Goal: Information Seeking & Learning: Compare options

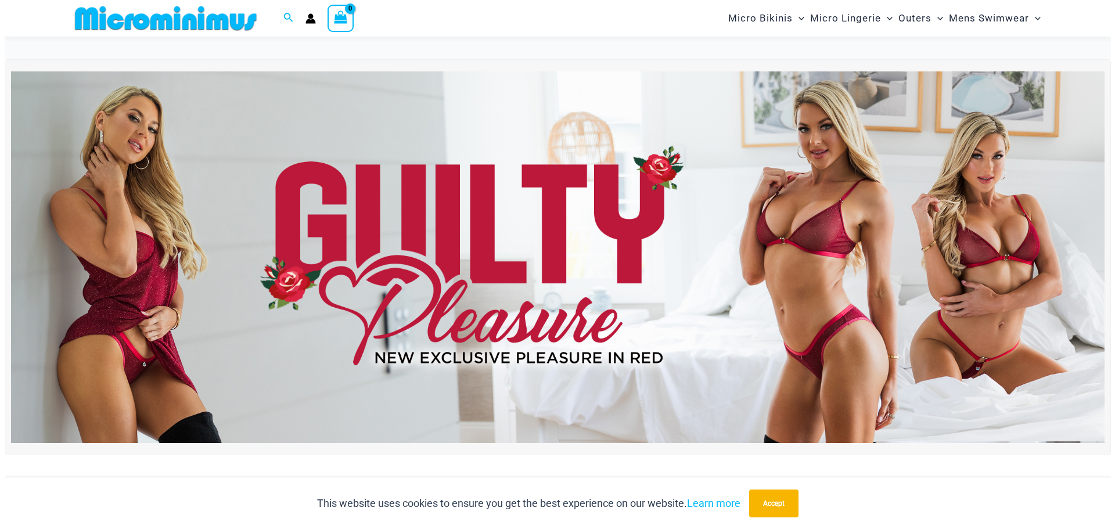
scroll to position [396, 0]
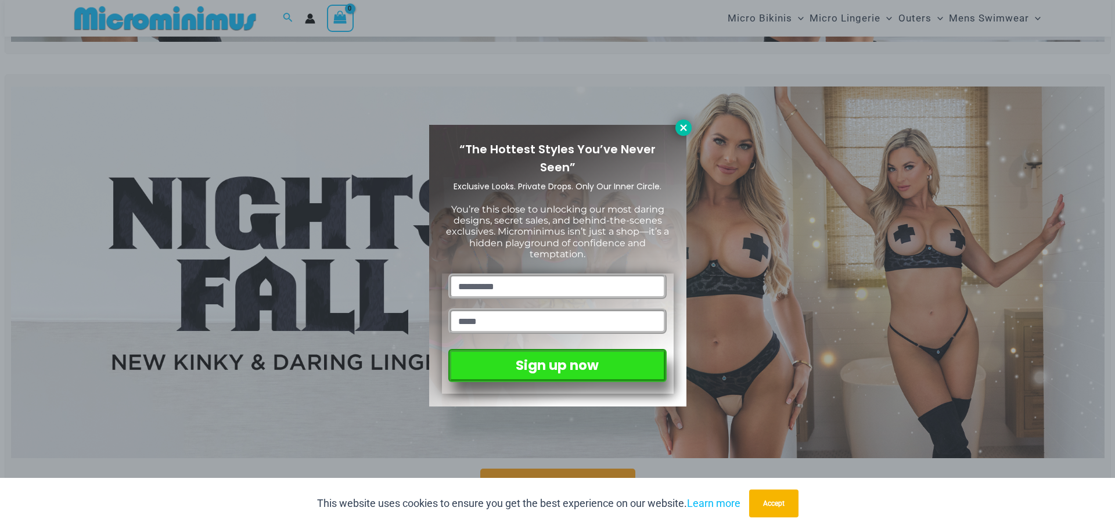
click at [682, 130] on icon at bounding box center [683, 127] width 6 height 6
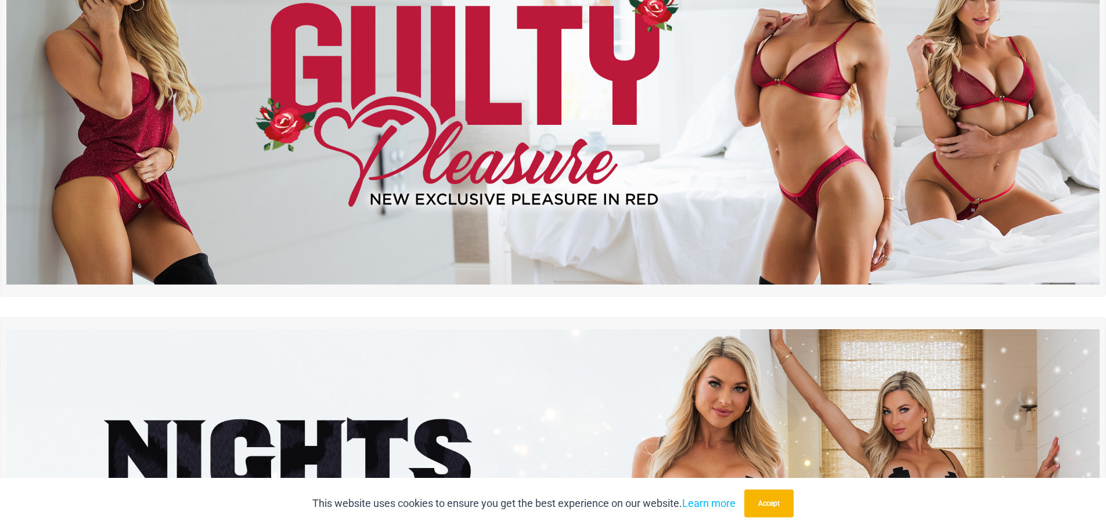
scroll to position [0, 0]
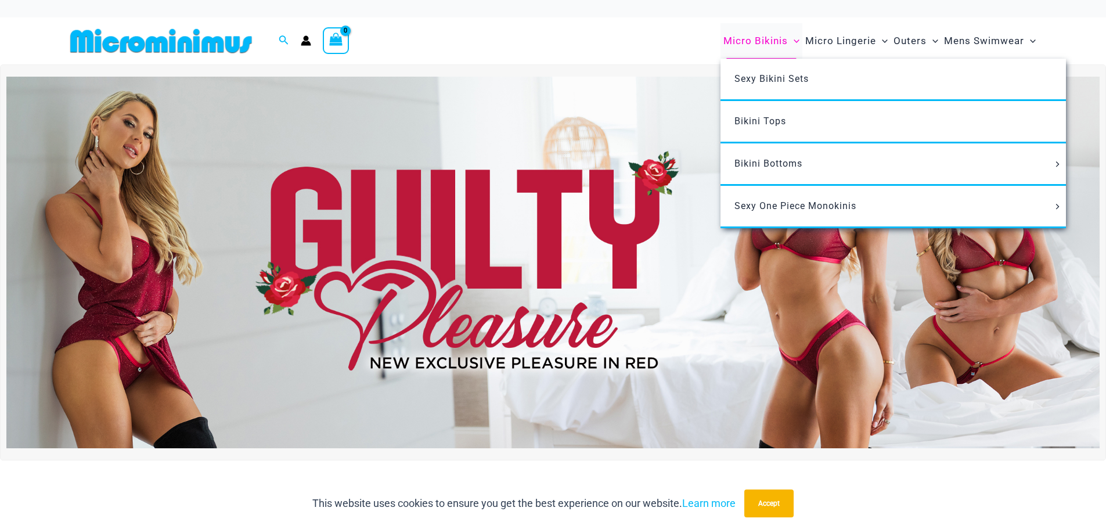
click at [767, 44] on span "Micro Bikinis" at bounding box center [755, 41] width 64 height 30
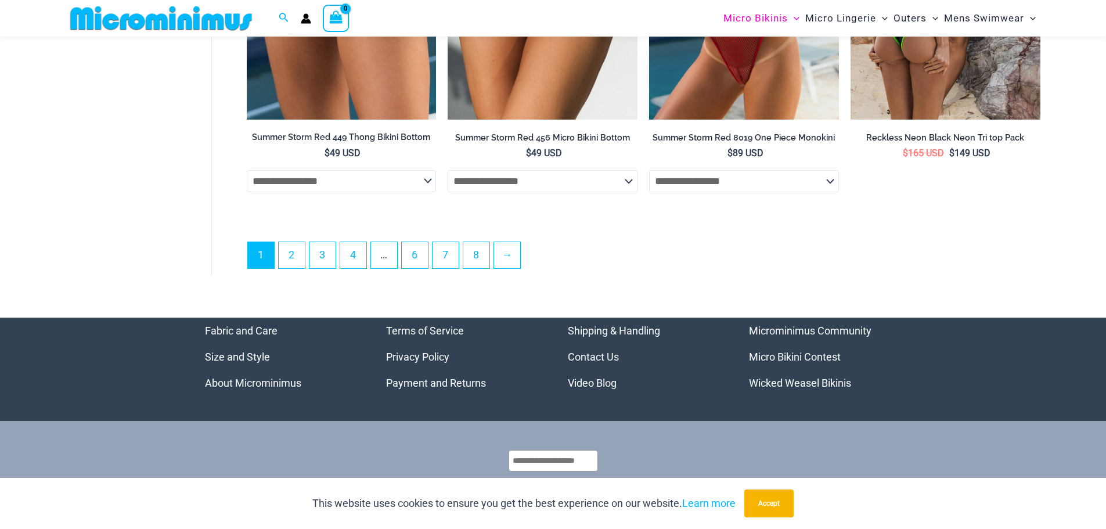
scroll to position [3309, 0]
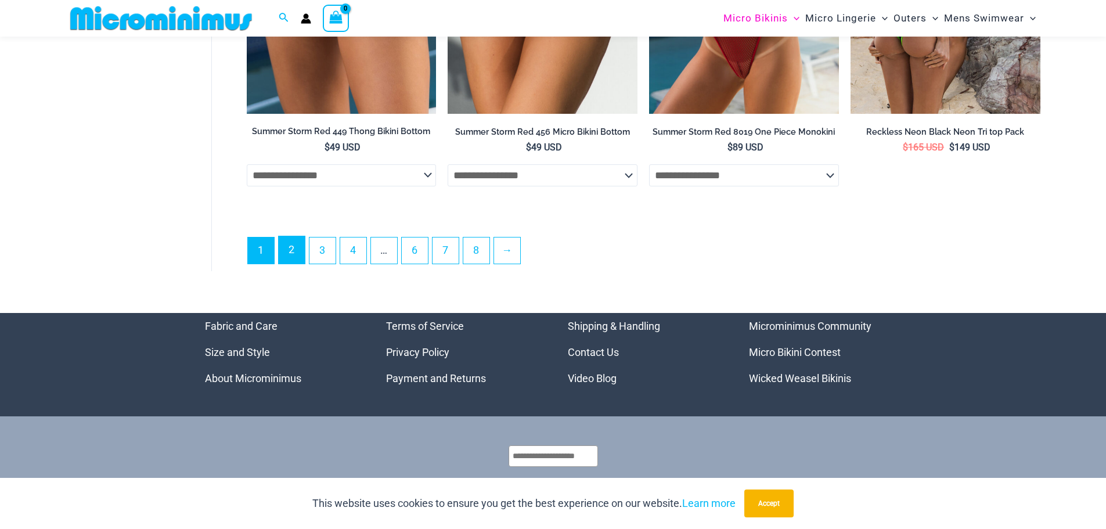
click at [286, 254] on link "2" at bounding box center [292, 249] width 26 height 27
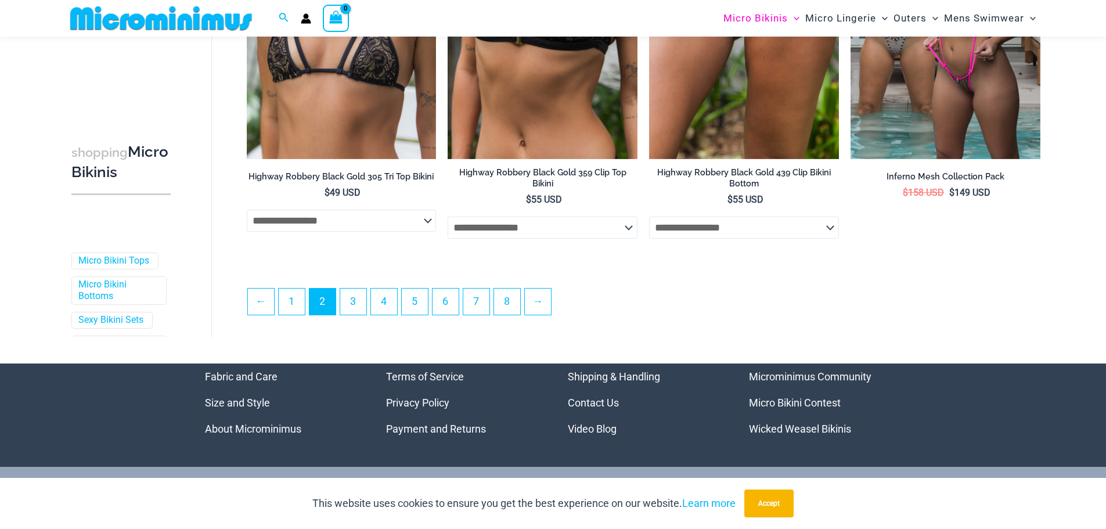
scroll to position [3066, 0]
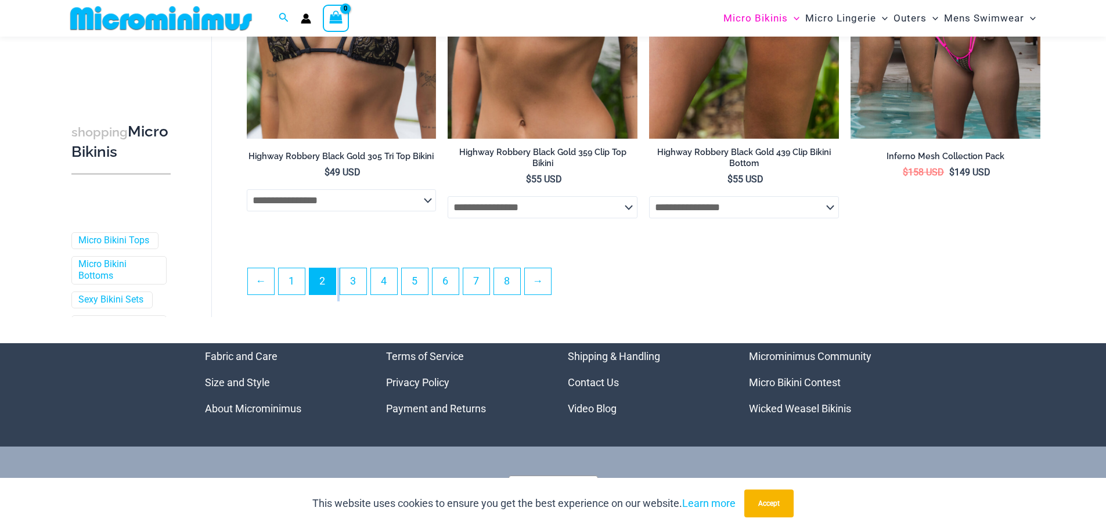
click at [340, 295] on ul "← 1 2 3 4 5 6 7 8 →" at bounding box center [643, 285] width 792 height 34
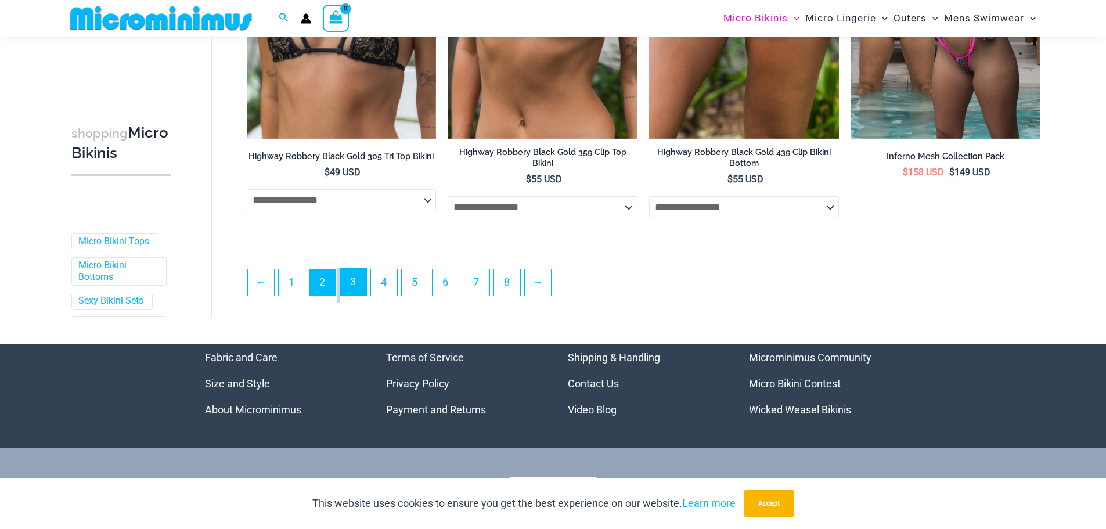
click at [350, 292] on link "3" at bounding box center [353, 281] width 26 height 27
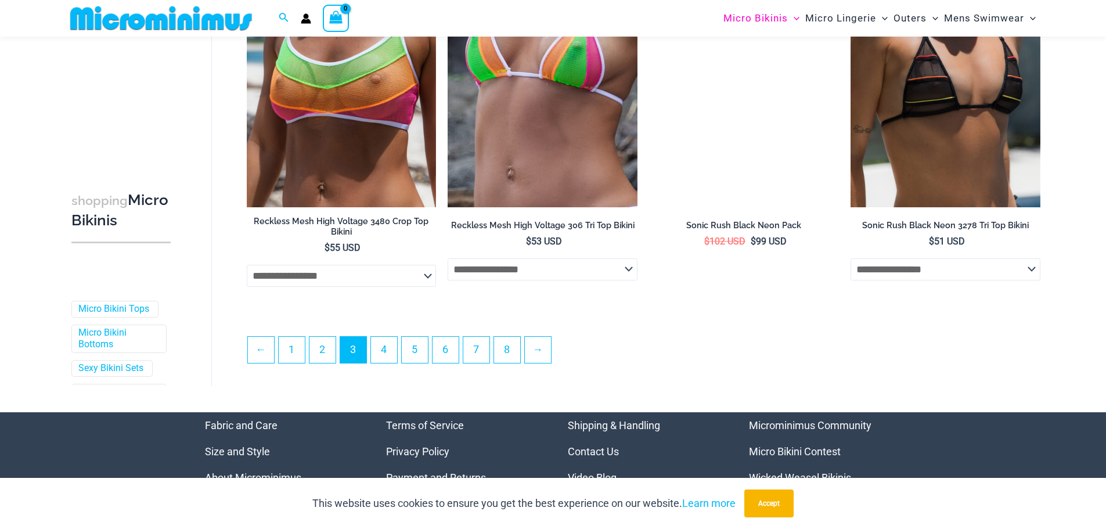
scroll to position [3067, 0]
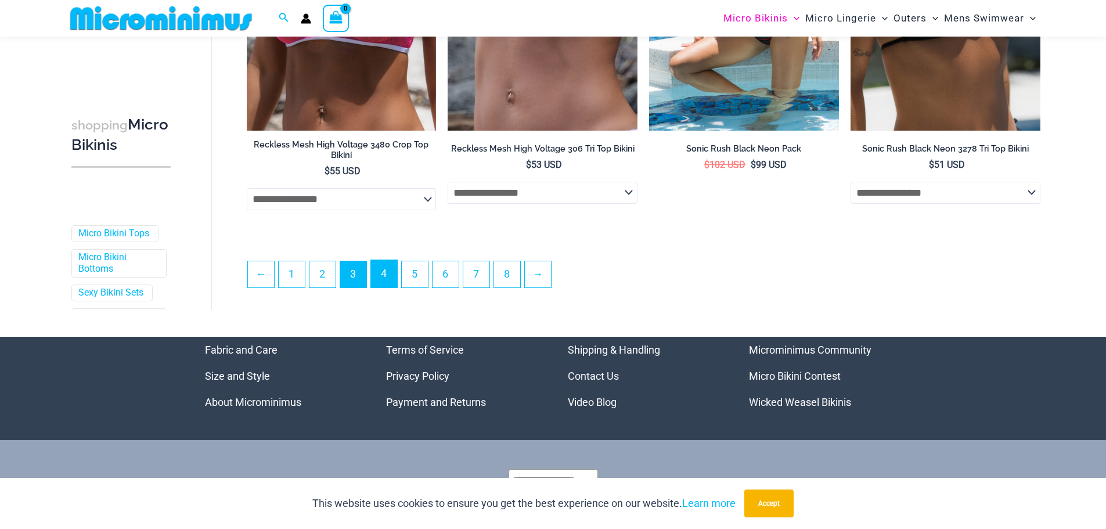
click at [383, 270] on link "4" at bounding box center [384, 273] width 26 height 27
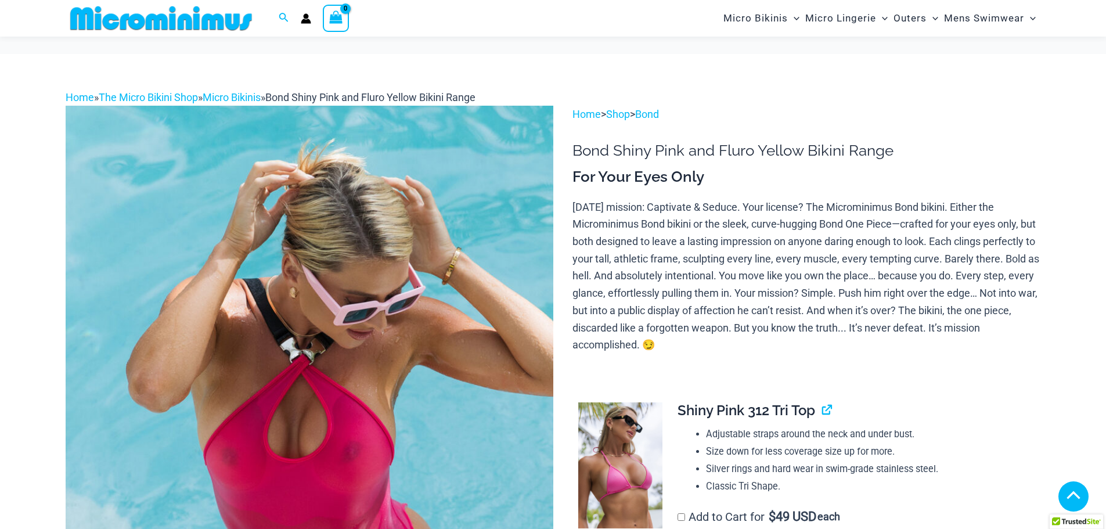
scroll to position [697, 0]
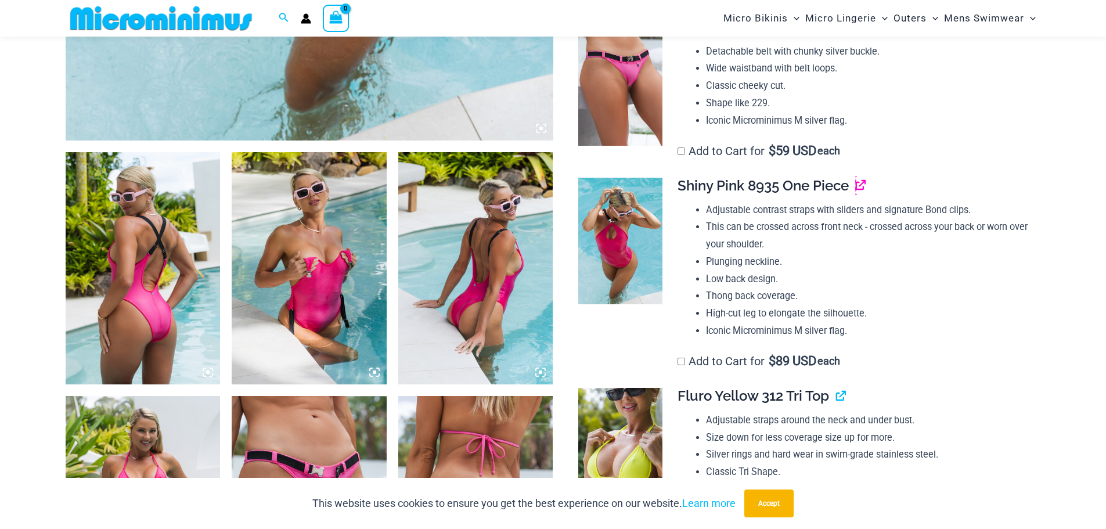
drag, startPoint x: 864, startPoint y: 189, endPoint x: 823, endPoint y: 167, distance: 47.0
click at [856, 189] on link "View product" at bounding box center [856, 185] width 0 height 17
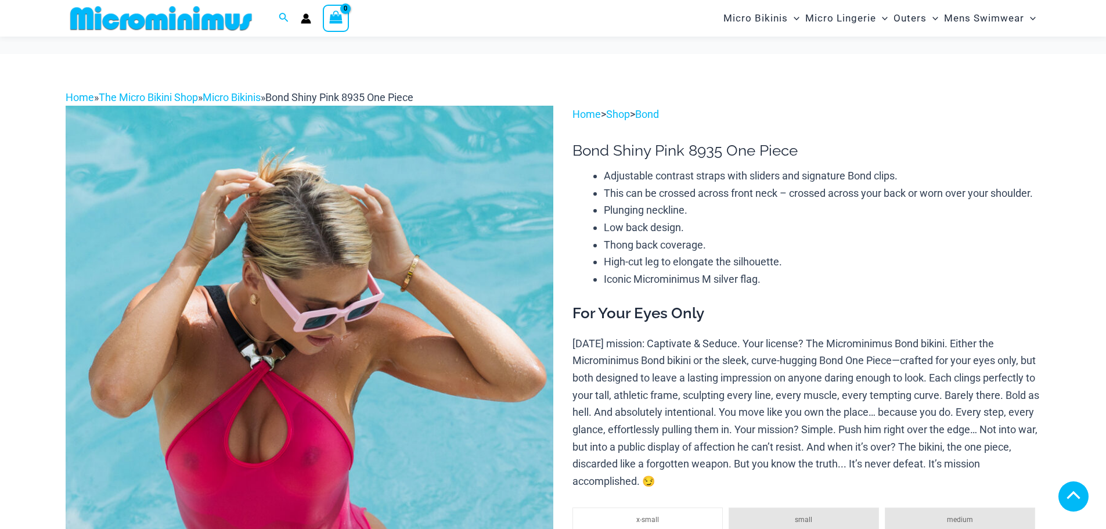
click at [425, 211] on img at bounding box center [310, 471] width 488 height 731
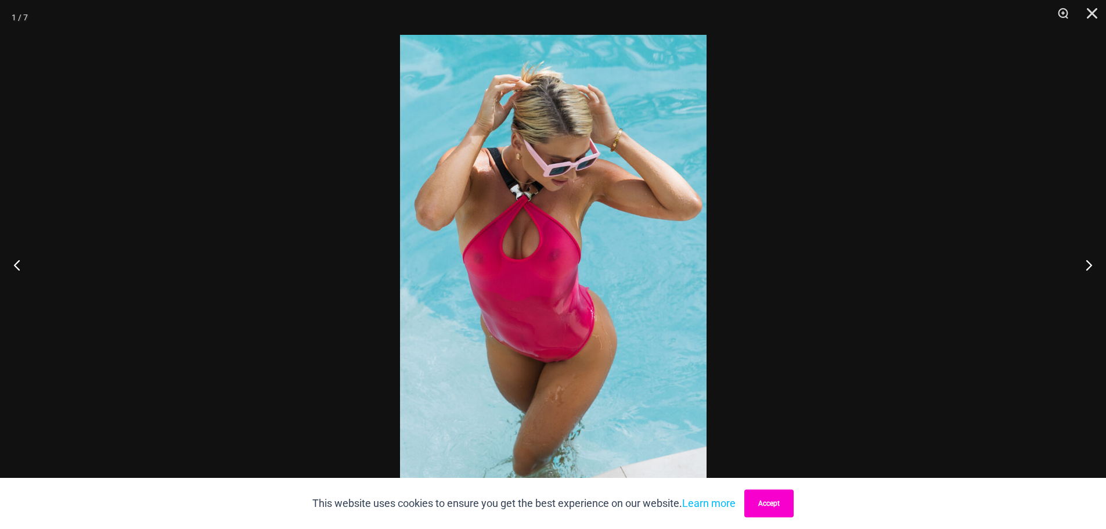
click at [769, 503] on button "Accept" at bounding box center [768, 503] width 49 height 28
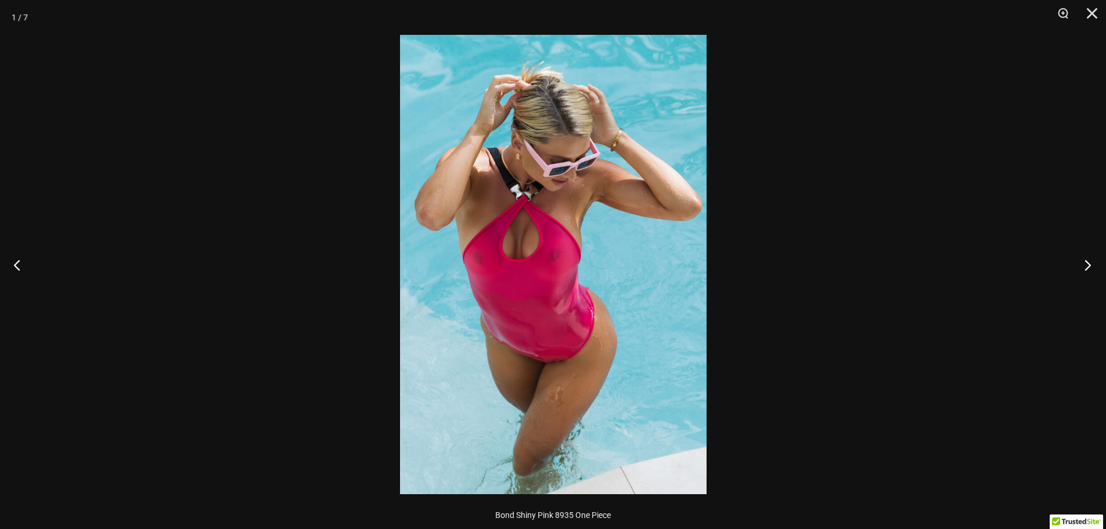
click at [1094, 266] on button "Next" at bounding box center [1084, 265] width 44 height 58
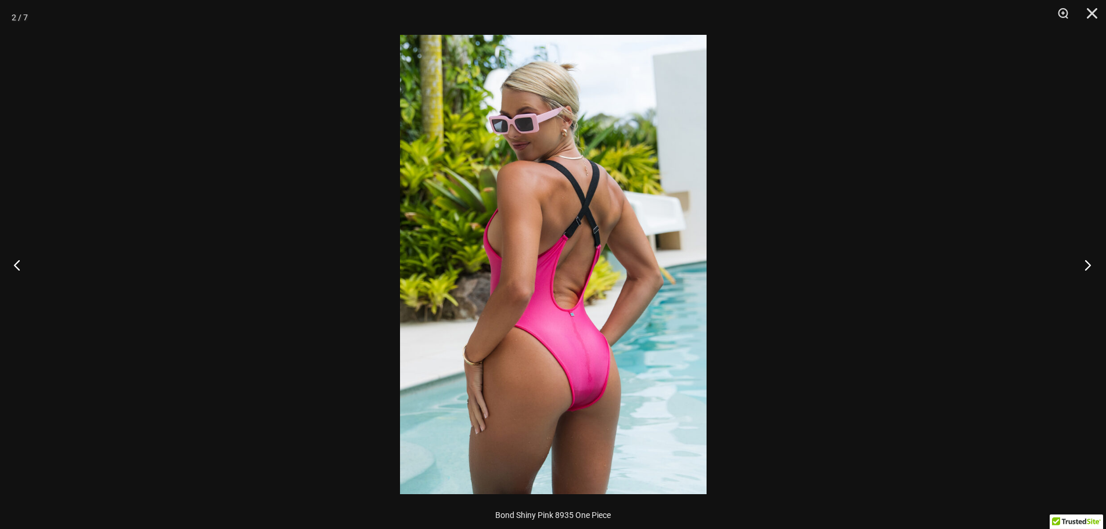
click at [1083, 266] on button "Next" at bounding box center [1084, 265] width 44 height 58
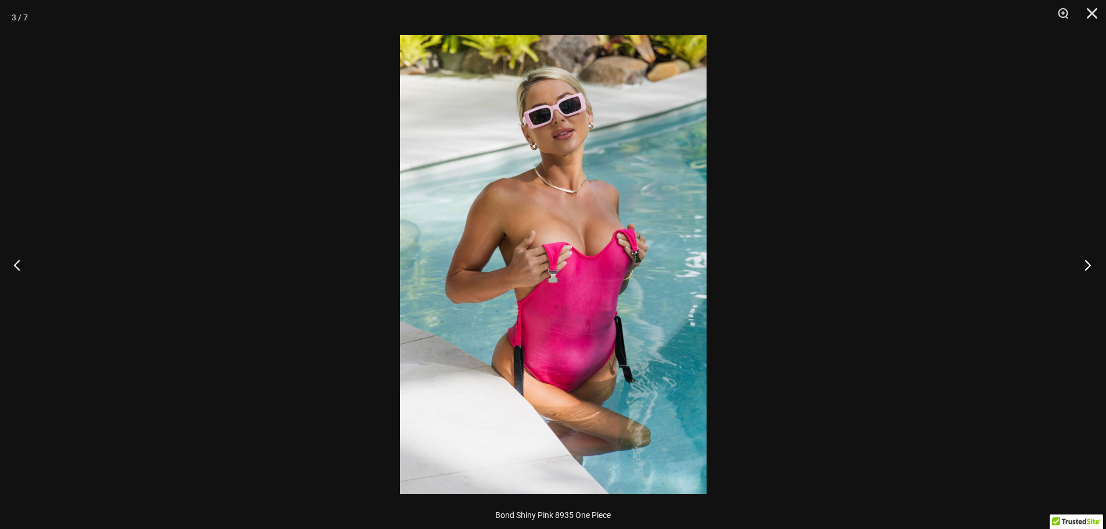
click at [1083, 266] on button "Next" at bounding box center [1084, 265] width 44 height 58
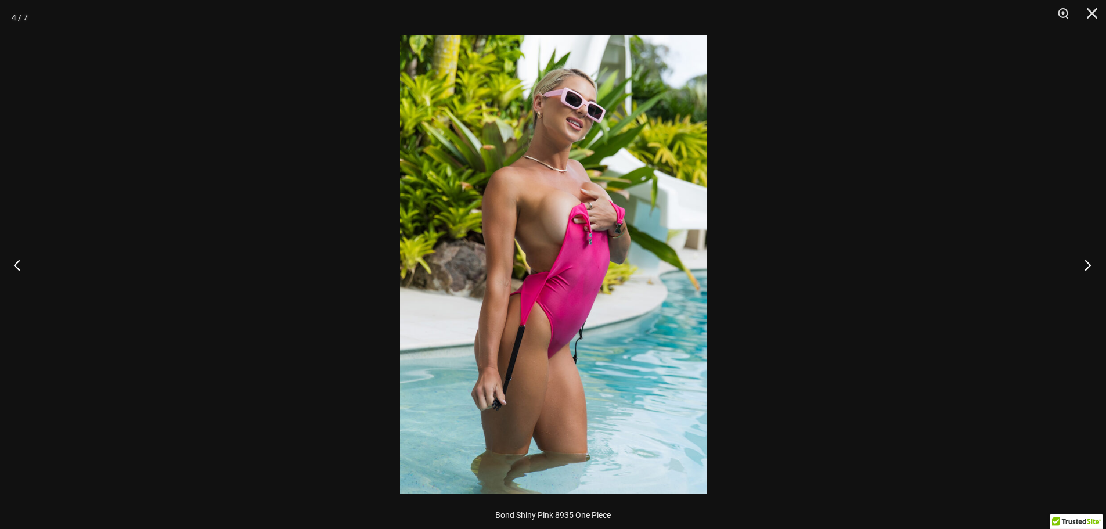
click at [1083, 266] on button "Next" at bounding box center [1084, 265] width 44 height 58
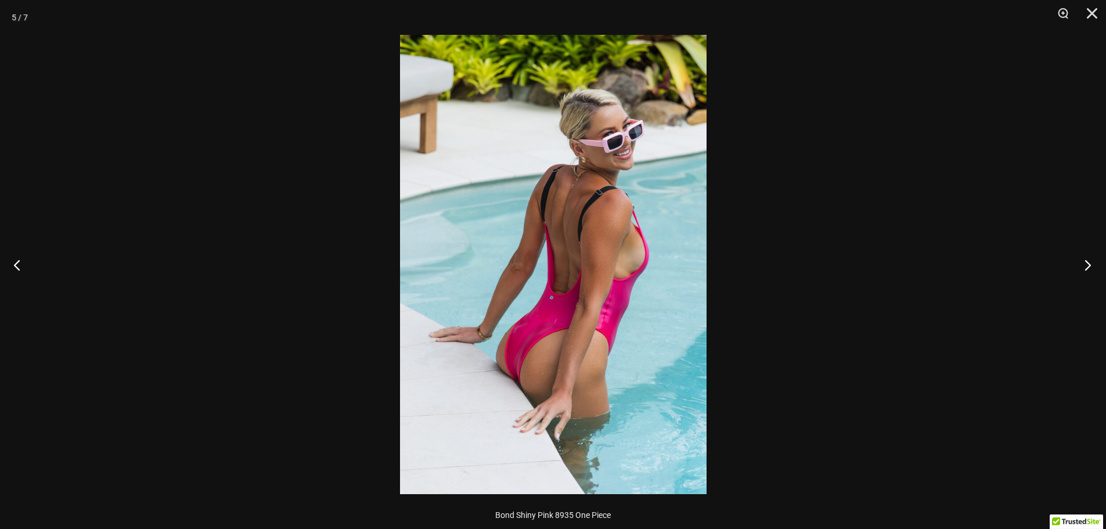
click at [1083, 266] on button "Next" at bounding box center [1084, 265] width 44 height 58
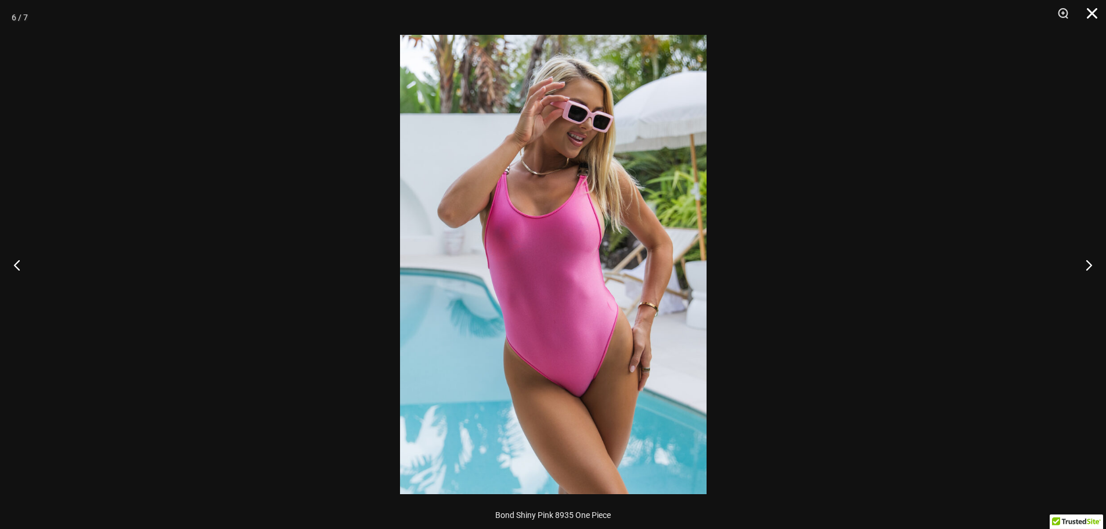
click at [1093, 19] on button "Close" at bounding box center [1087, 17] width 29 height 35
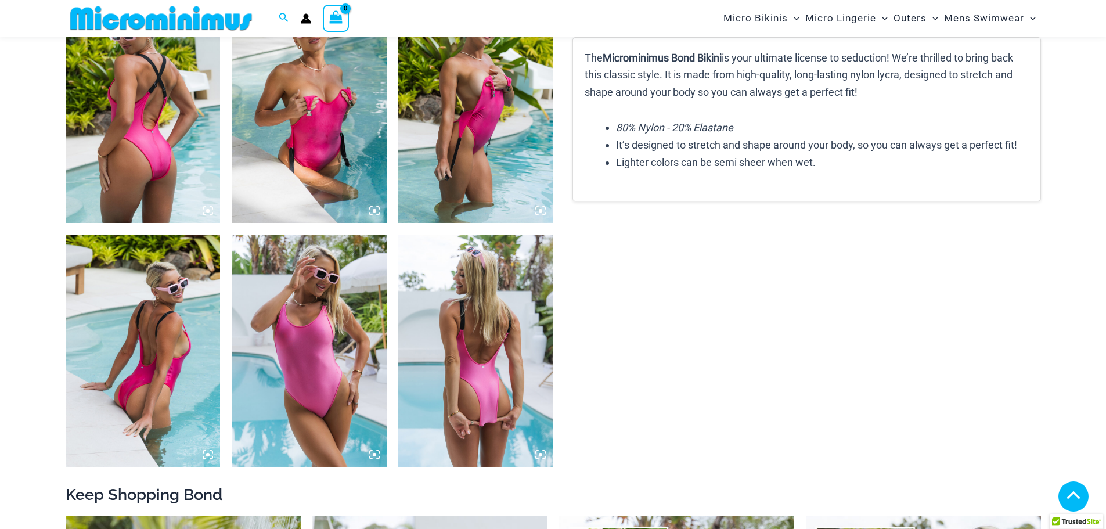
scroll to position [871, 0]
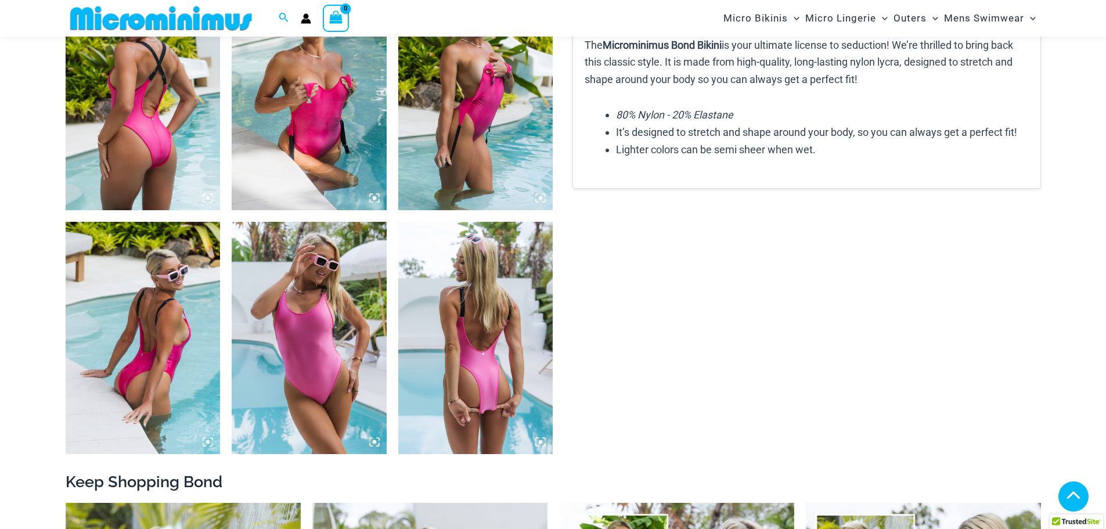
click at [338, 325] on img at bounding box center [309, 338] width 155 height 232
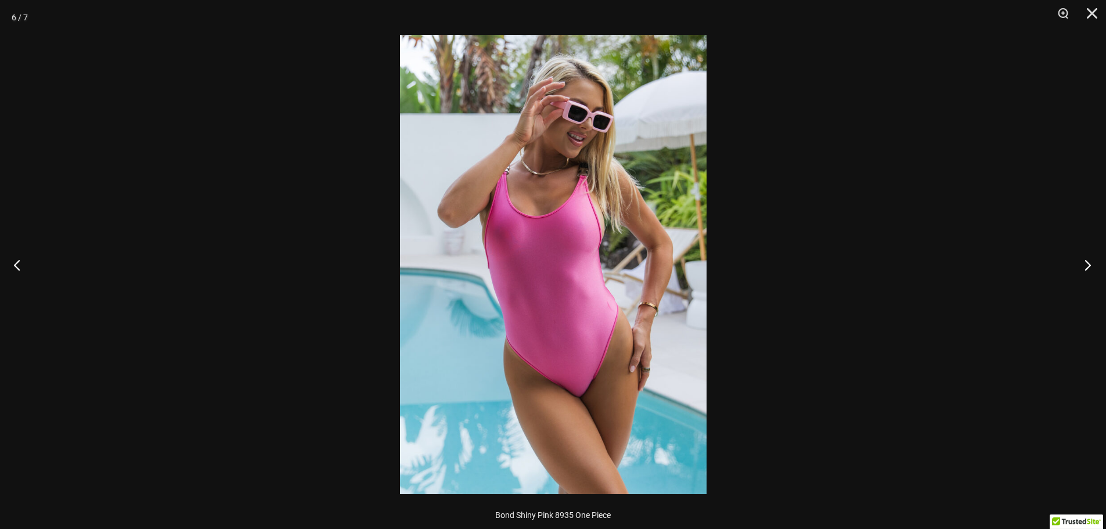
click at [1083, 275] on button "Next" at bounding box center [1084, 265] width 44 height 58
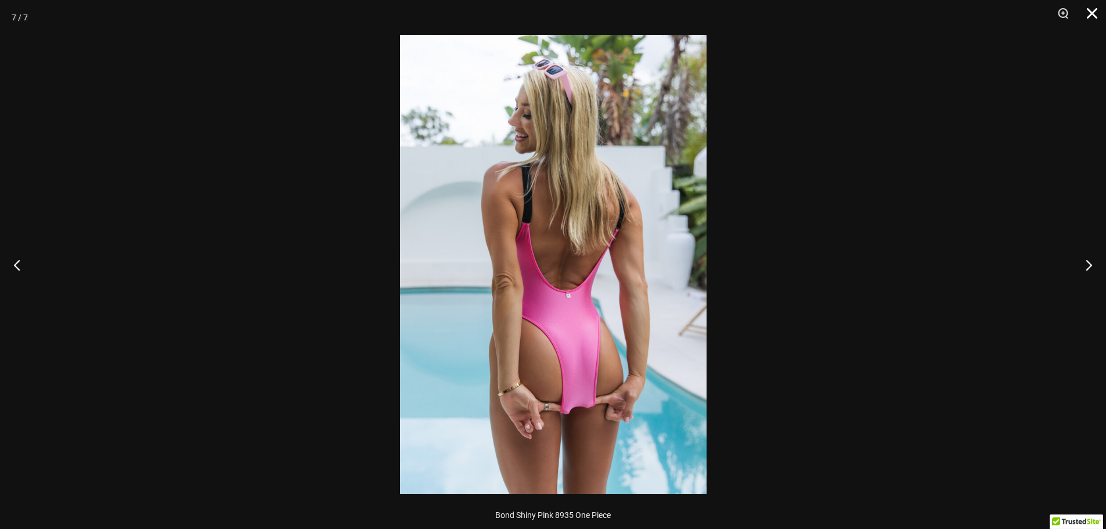
click at [1098, 12] on button "Close" at bounding box center [1087, 17] width 29 height 35
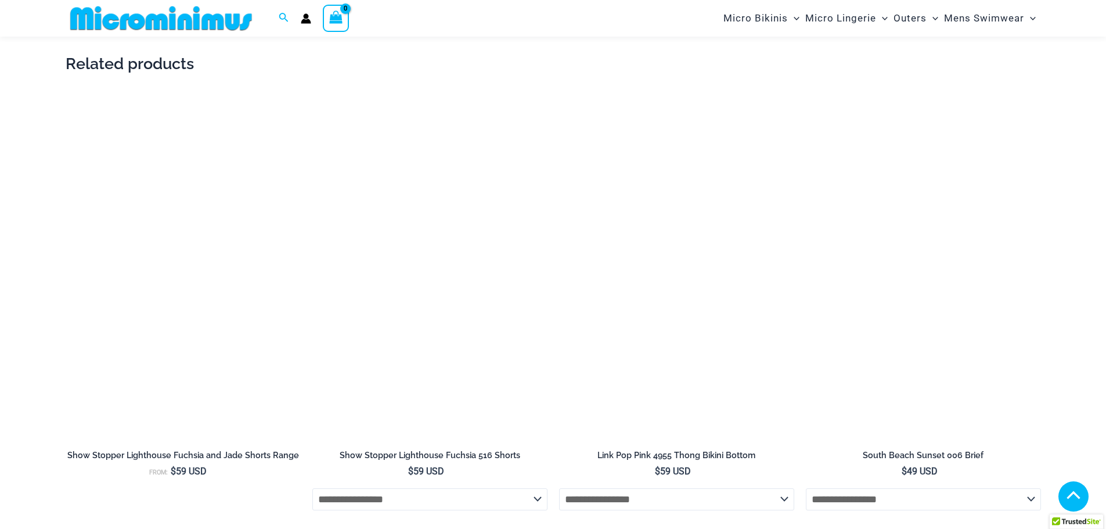
scroll to position [2206, 0]
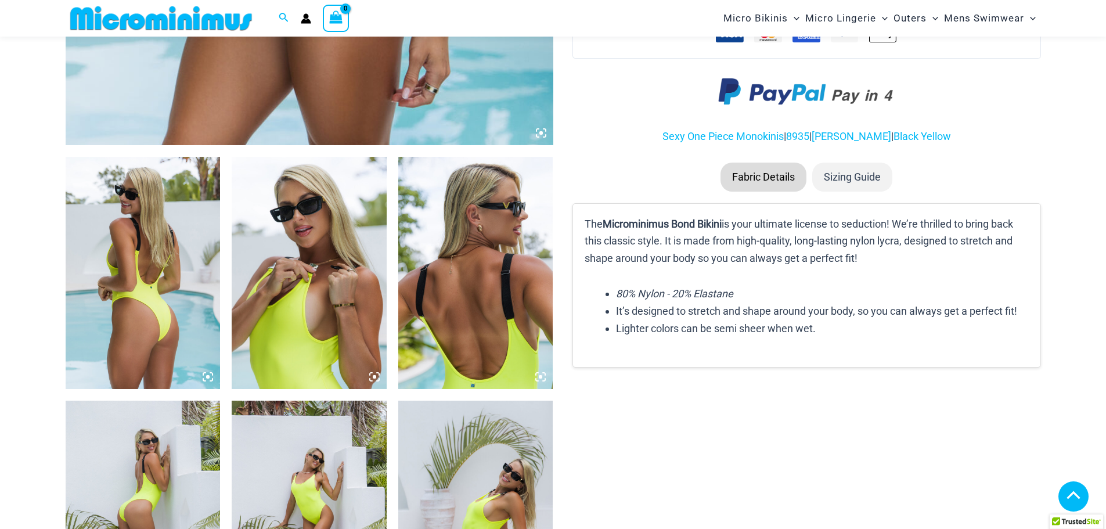
scroll to position [686, 0]
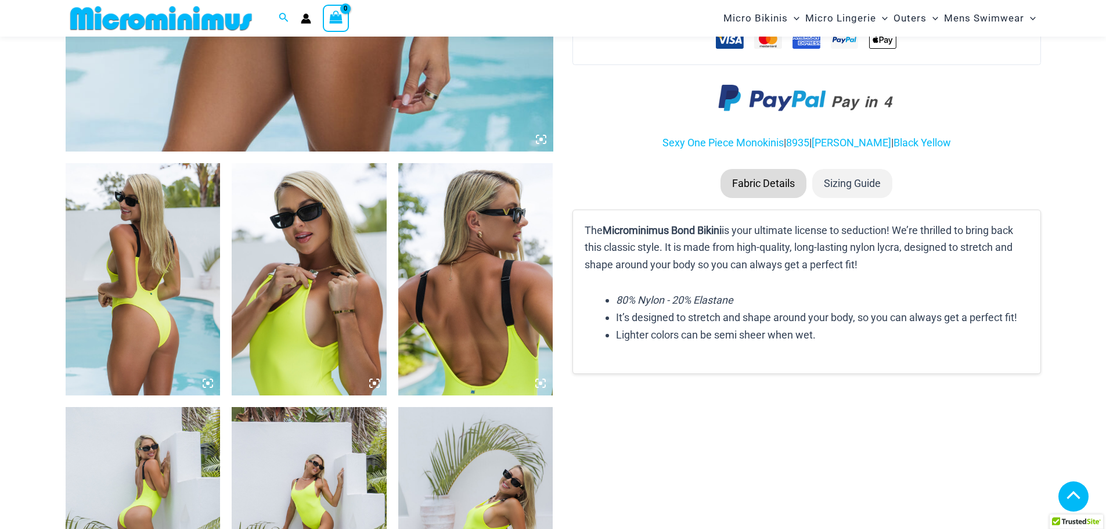
click at [129, 268] on img at bounding box center [143, 279] width 155 height 232
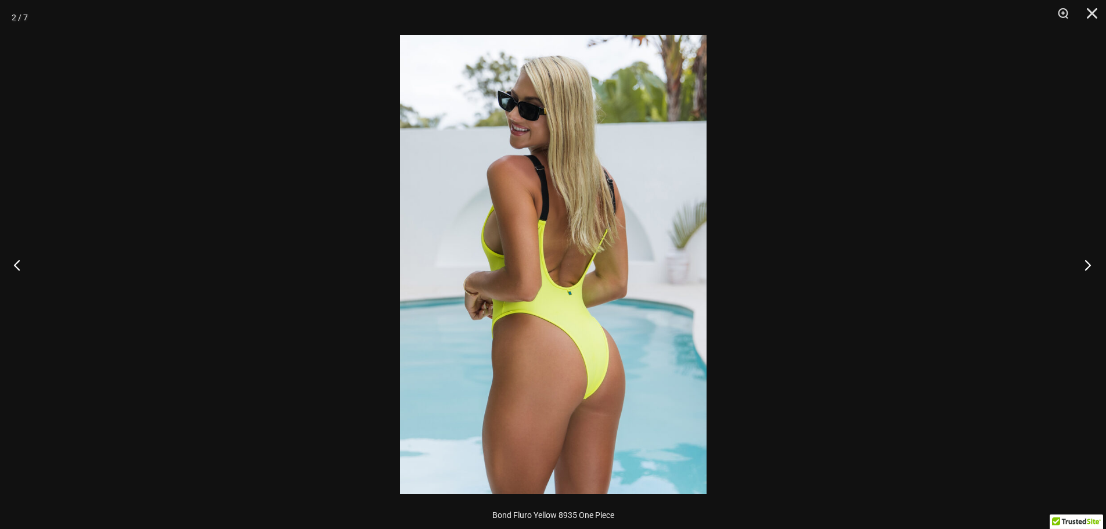
click at [1083, 263] on button "Next" at bounding box center [1084, 265] width 44 height 58
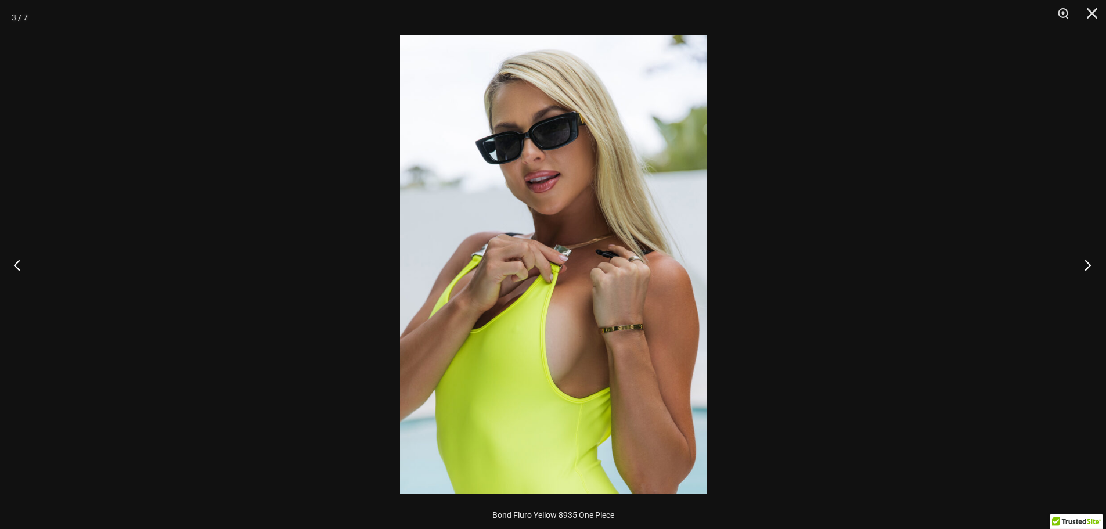
click at [1083, 263] on button "Next" at bounding box center [1084, 265] width 44 height 58
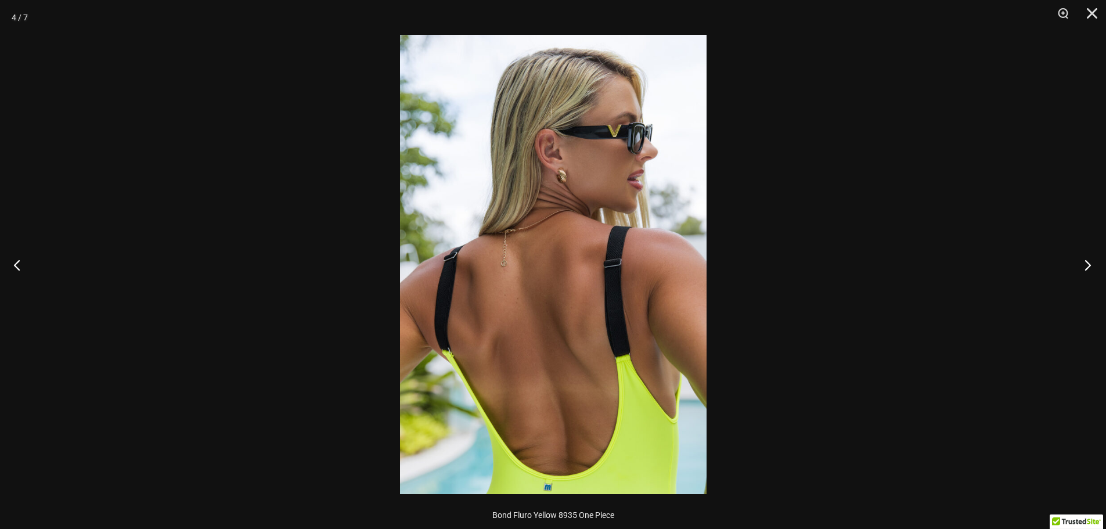
click at [1083, 263] on button "Next" at bounding box center [1084, 265] width 44 height 58
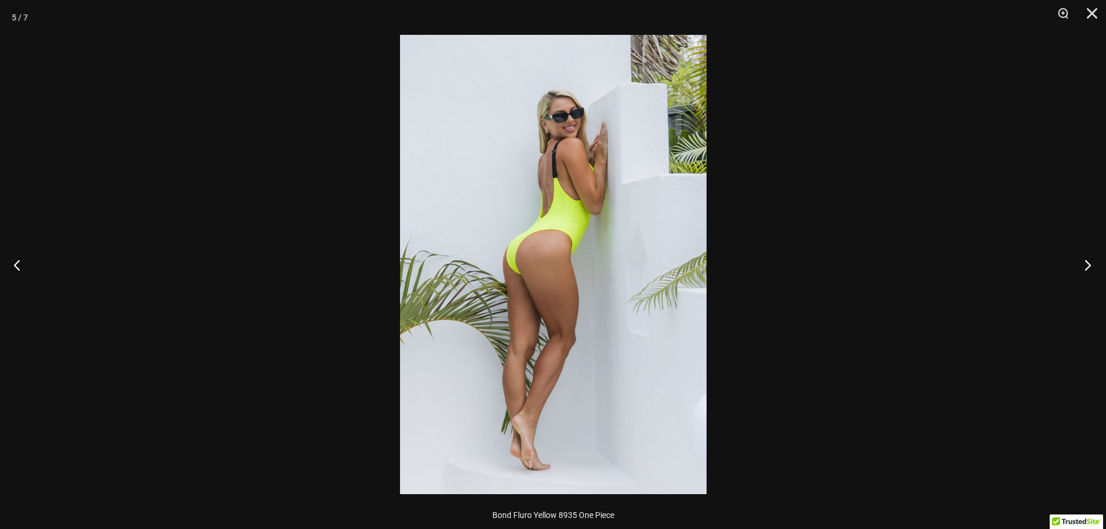
click at [1083, 263] on button "Next" at bounding box center [1084, 265] width 44 height 58
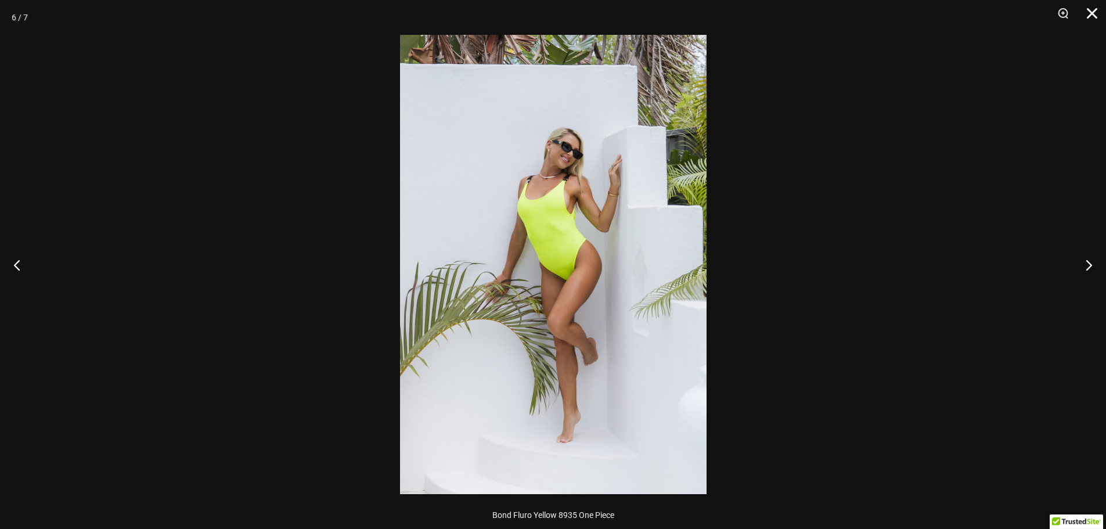
click at [1094, 12] on button "Close" at bounding box center [1087, 17] width 29 height 35
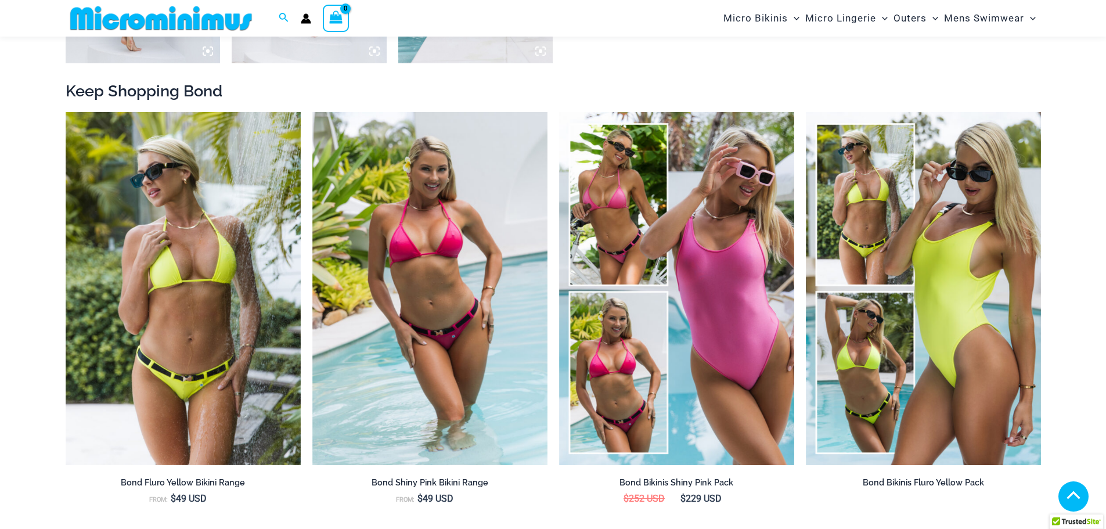
scroll to position [1266, 0]
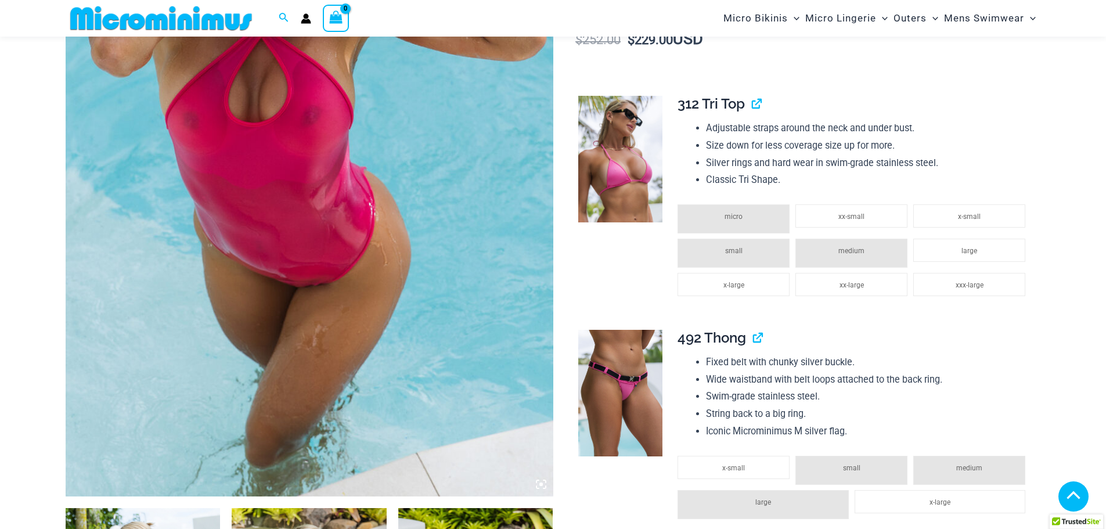
scroll to position [106, 0]
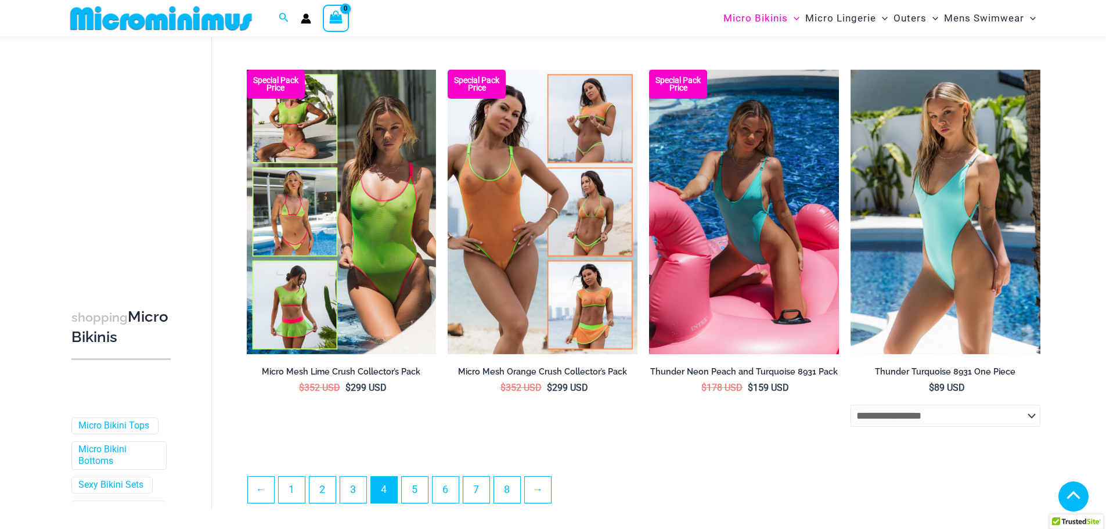
scroll to position [2776, 0]
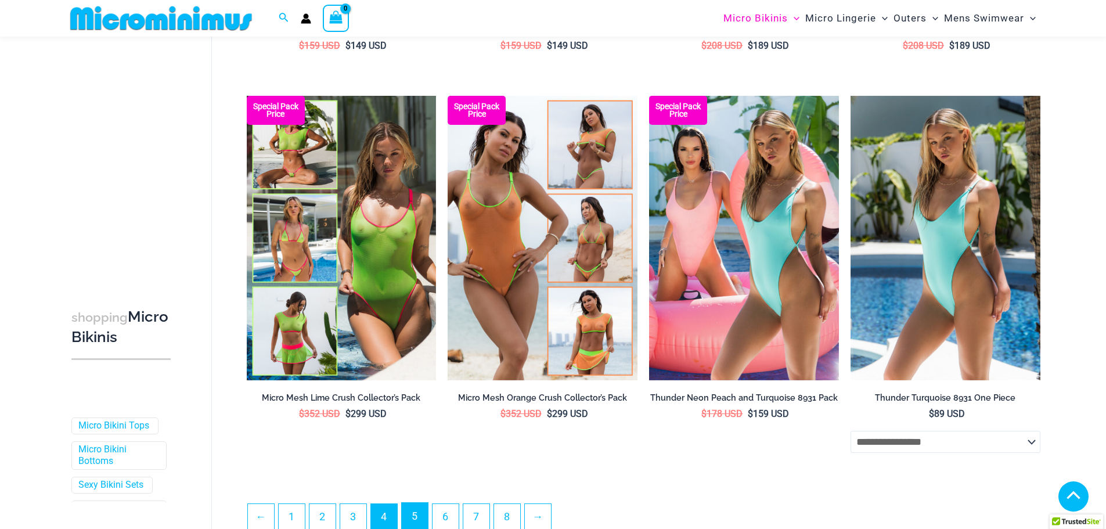
click at [422, 514] on link "5" at bounding box center [415, 516] width 26 height 27
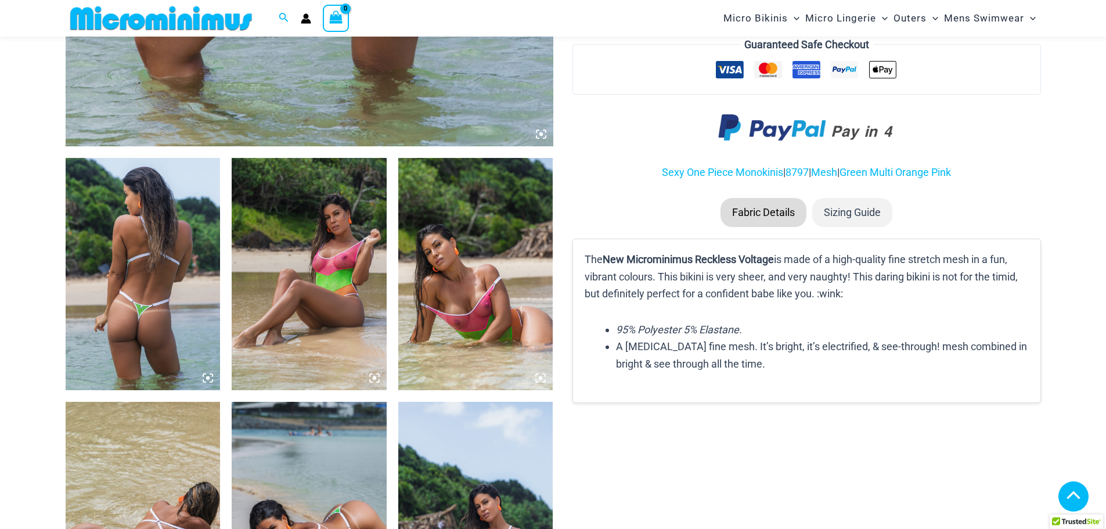
scroll to position [634, 0]
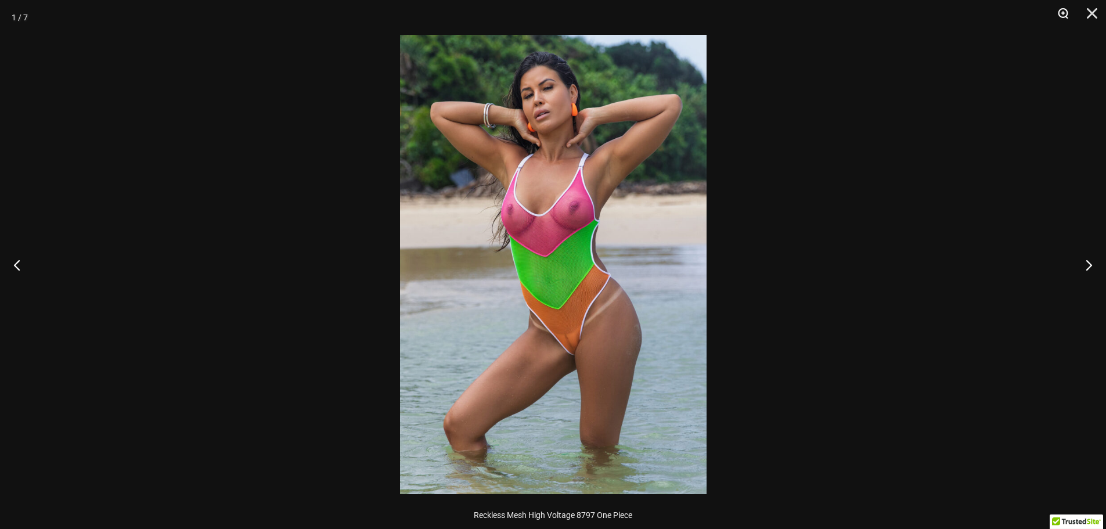
click at [1067, 19] on button "Zoom" at bounding box center [1058, 17] width 29 height 35
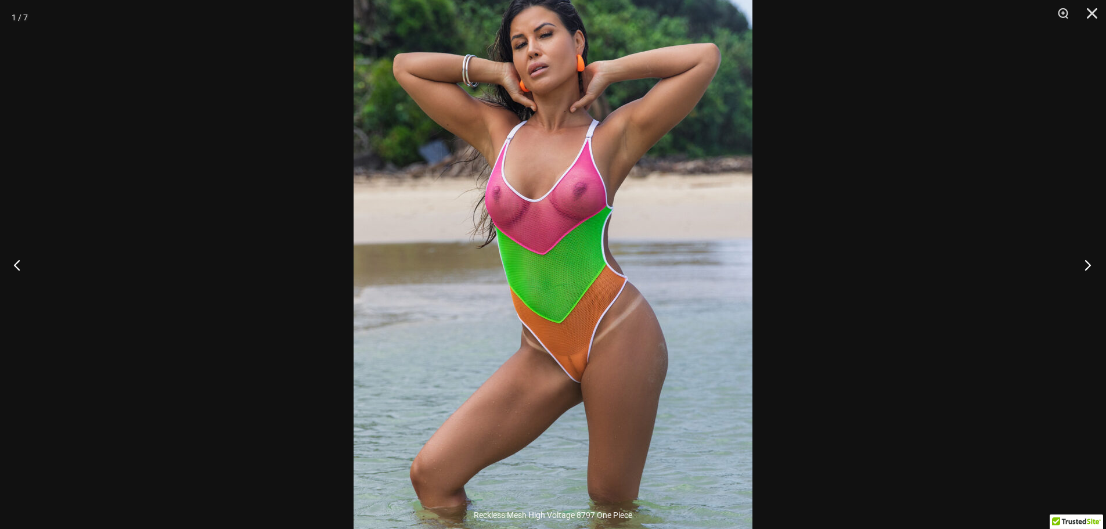
click at [1089, 266] on button "Next" at bounding box center [1084, 265] width 44 height 58
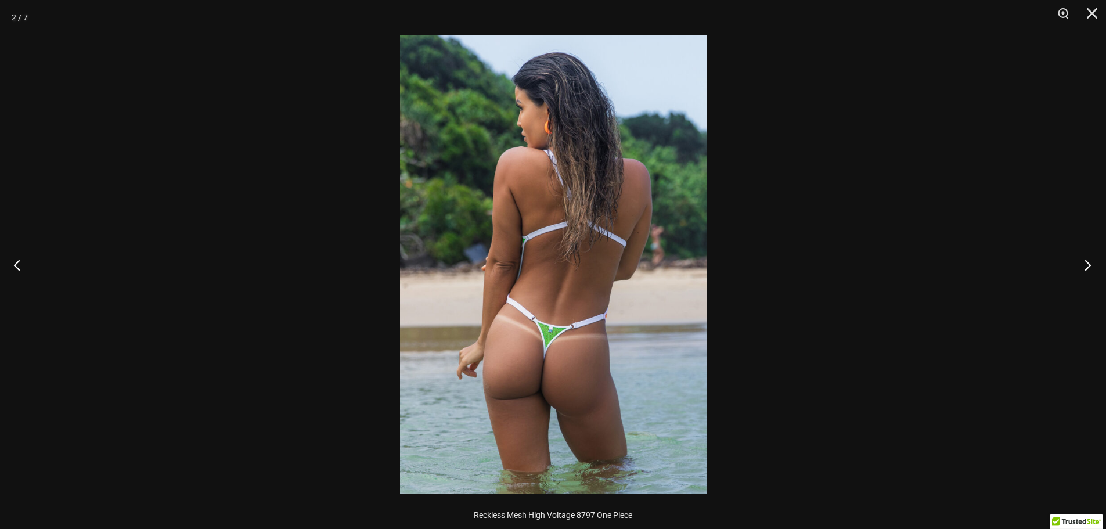
click at [1089, 266] on button "Next" at bounding box center [1084, 265] width 44 height 58
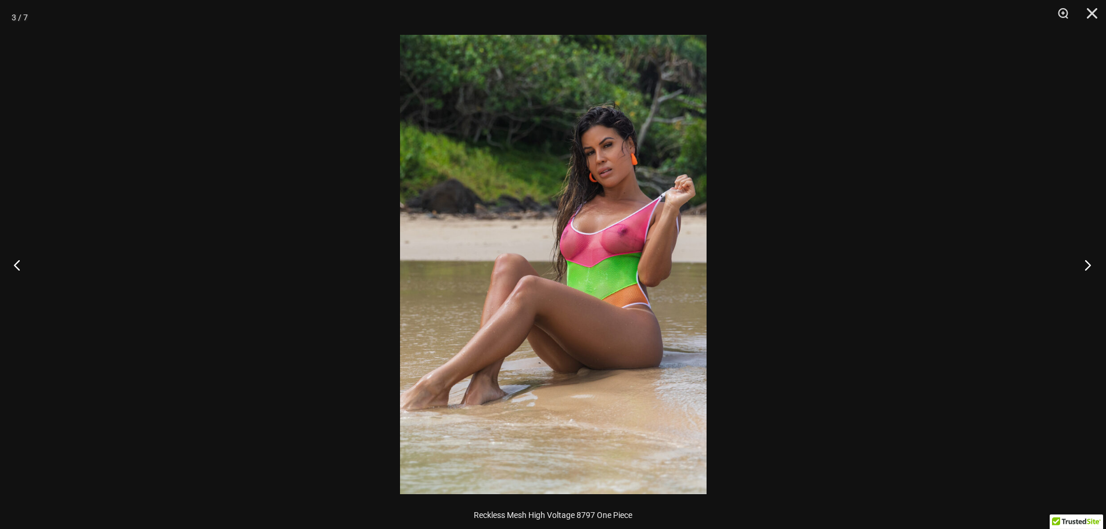
click at [1089, 266] on button "Next" at bounding box center [1084, 265] width 44 height 58
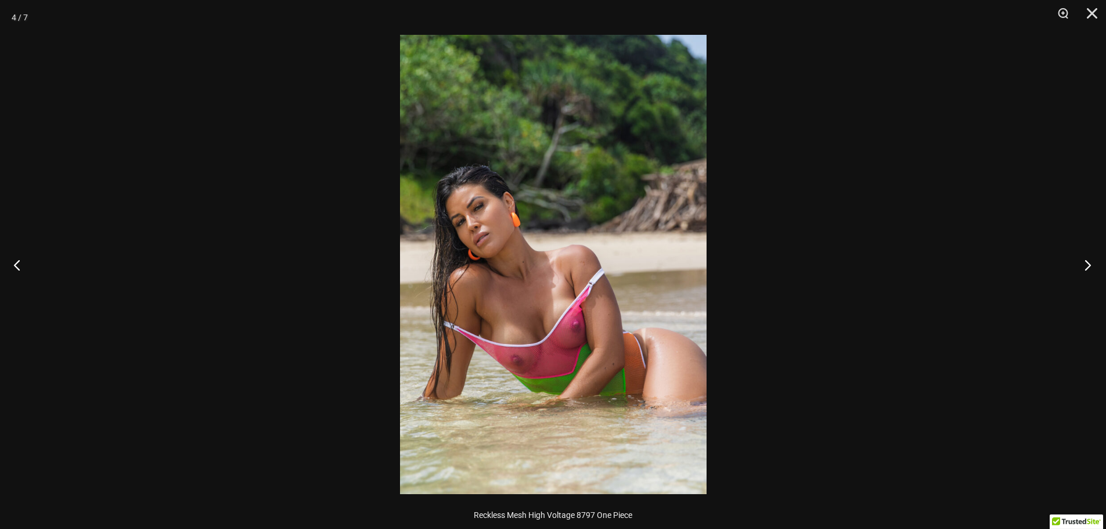
click at [1089, 266] on button "Next" at bounding box center [1084, 265] width 44 height 58
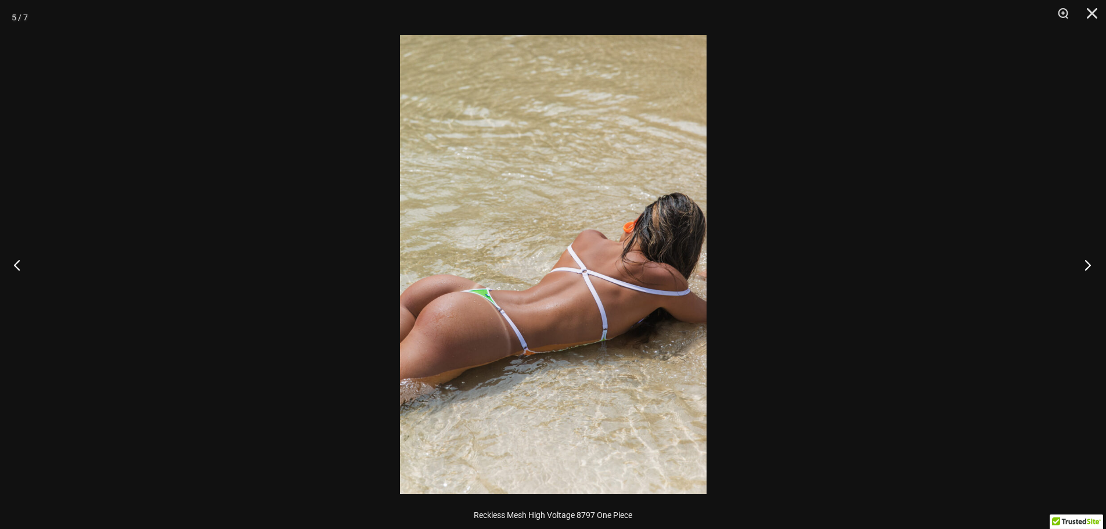
click at [1089, 266] on button "Next" at bounding box center [1084, 265] width 44 height 58
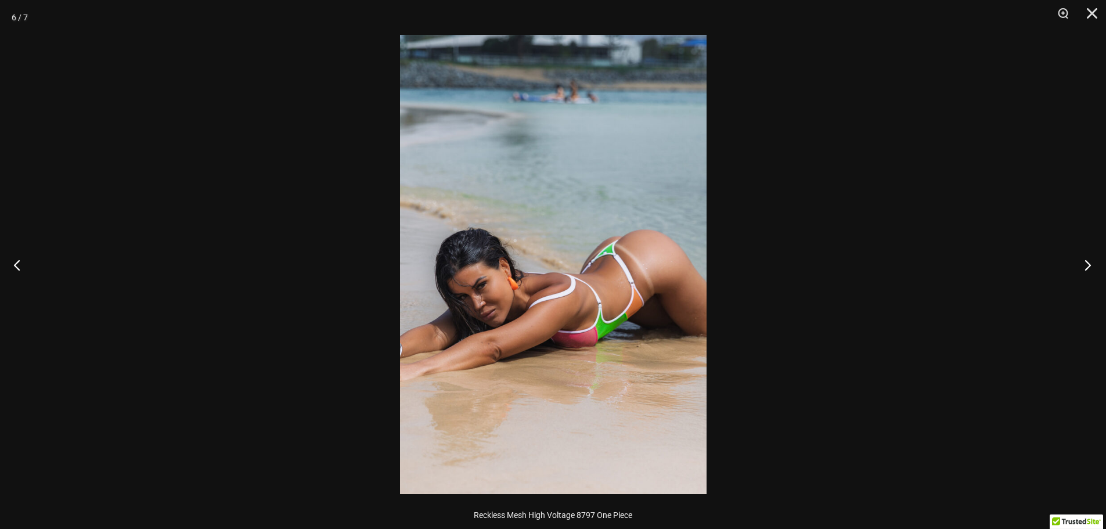
click at [1089, 266] on button "Next" at bounding box center [1084, 265] width 44 height 58
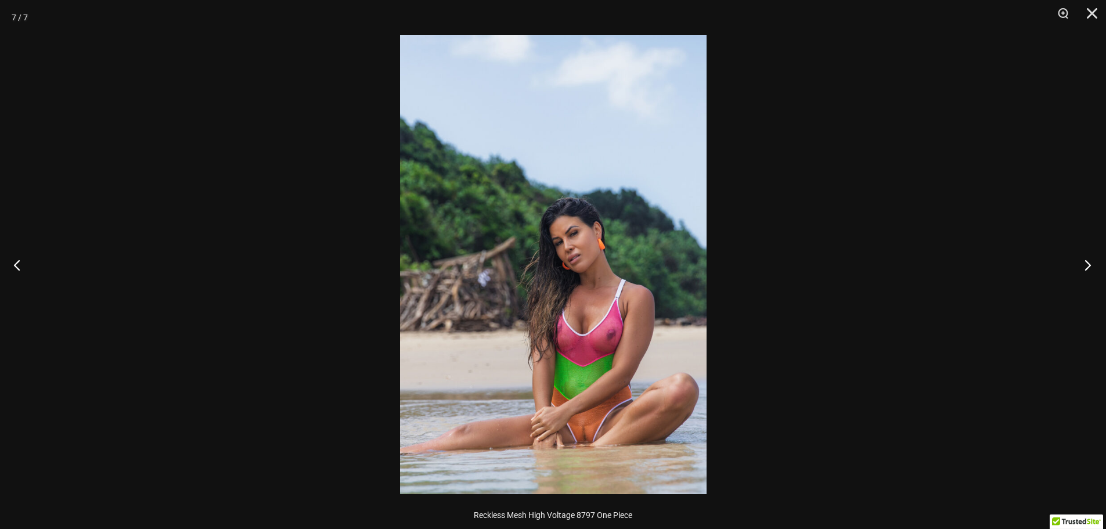
click at [1089, 266] on button "Next" at bounding box center [1084, 265] width 44 height 58
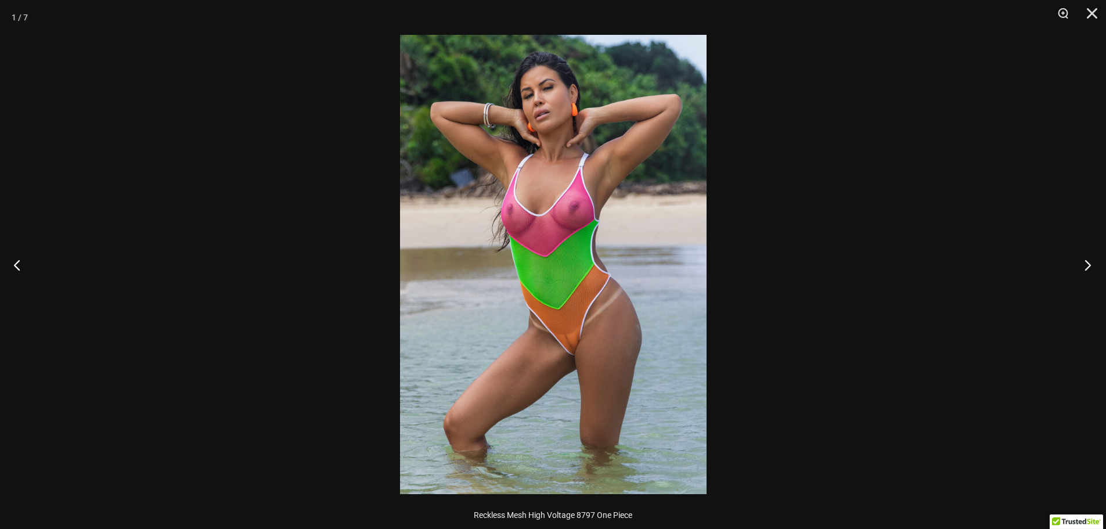
click at [1089, 266] on button "Next" at bounding box center [1084, 265] width 44 height 58
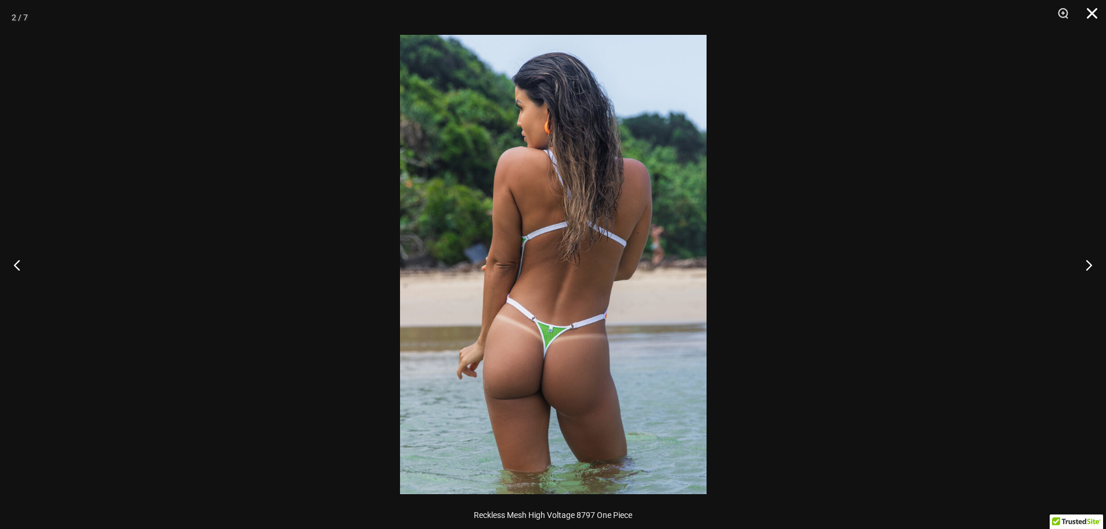
click at [1096, 14] on button "Close" at bounding box center [1087, 17] width 29 height 35
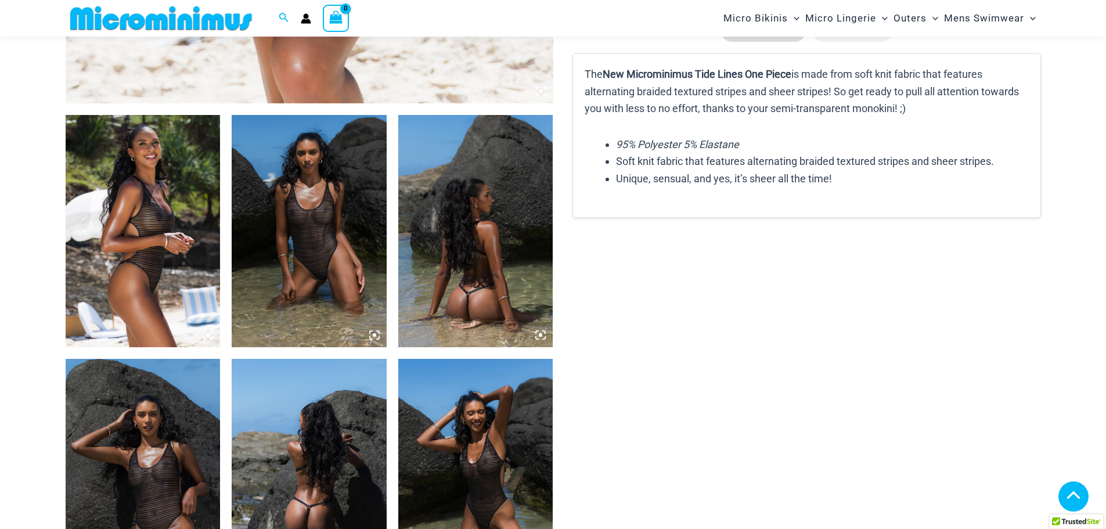
scroll to position [918, 0]
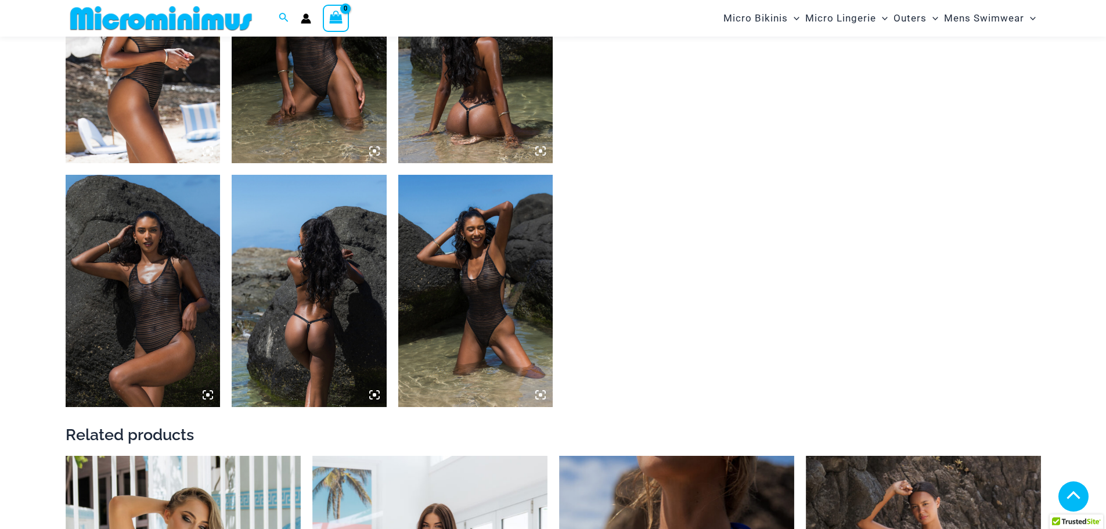
click at [460, 89] on img at bounding box center [475, 47] width 155 height 232
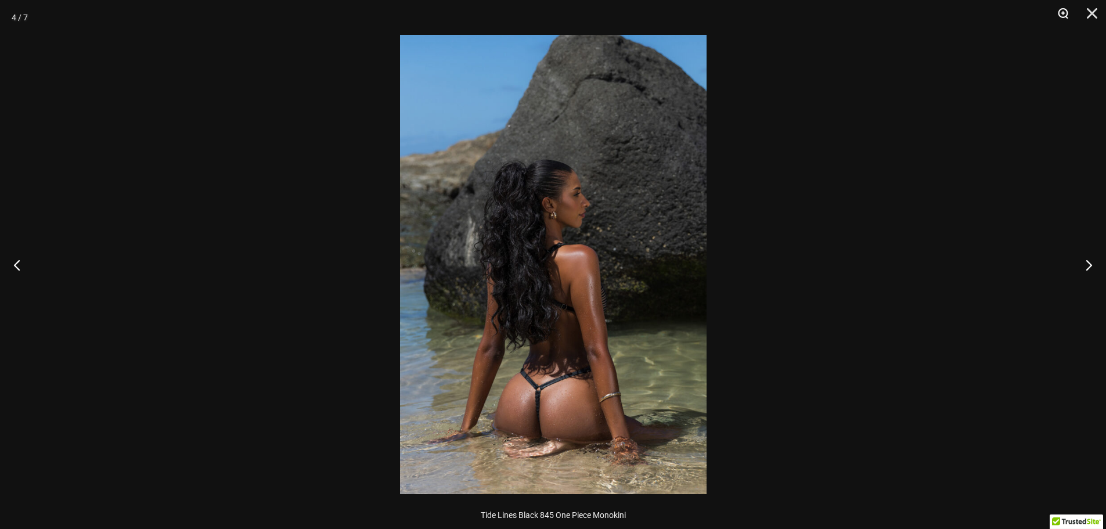
click at [1062, 11] on button "Zoom" at bounding box center [1058, 17] width 29 height 35
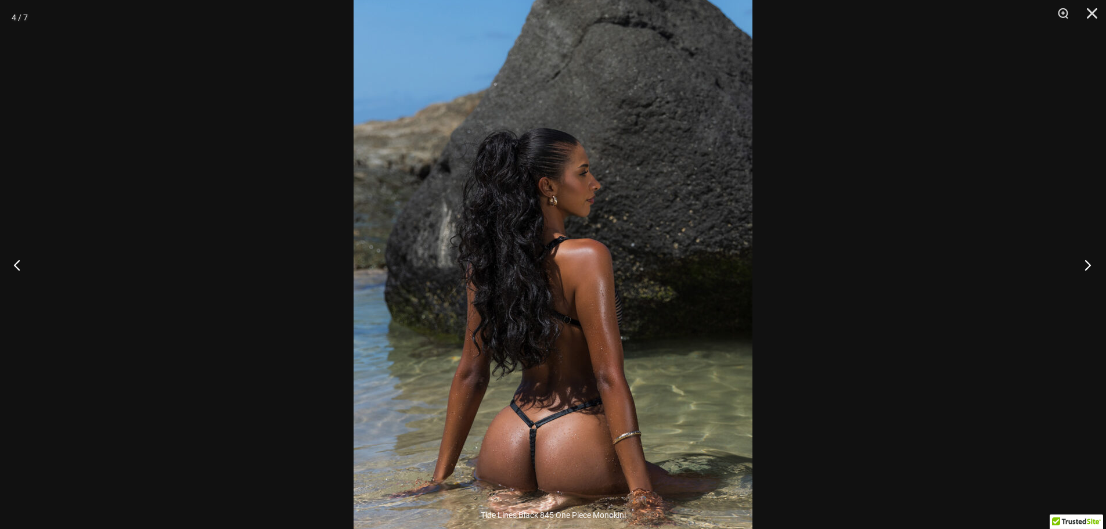
click at [1094, 266] on button "Next" at bounding box center [1084, 265] width 44 height 58
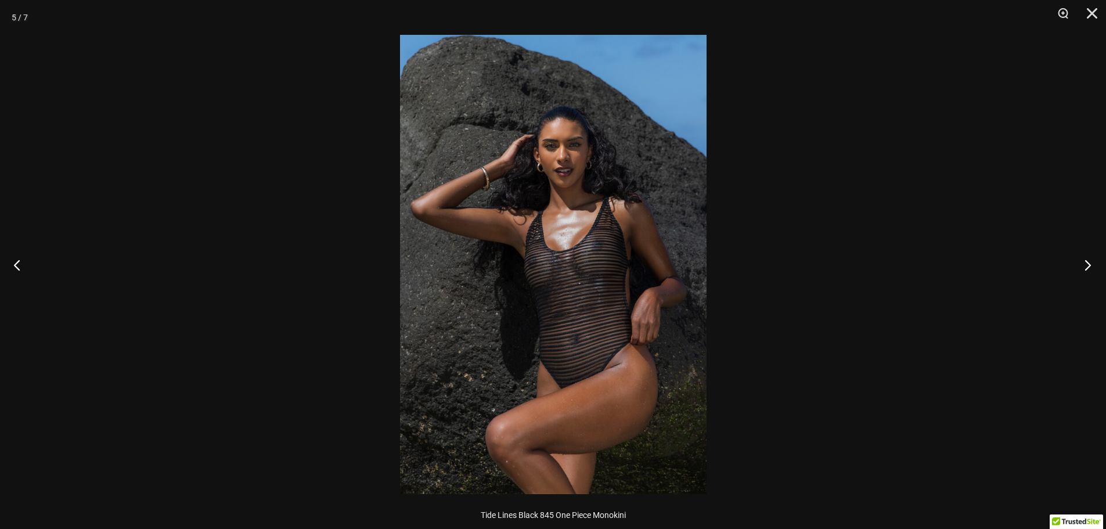
click at [1094, 266] on button "Next" at bounding box center [1084, 265] width 44 height 58
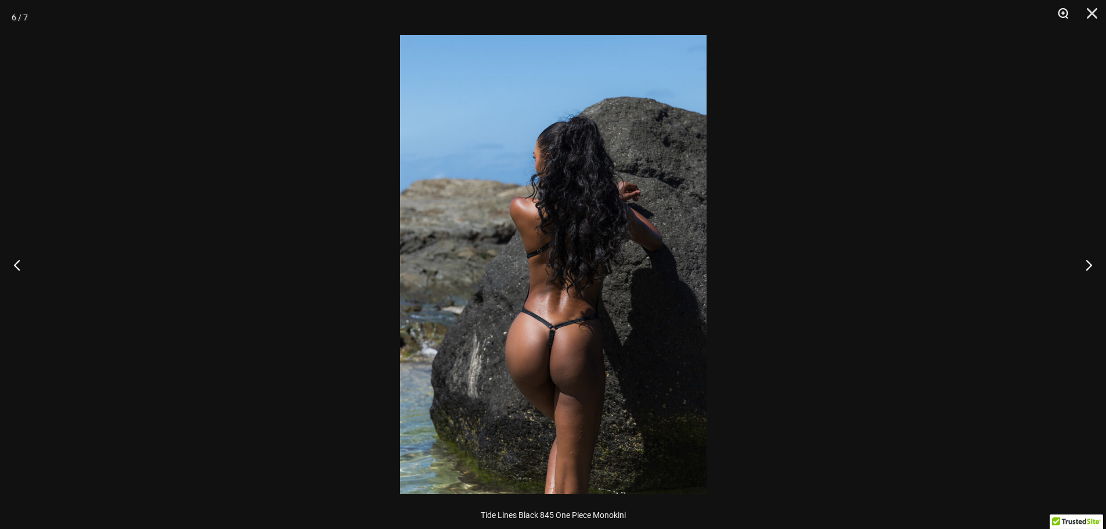
click at [1063, 13] on button "Zoom" at bounding box center [1058, 17] width 29 height 35
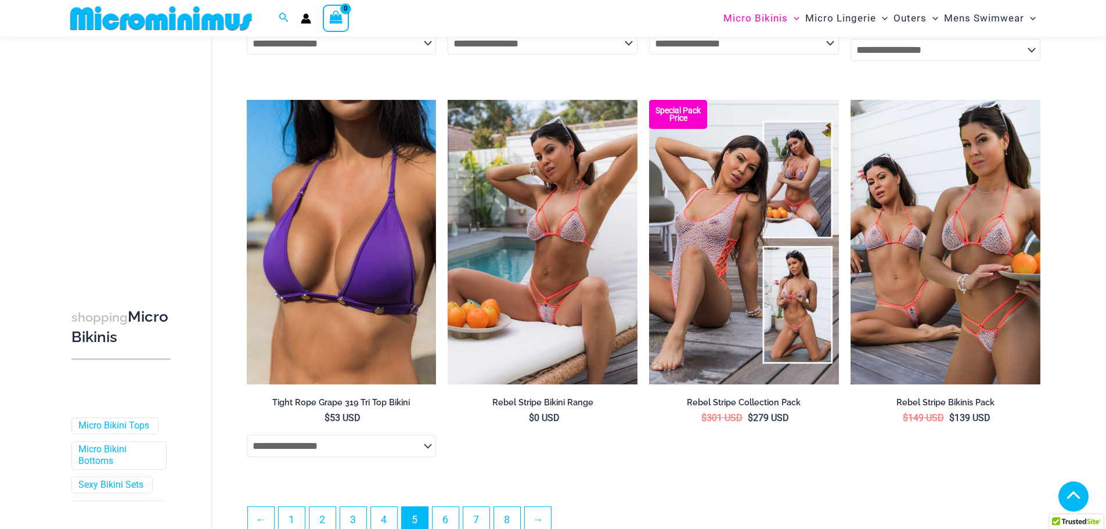
scroll to position [2949, 0]
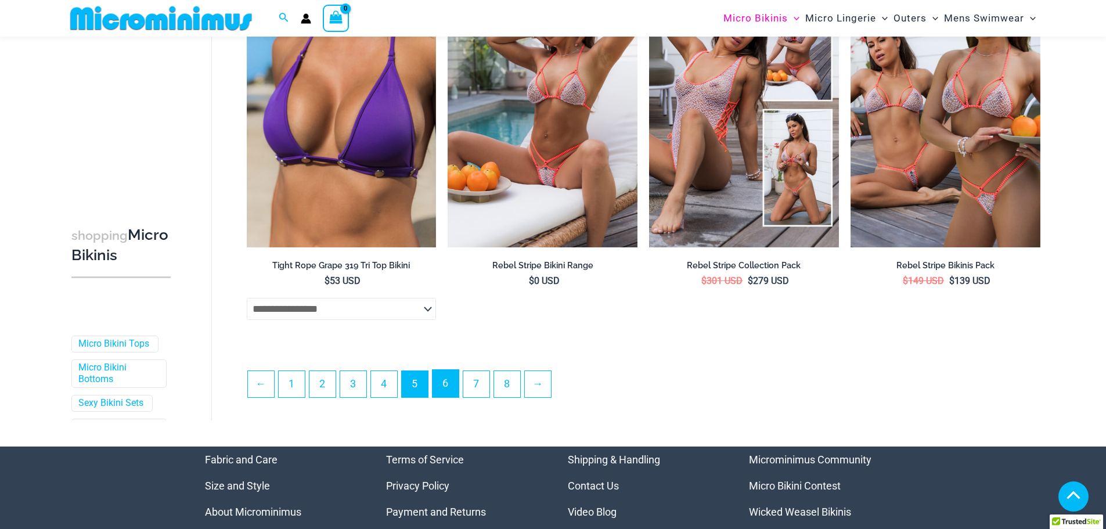
click at [448, 379] on link "6" at bounding box center [445, 383] width 26 height 27
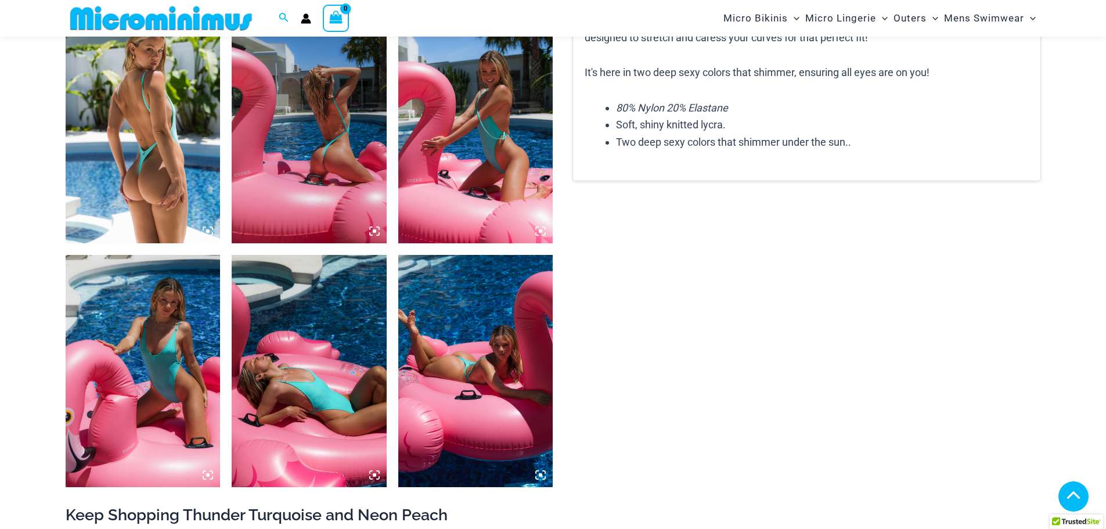
scroll to position [860, 0]
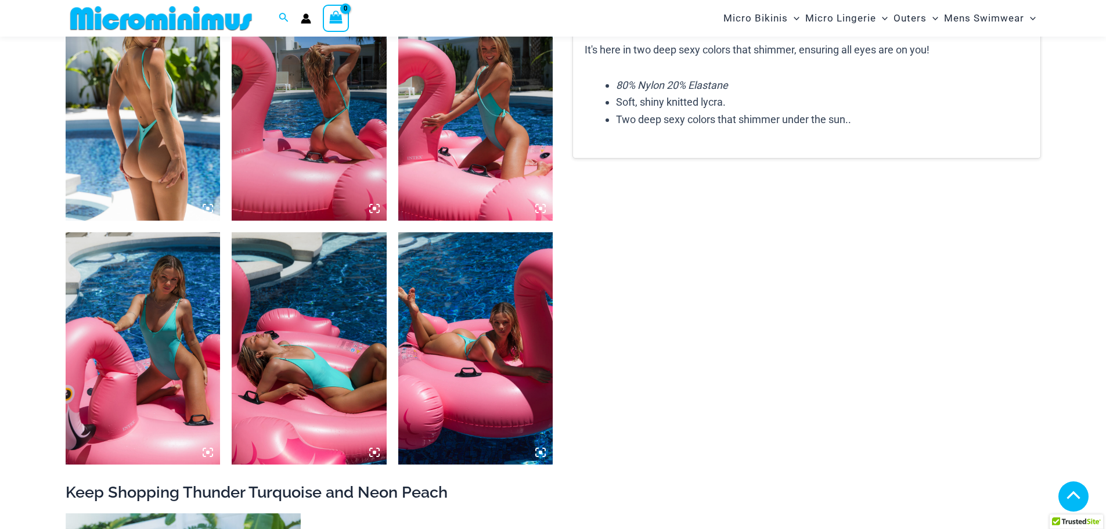
click at [147, 163] on img at bounding box center [143, 104] width 155 height 232
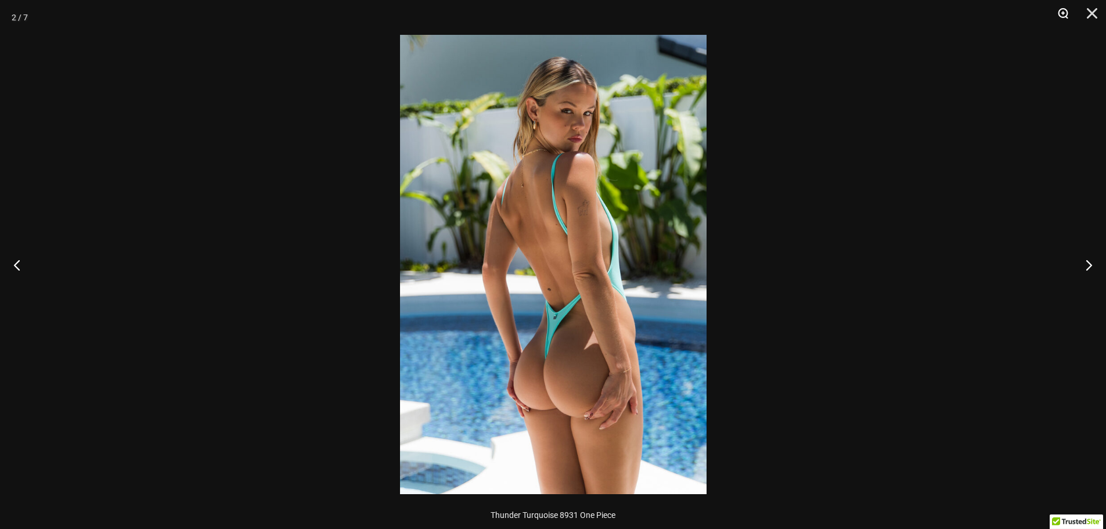
click at [1066, 18] on button "Zoom" at bounding box center [1058, 17] width 29 height 35
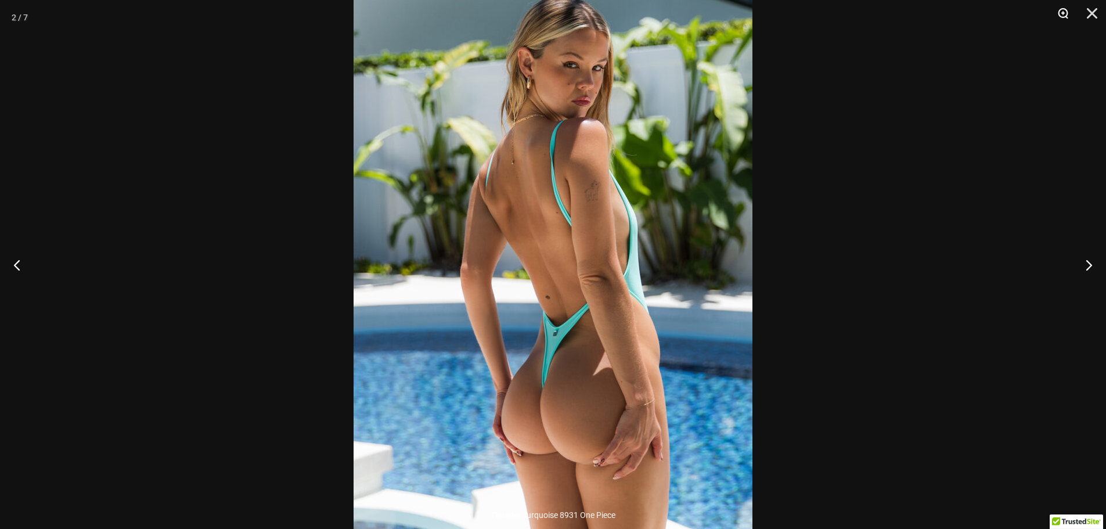
click at [1070, 17] on button "Zoom" at bounding box center [1058, 17] width 29 height 35
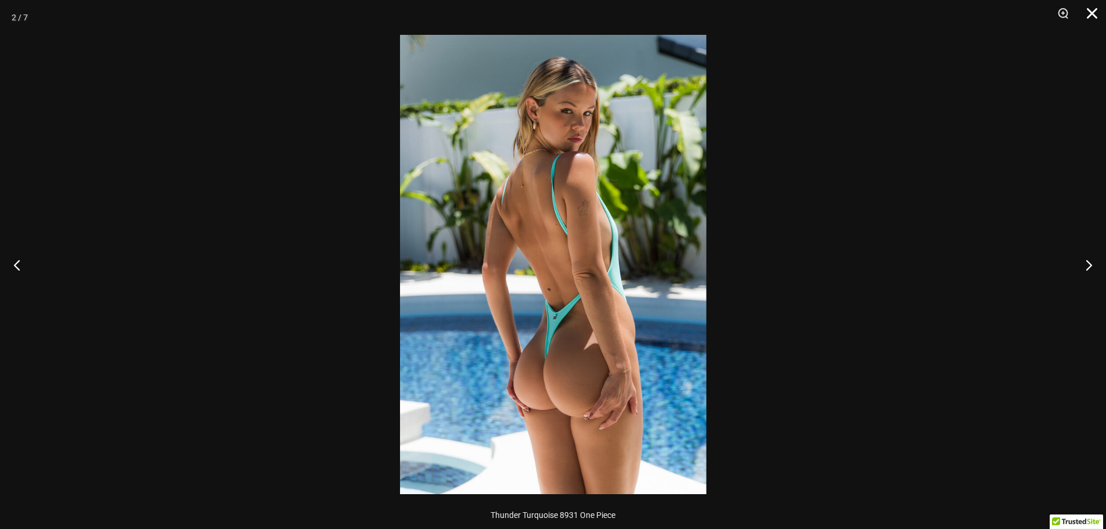
click at [1098, 14] on button "Close" at bounding box center [1087, 17] width 29 height 35
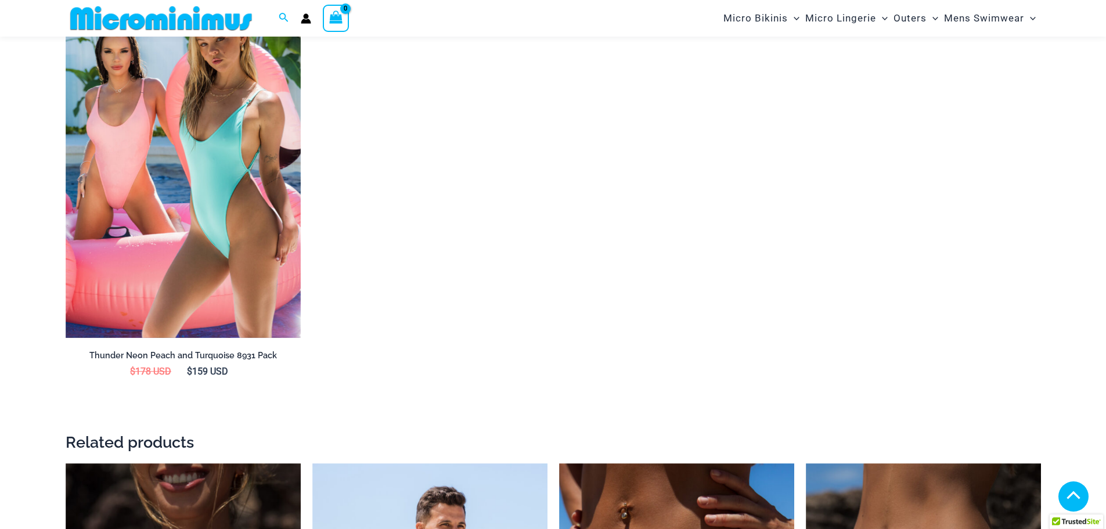
scroll to position [1383, 0]
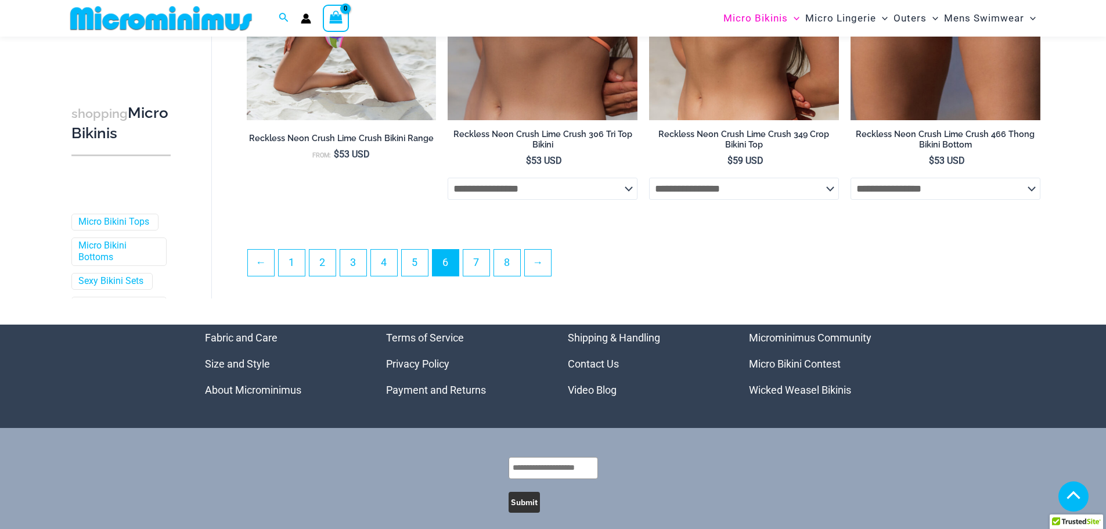
scroll to position [3067, 0]
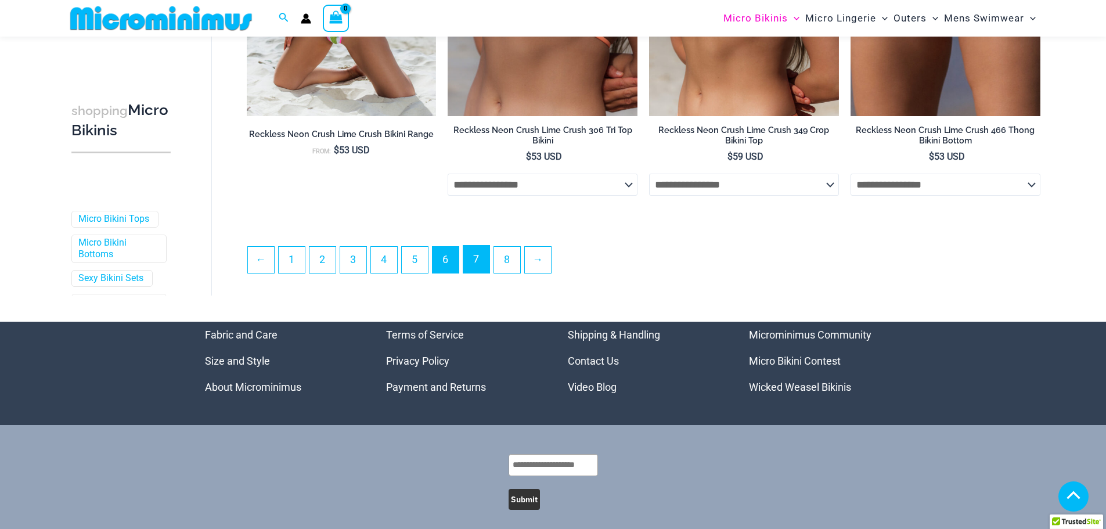
click link "7"
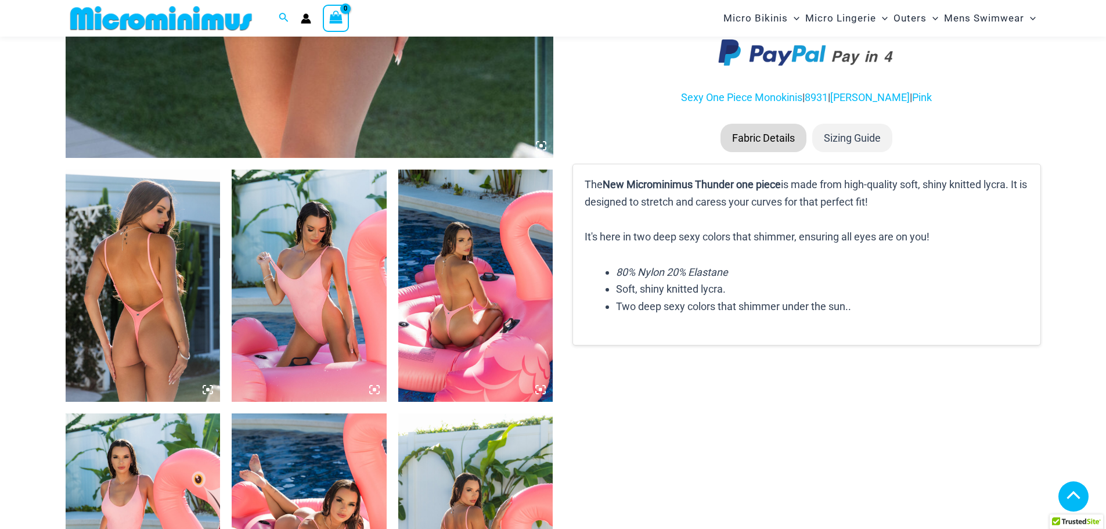
scroll to position [735, 0]
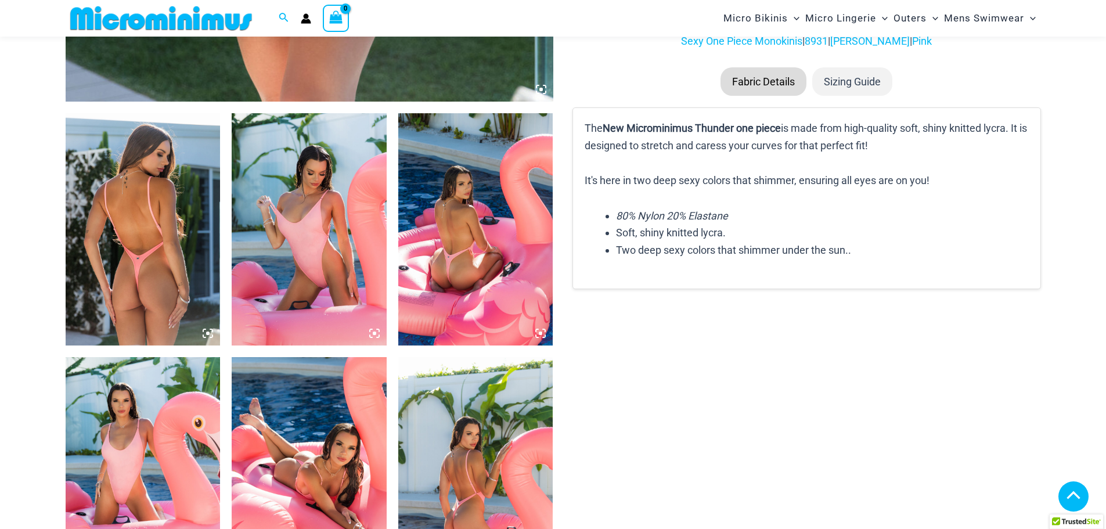
click at [174, 234] on img at bounding box center [143, 229] width 155 height 232
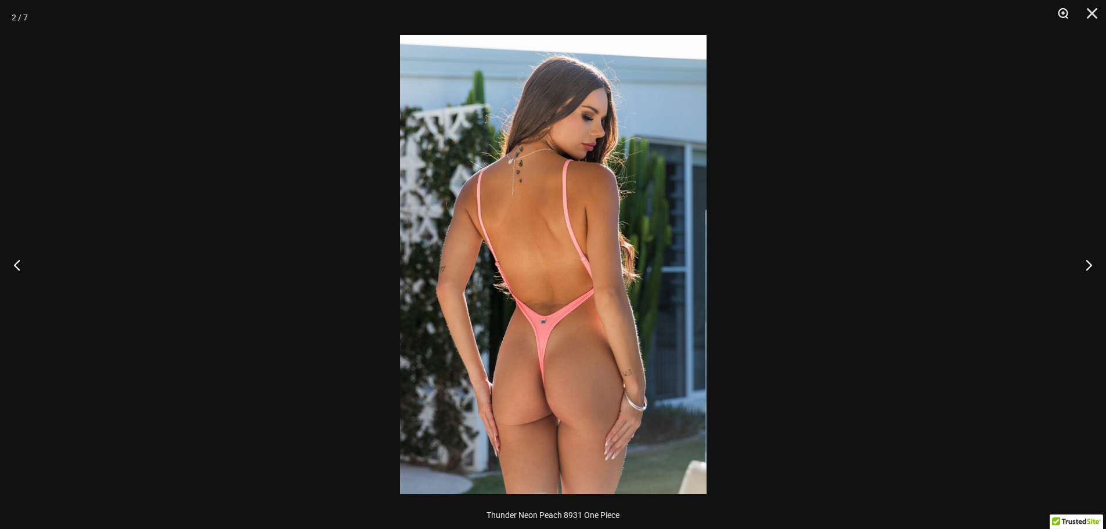
click at [1057, 16] on button "Zoom" at bounding box center [1058, 17] width 29 height 35
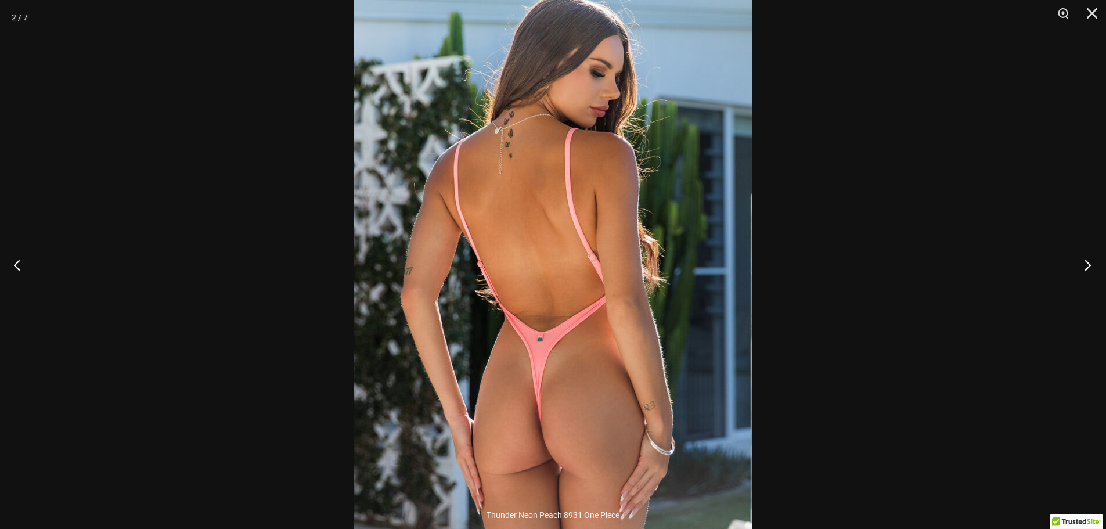
click at [1097, 259] on button "Next" at bounding box center [1084, 265] width 44 height 58
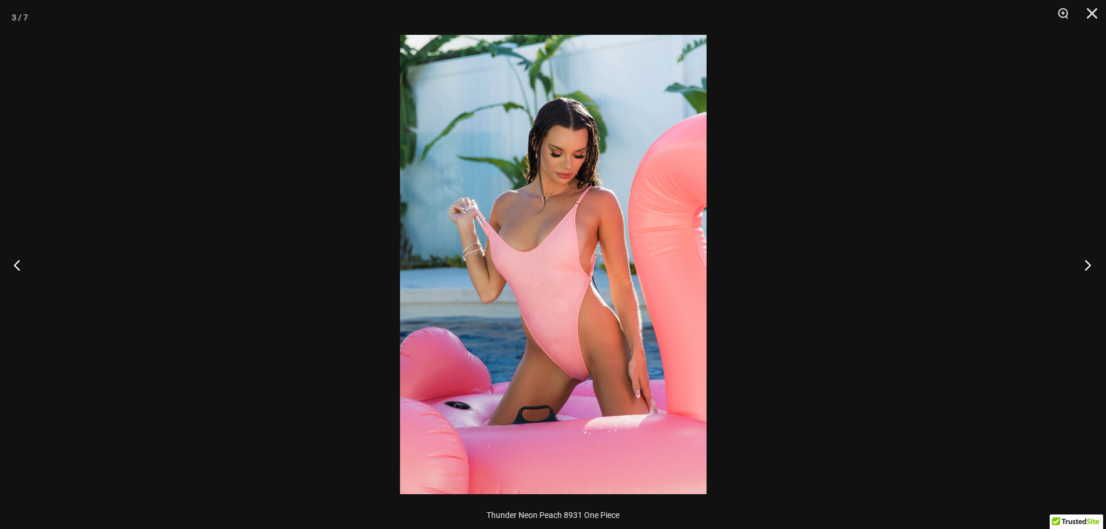
click at [1097, 259] on button "Next" at bounding box center [1084, 265] width 44 height 58
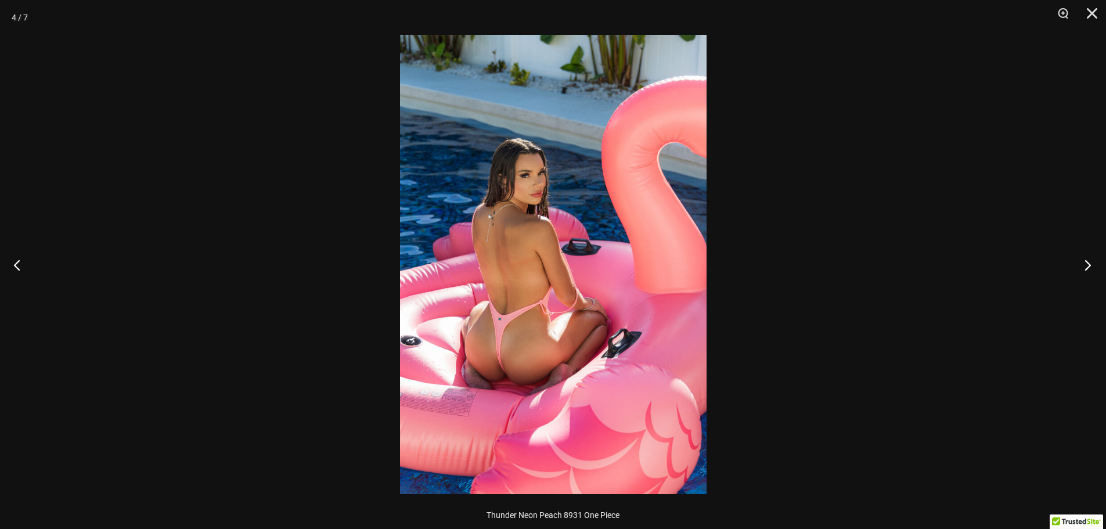
click at [1098, 257] on button "Next" at bounding box center [1084, 265] width 44 height 58
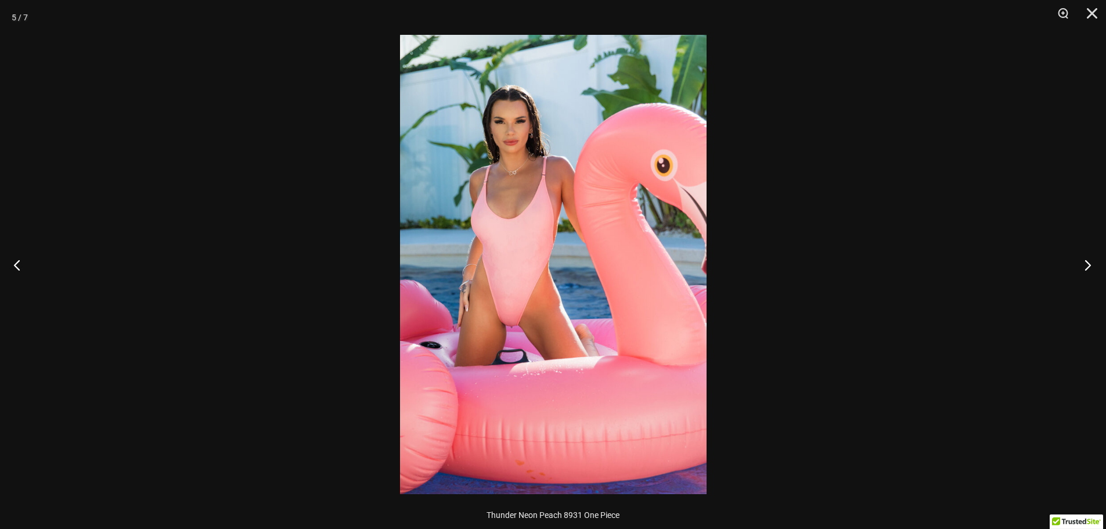
click at [1097, 257] on button "Next" at bounding box center [1084, 265] width 44 height 58
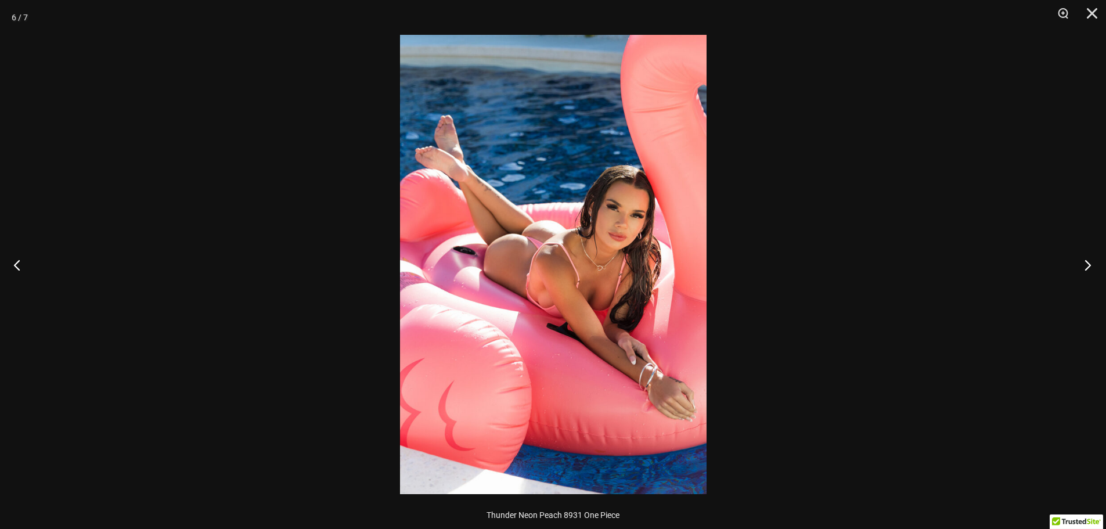
click at [1097, 257] on button "Next" at bounding box center [1084, 265] width 44 height 58
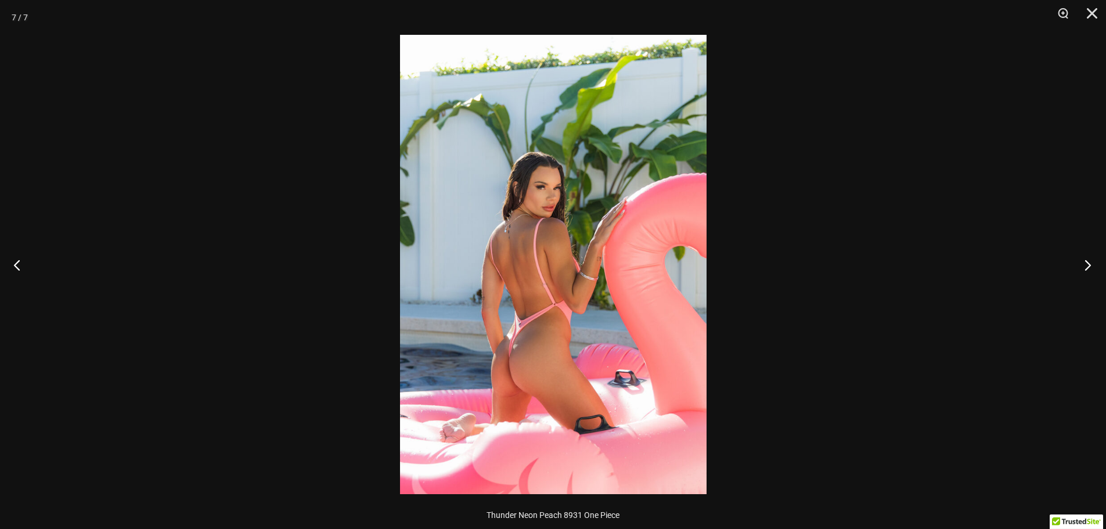
click at [1097, 257] on button "Next" at bounding box center [1084, 265] width 44 height 58
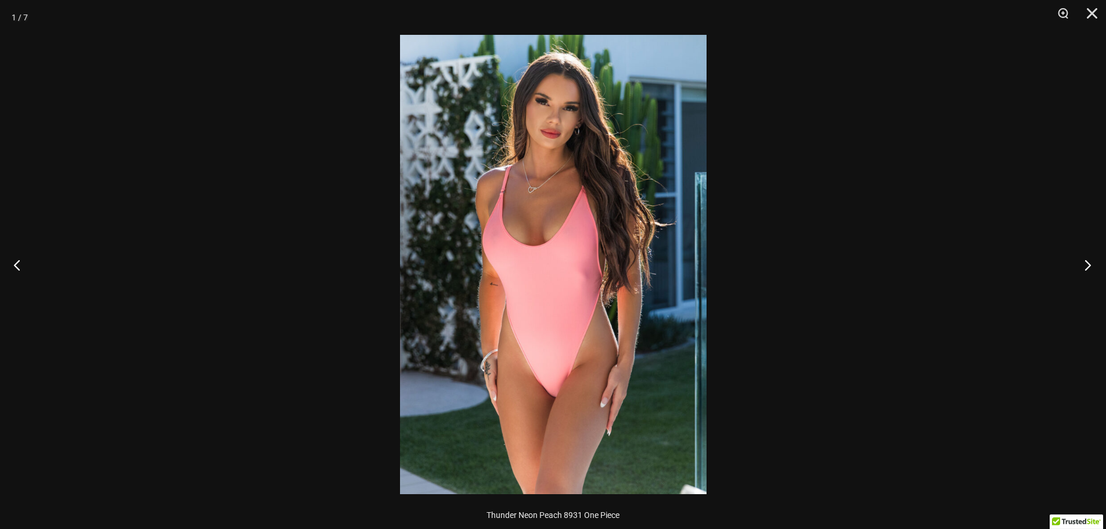
click at [1097, 257] on button "Next" at bounding box center [1084, 265] width 44 height 58
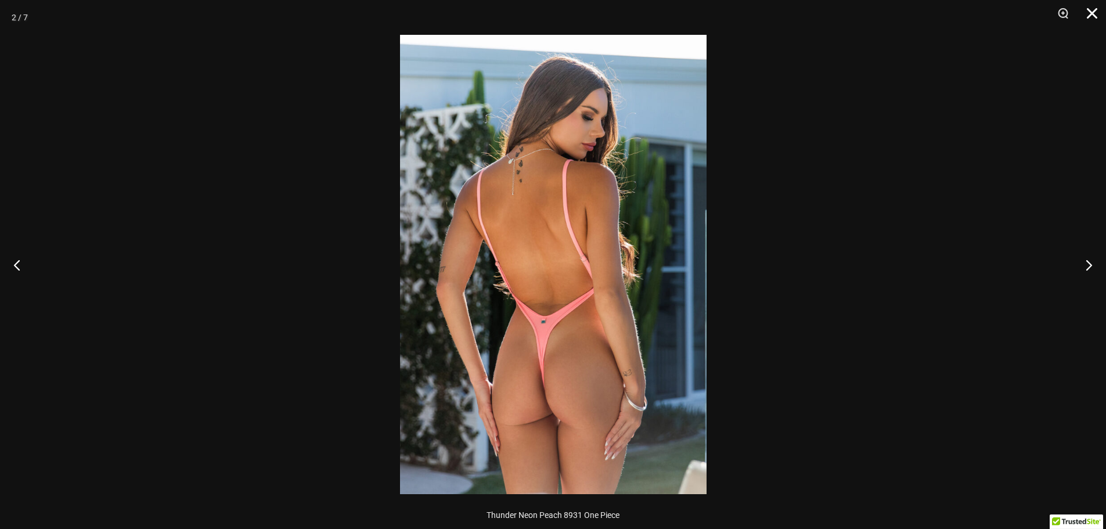
click at [1090, 16] on button "Close" at bounding box center [1087, 17] width 29 height 35
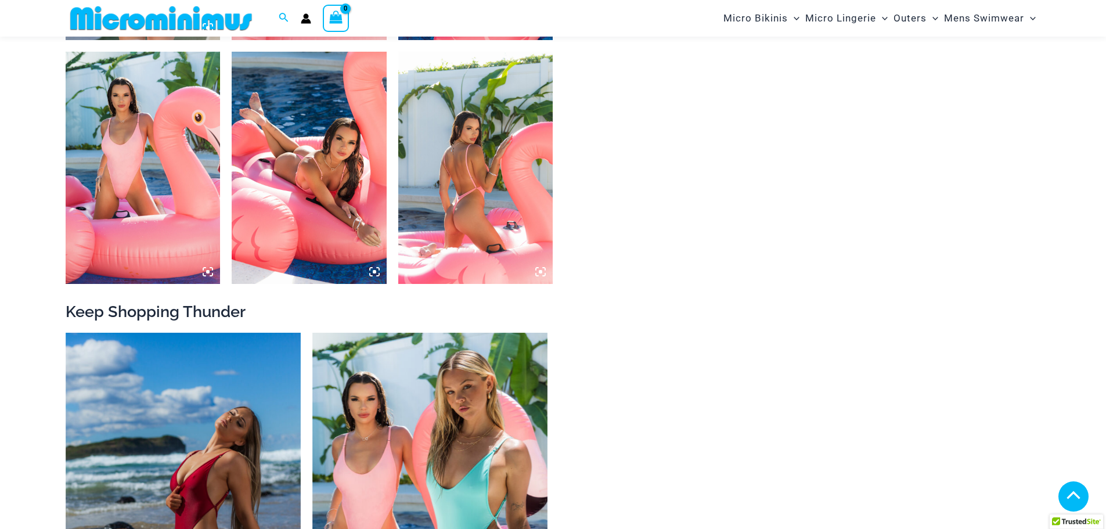
scroll to position [1200, 0]
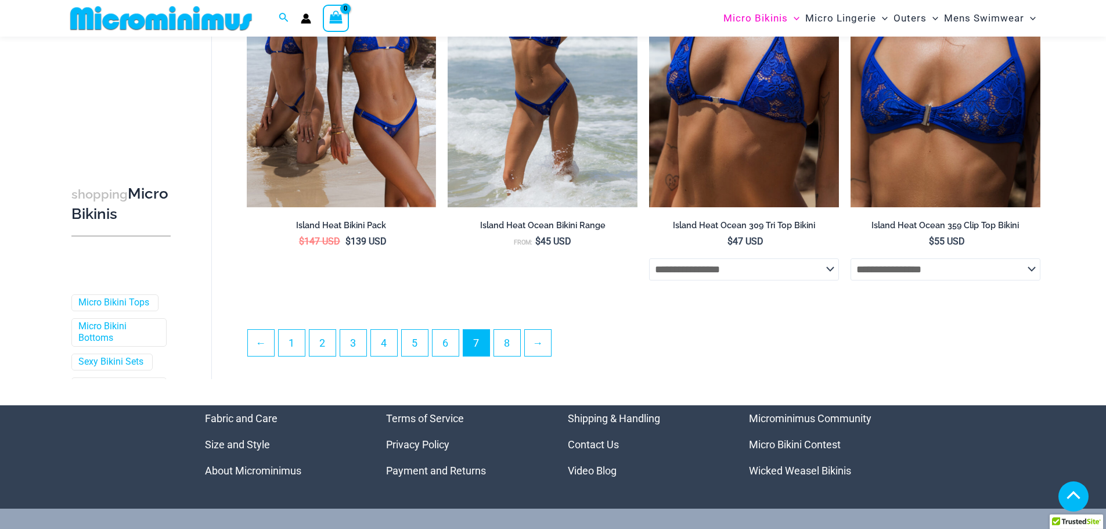
scroll to position [3158, 0]
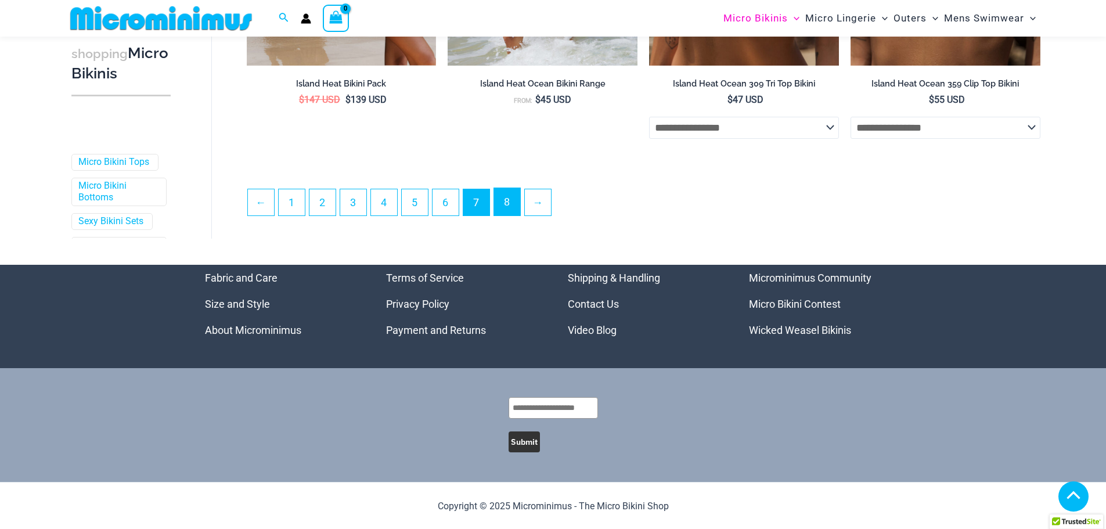
click at [510, 200] on link "8" at bounding box center [507, 201] width 26 height 27
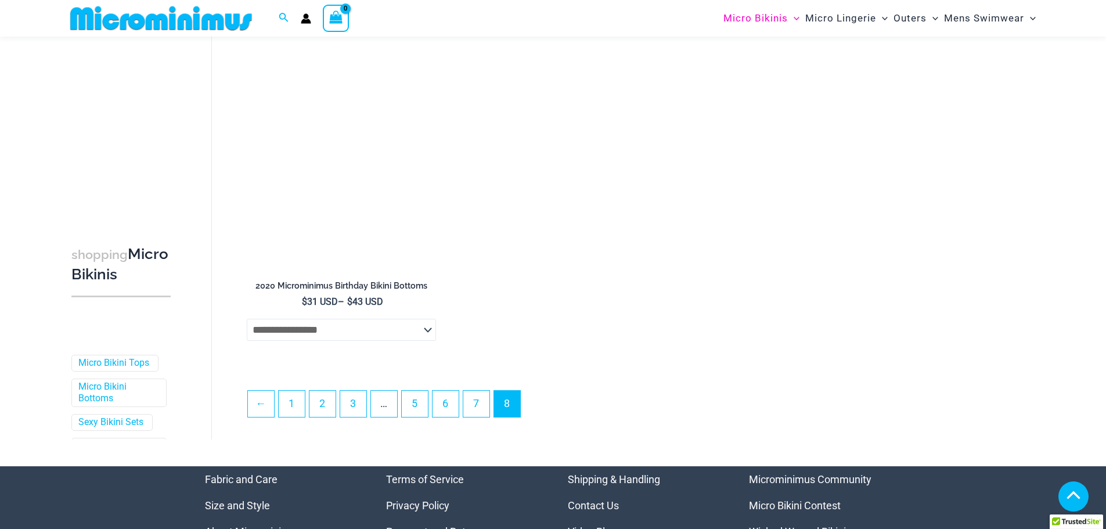
scroll to position [2139, 0]
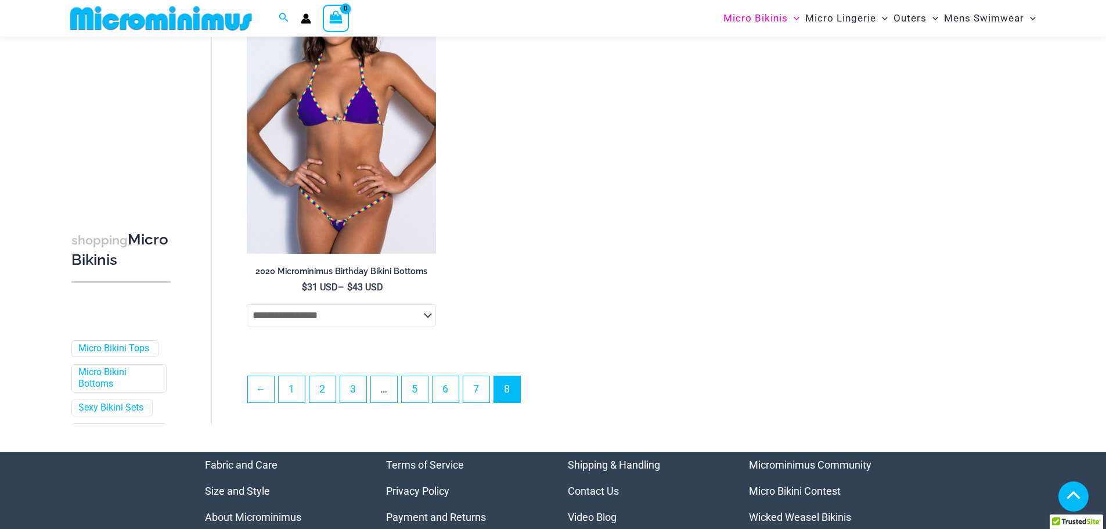
click at [402, 324] on select "**********" at bounding box center [342, 315] width 190 height 22
click at [401, 326] on select "**********" at bounding box center [342, 315] width 190 height 22
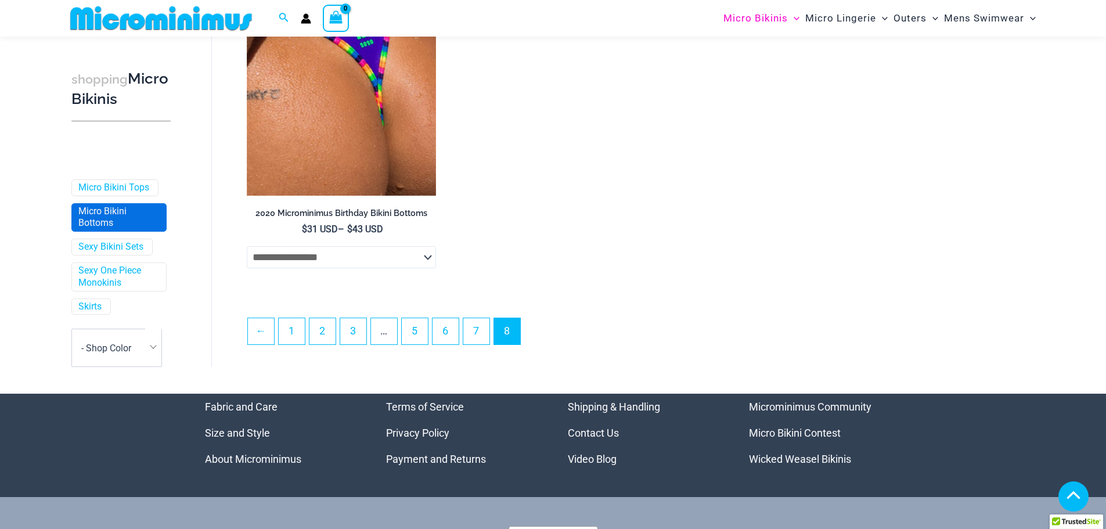
scroll to position [116, 0]
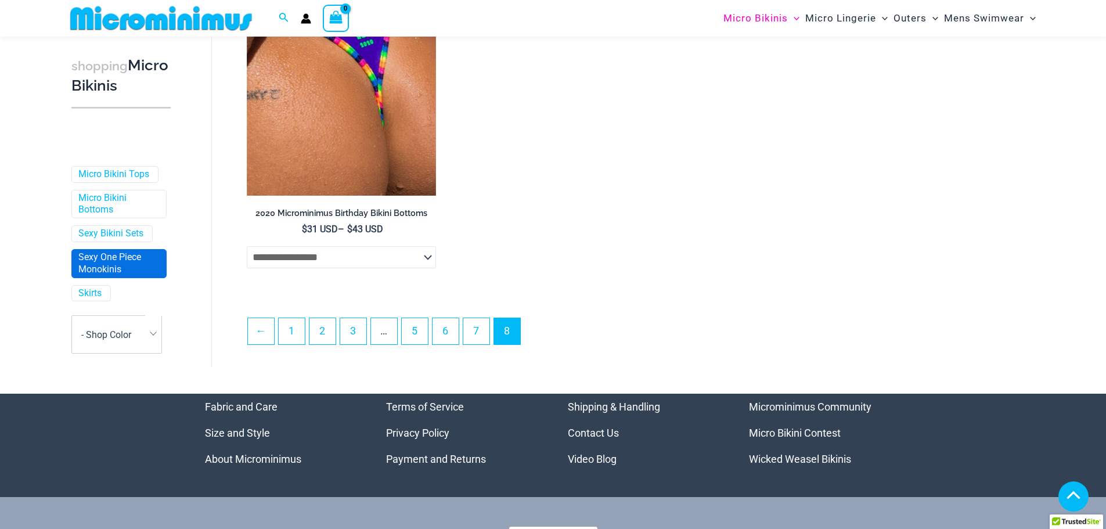
click at [123, 269] on link "Sexy One Piece Monokinis" at bounding box center [117, 264] width 79 height 24
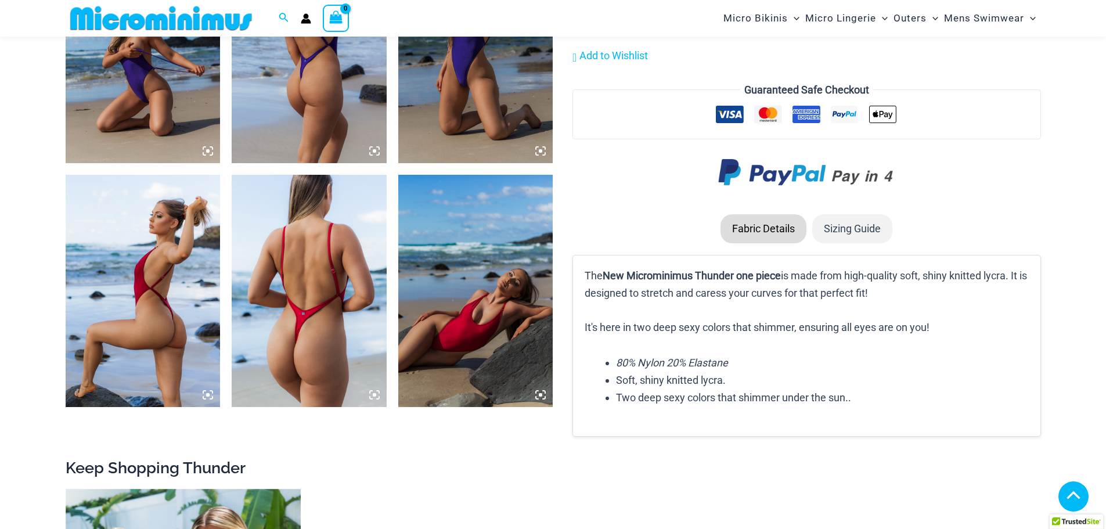
scroll to position [860, 0]
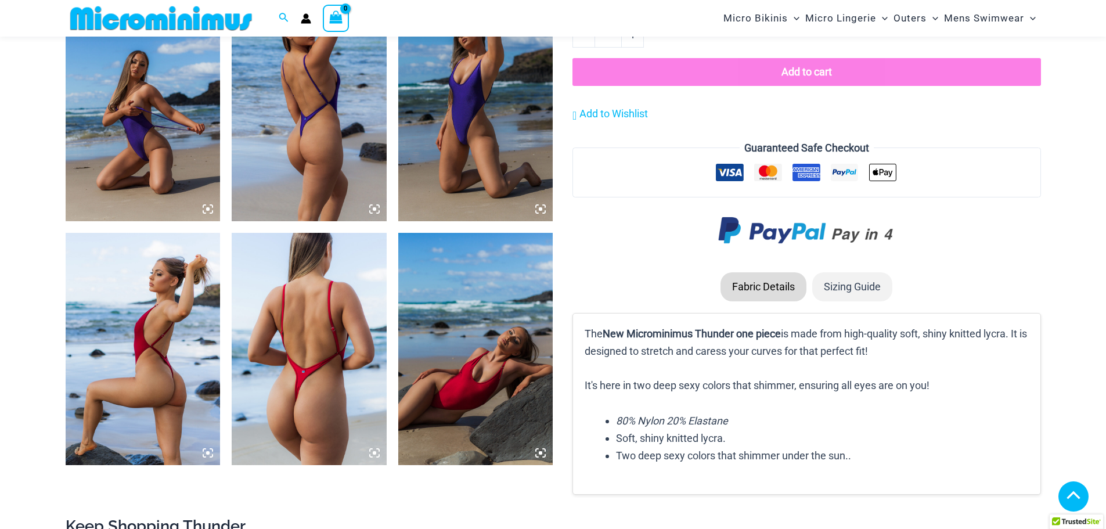
click at [180, 92] on img at bounding box center [143, 105] width 155 height 232
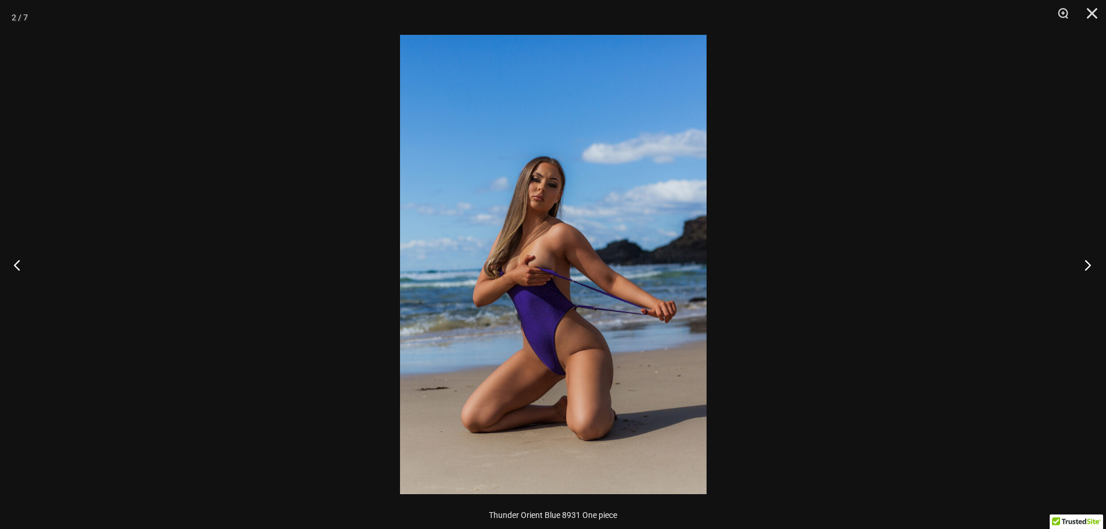
click at [1084, 255] on button "Next" at bounding box center [1084, 265] width 44 height 58
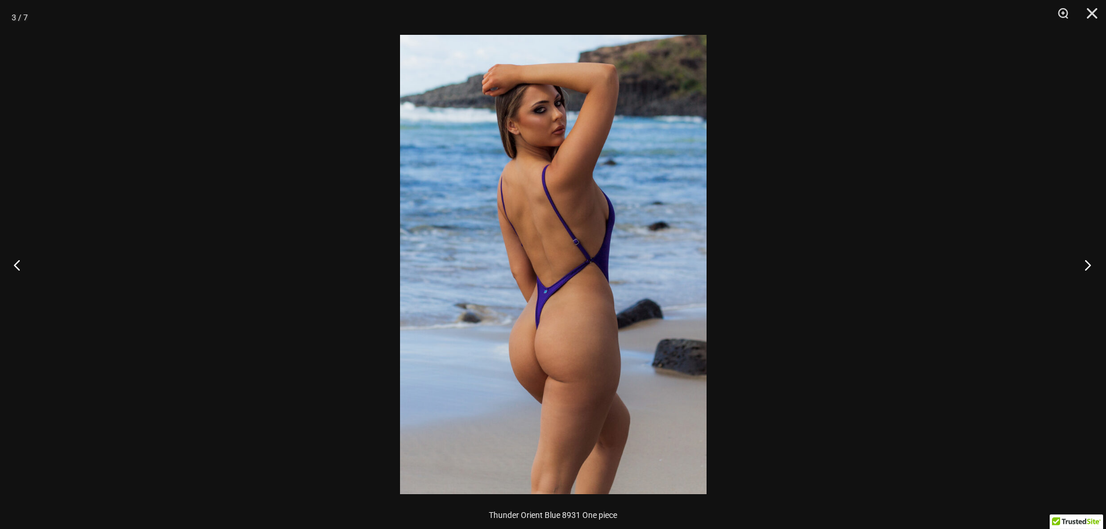
click at [1084, 255] on button "Next" at bounding box center [1084, 265] width 44 height 58
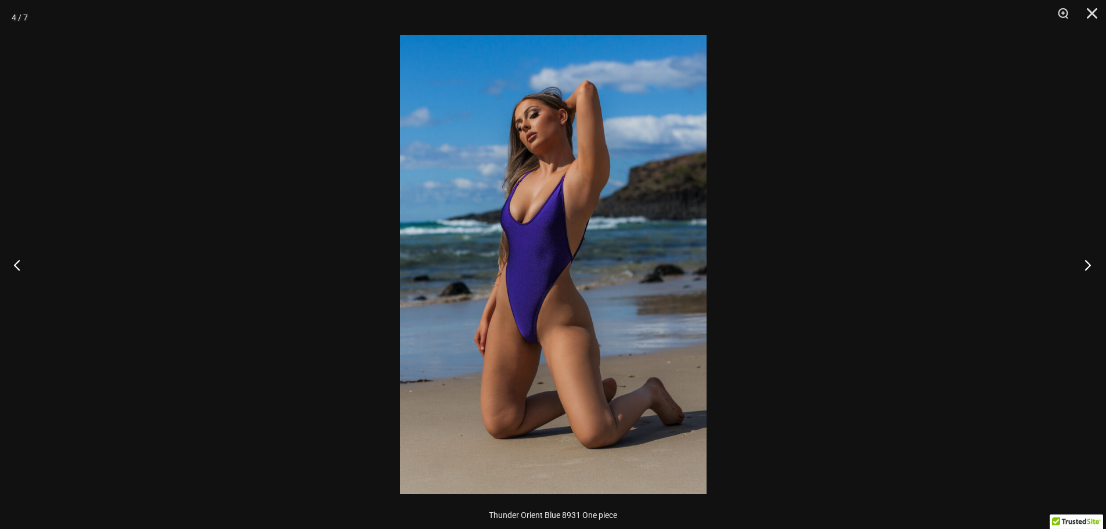
click at [1084, 255] on button "Next" at bounding box center [1084, 265] width 44 height 58
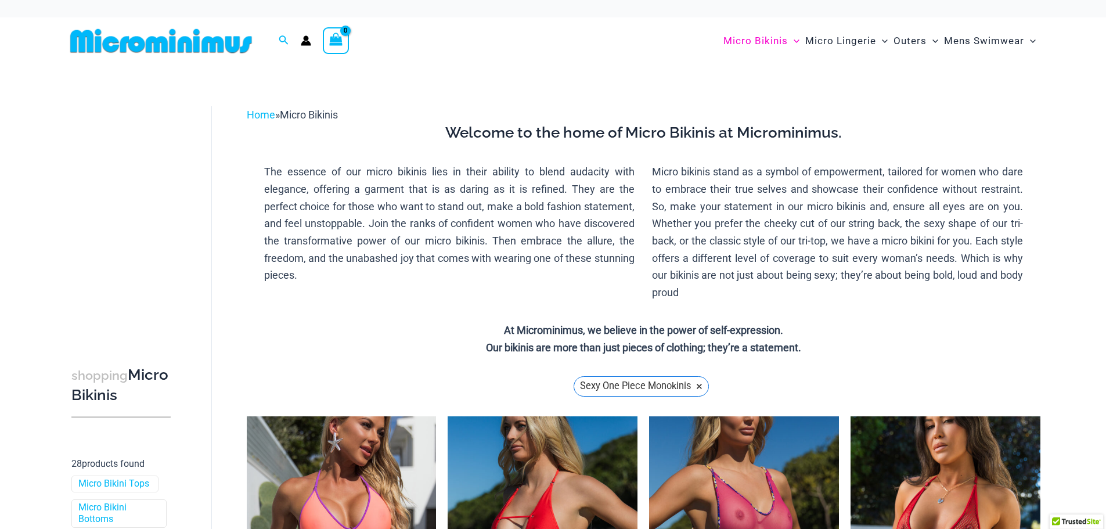
click at [185, 47] on img at bounding box center [161, 41] width 191 height 26
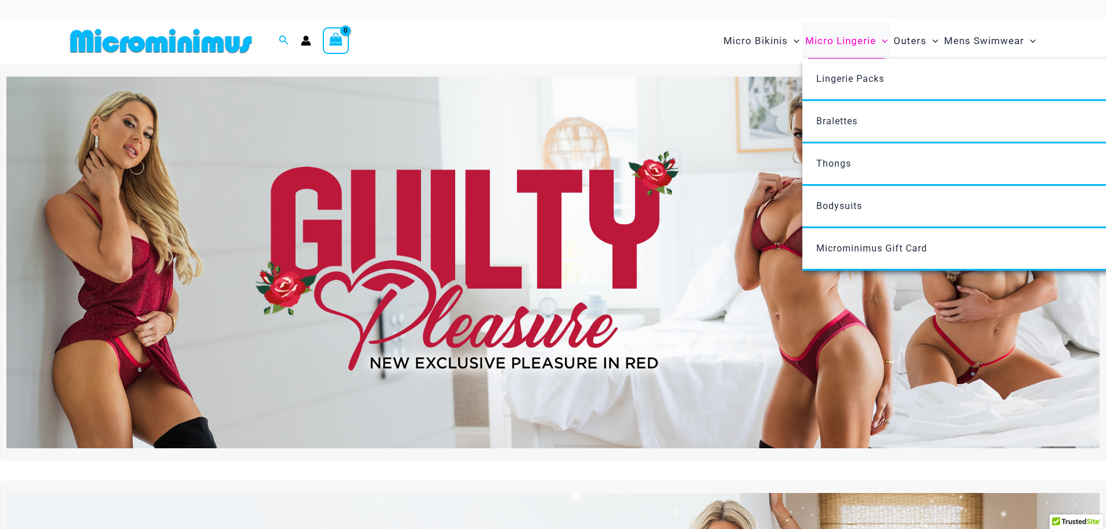
click at [831, 46] on span "Micro Lingerie" at bounding box center [840, 41] width 71 height 30
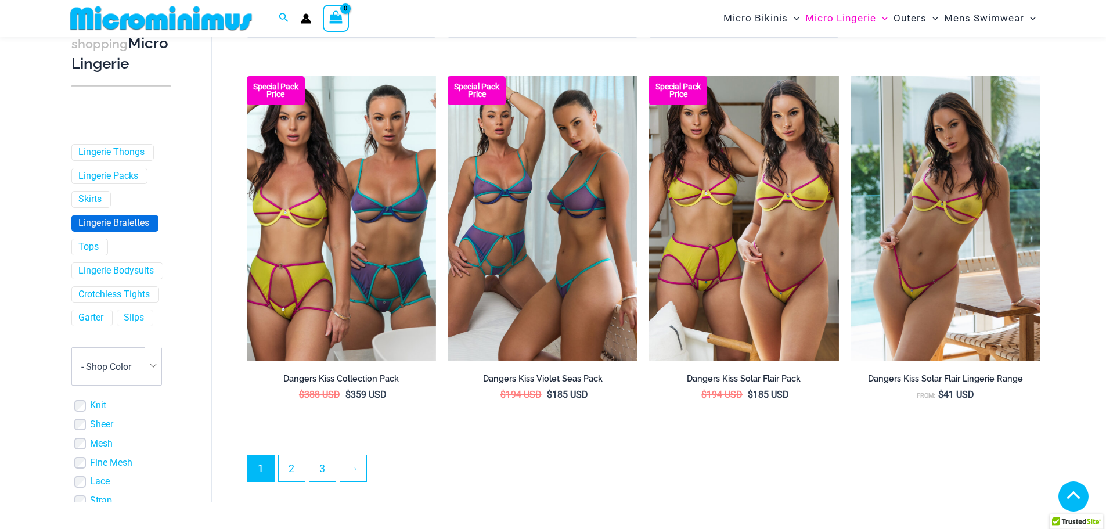
scroll to position [253, 0]
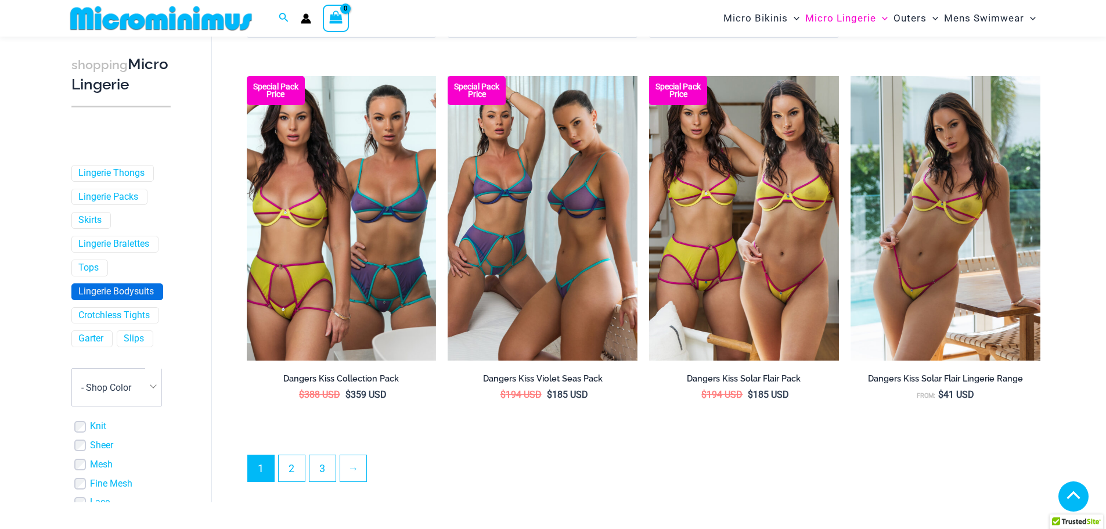
click at [85, 298] on link "Lingerie Bodysuits" at bounding box center [115, 292] width 75 height 12
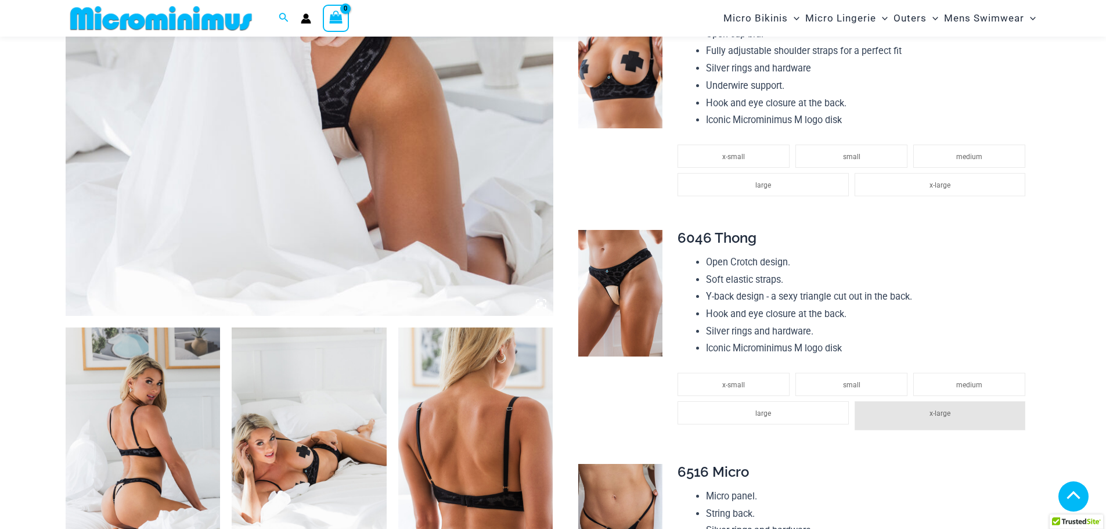
scroll to position [456, 0]
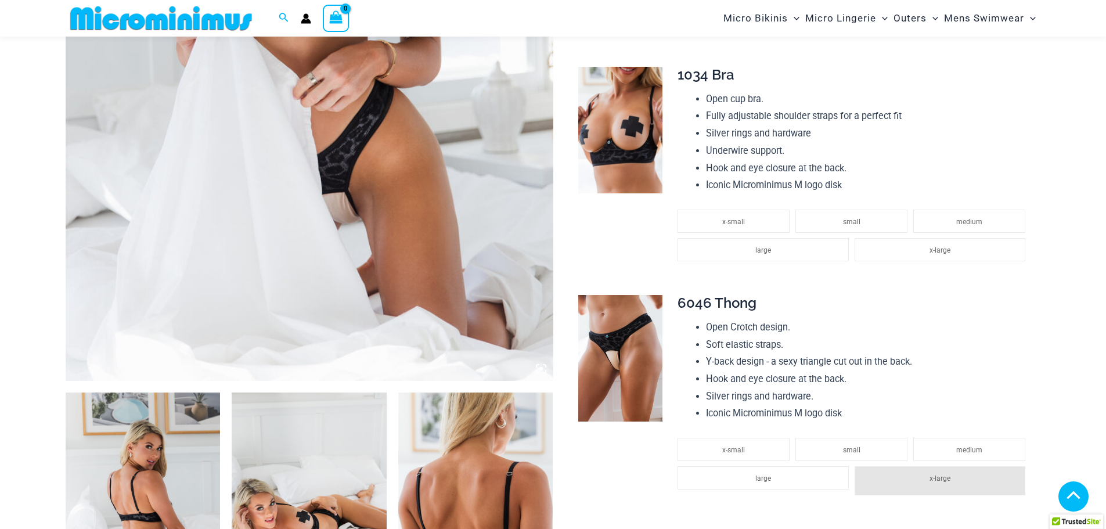
click at [376, 183] on img at bounding box center [310, 14] width 488 height 731
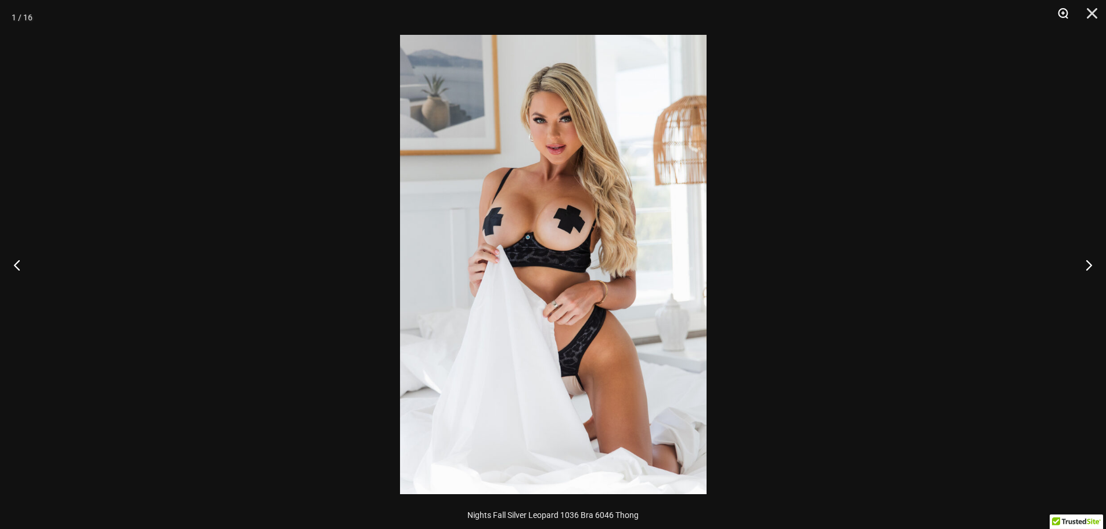
click at [1066, 17] on button "Zoom" at bounding box center [1058, 17] width 29 height 35
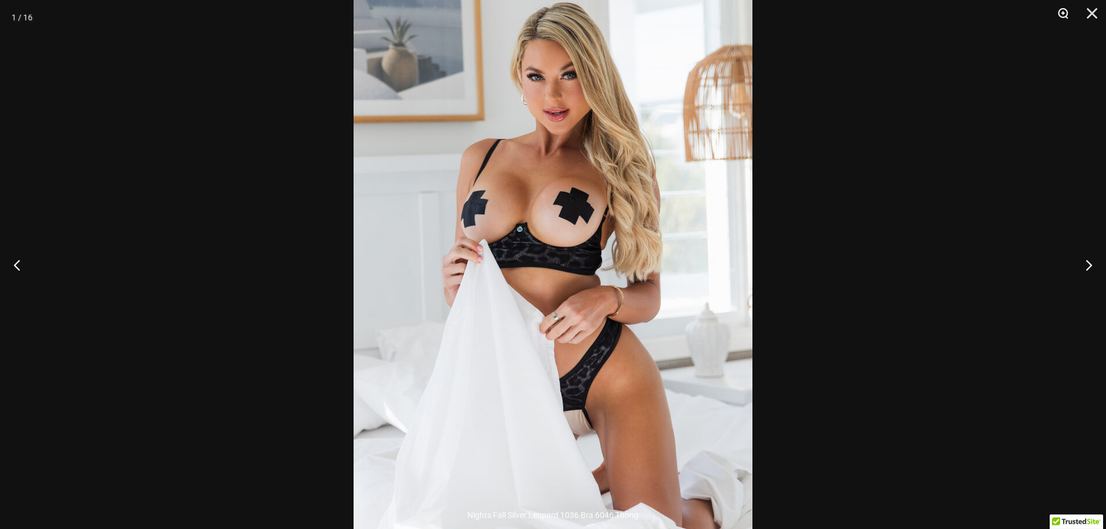
click at [1062, 20] on button "Zoom" at bounding box center [1058, 17] width 29 height 35
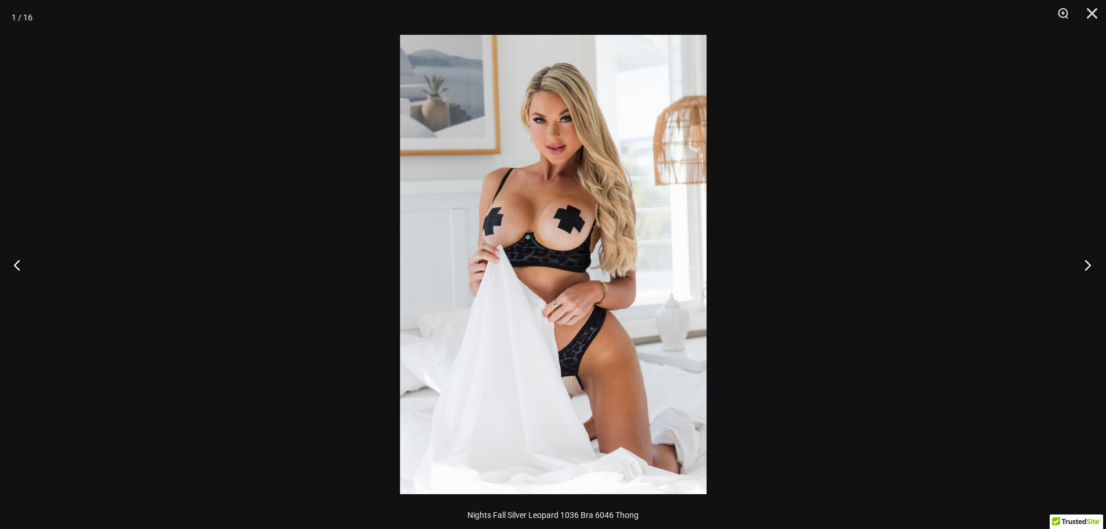
click at [1083, 279] on button "Next" at bounding box center [1084, 265] width 44 height 58
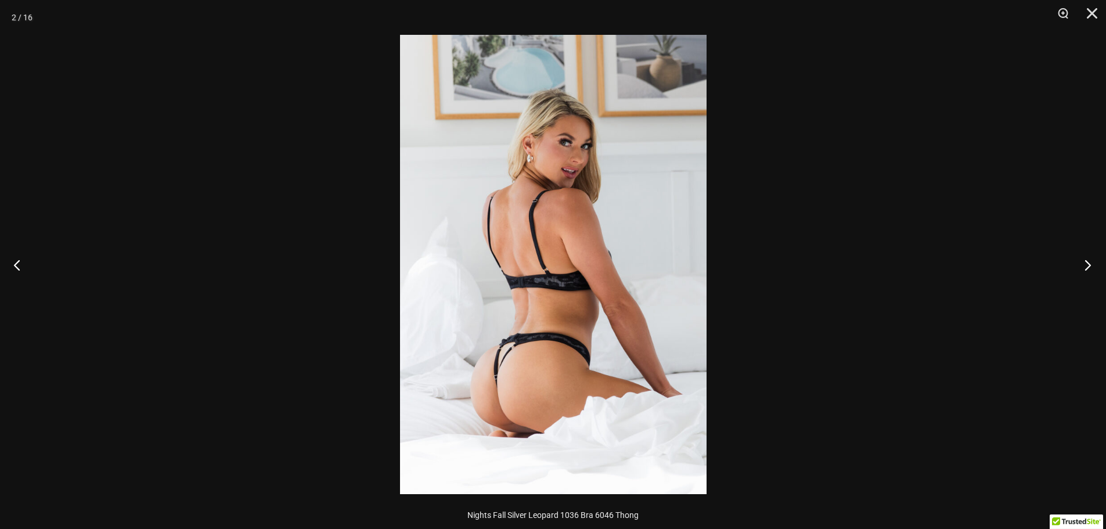
click at [1083, 279] on button "Next" at bounding box center [1084, 265] width 44 height 58
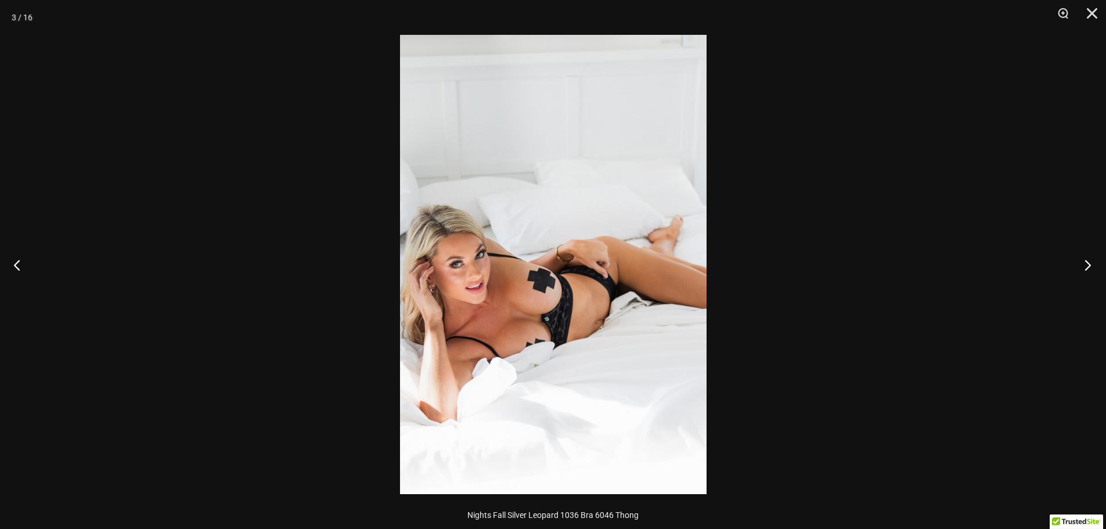
click at [1083, 279] on button "Next" at bounding box center [1084, 265] width 44 height 58
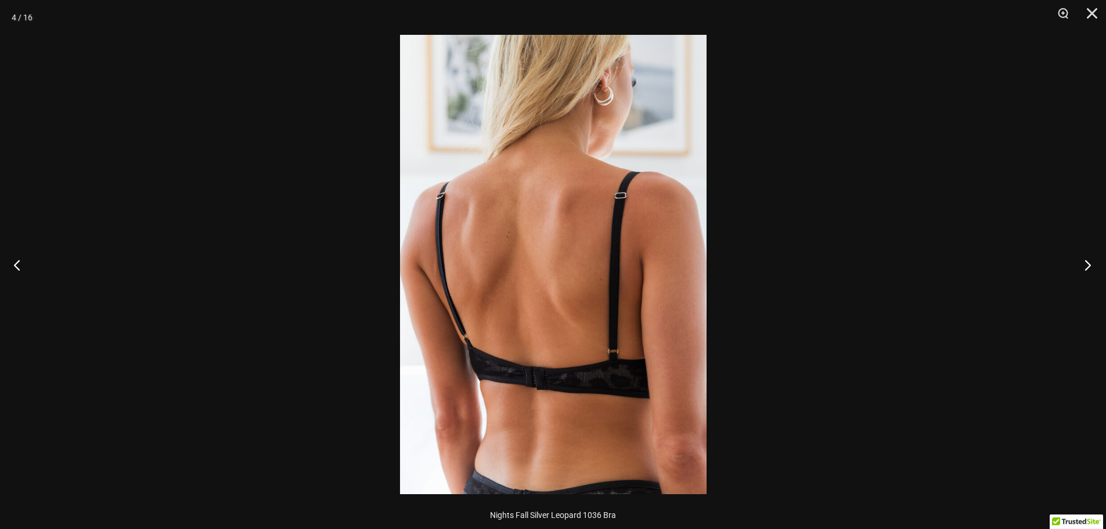
click at [1083, 279] on button "Next" at bounding box center [1084, 265] width 44 height 58
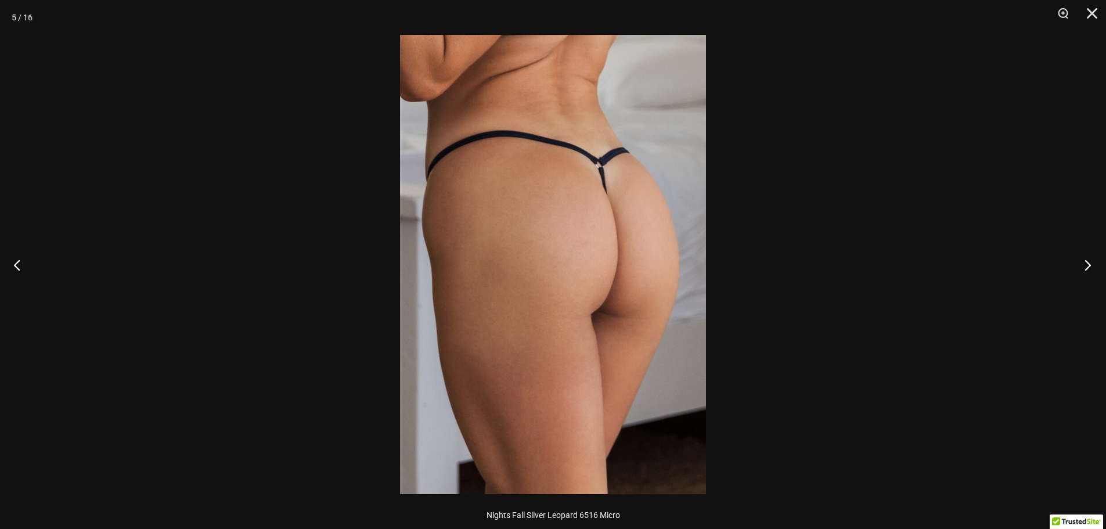
click at [1083, 279] on button "Next" at bounding box center [1084, 265] width 44 height 58
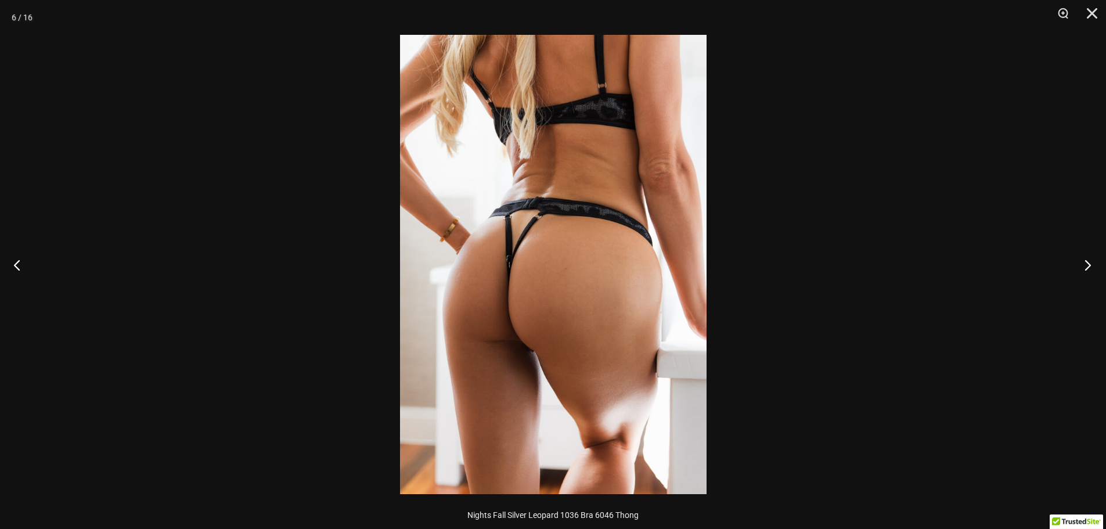
click at [1083, 279] on button "Next" at bounding box center [1084, 265] width 44 height 58
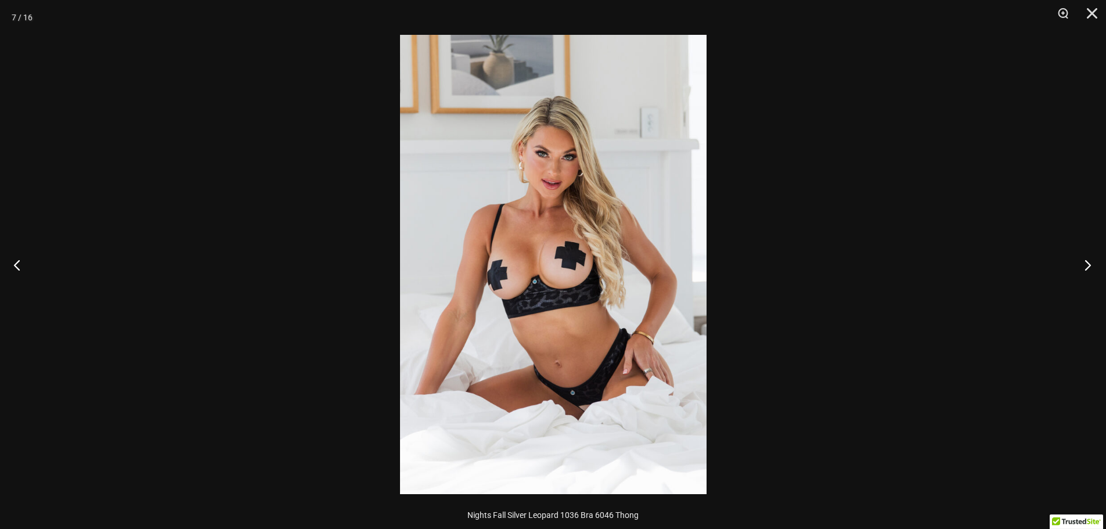
click at [1083, 279] on button "Next" at bounding box center [1084, 265] width 44 height 58
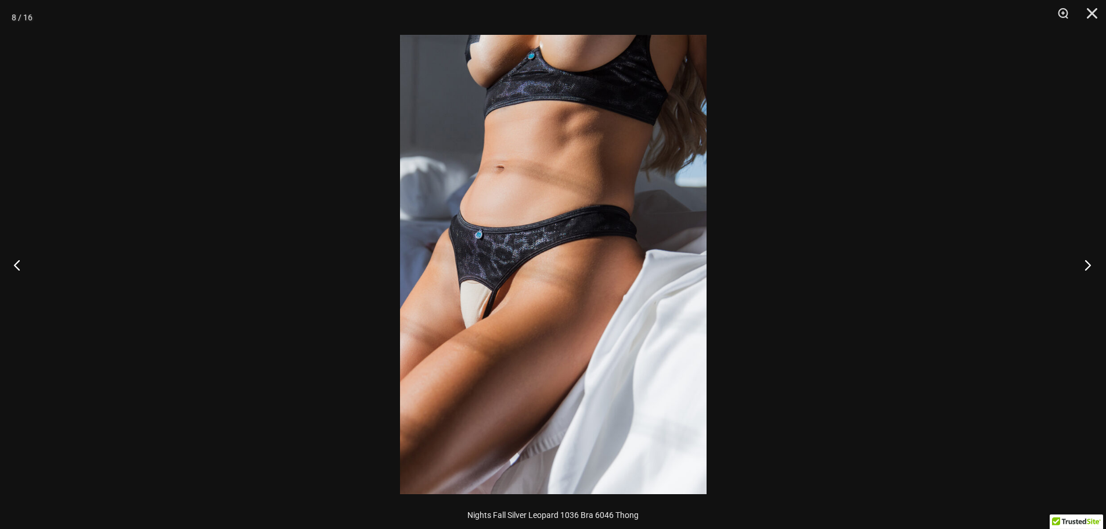
click at [1089, 263] on button "Next" at bounding box center [1084, 265] width 44 height 58
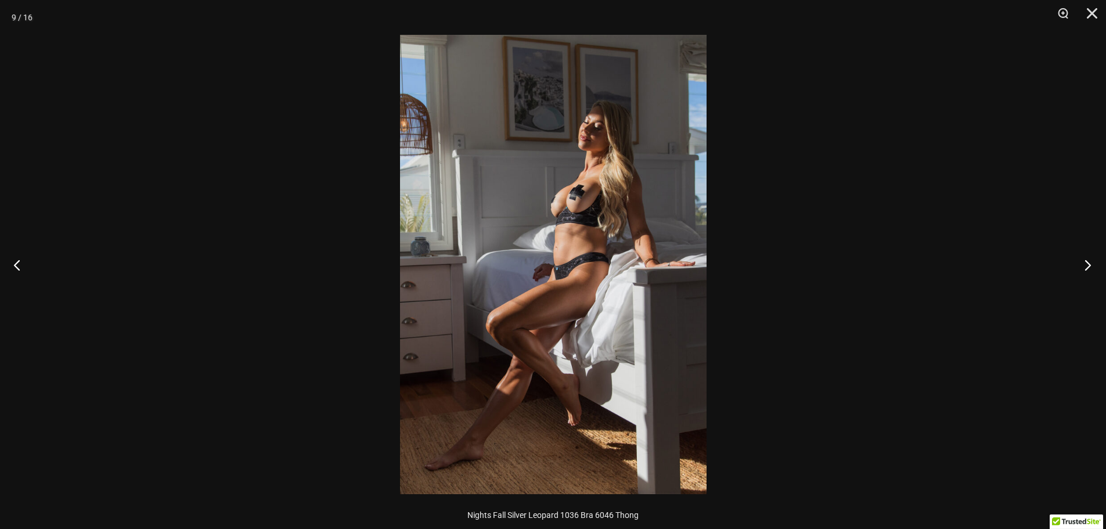
click at [1082, 261] on button "Next" at bounding box center [1084, 265] width 44 height 58
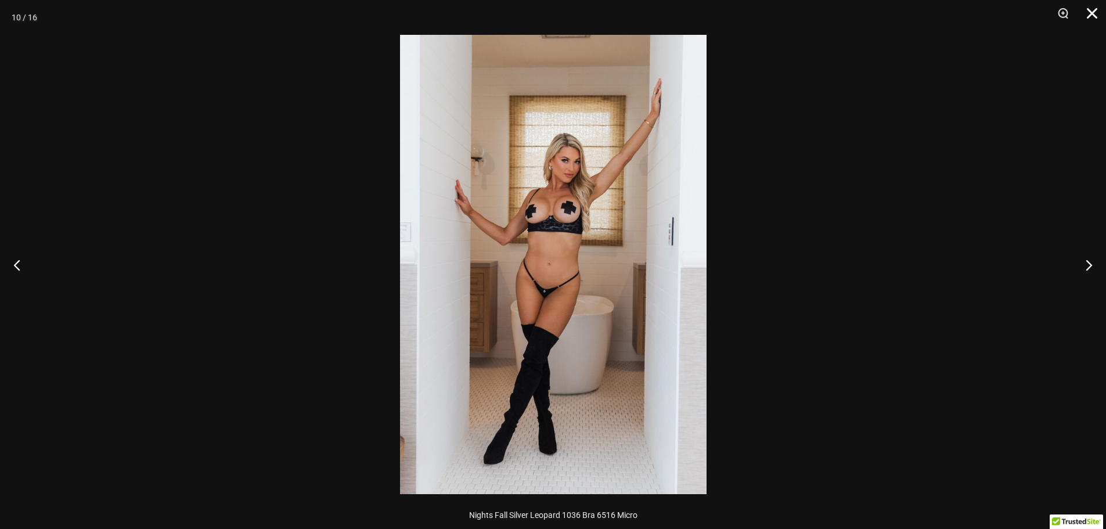
click at [1092, 13] on button "Close" at bounding box center [1087, 17] width 29 height 35
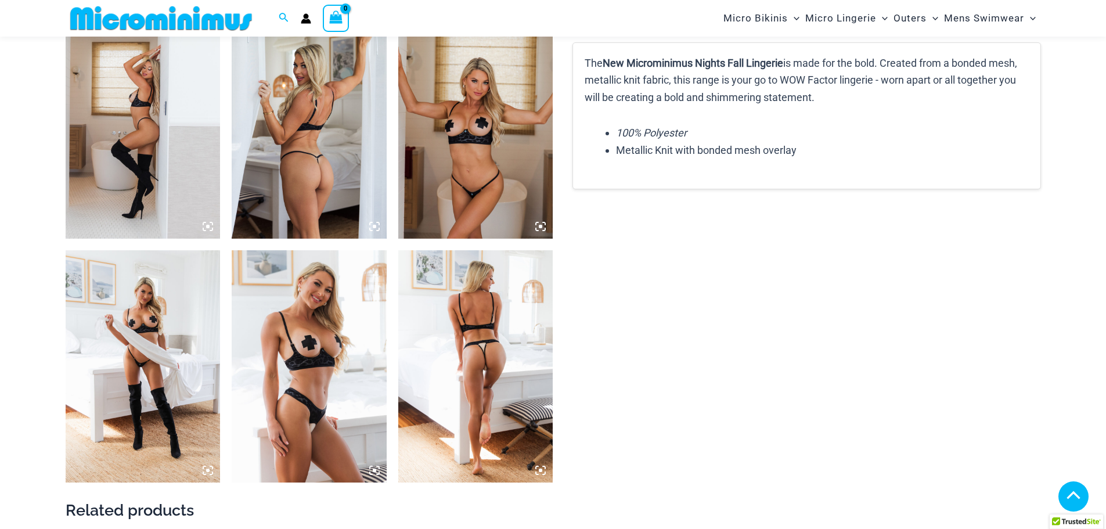
scroll to position [1559, 0]
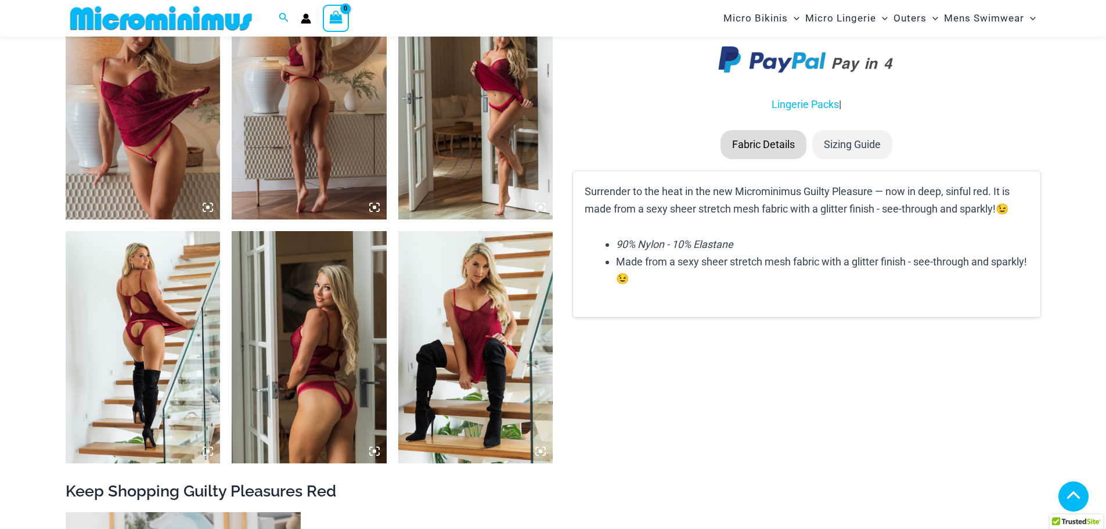
scroll to position [1789, 0]
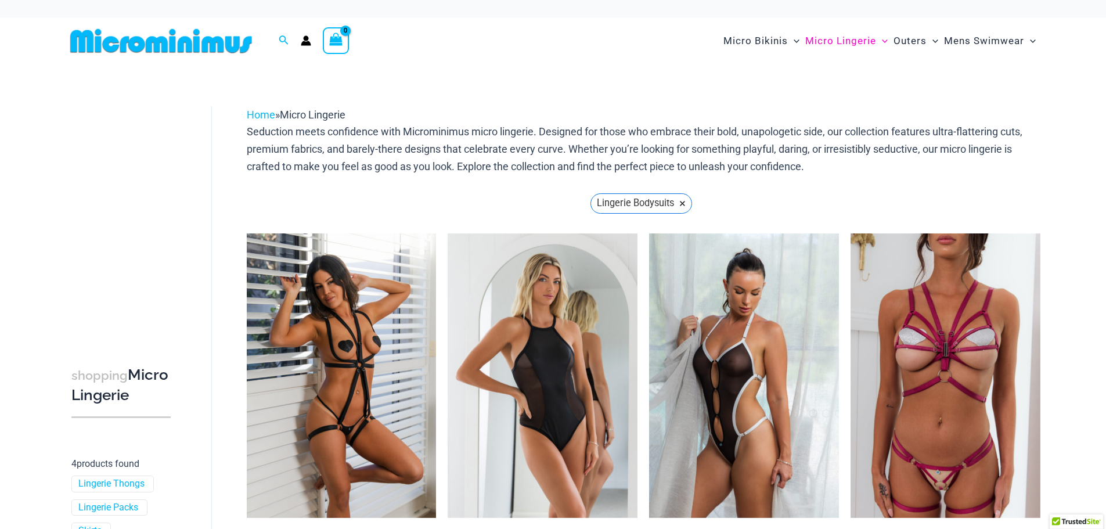
click at [192, 49] on img at bounding box center [161, 41] width 191 height 26
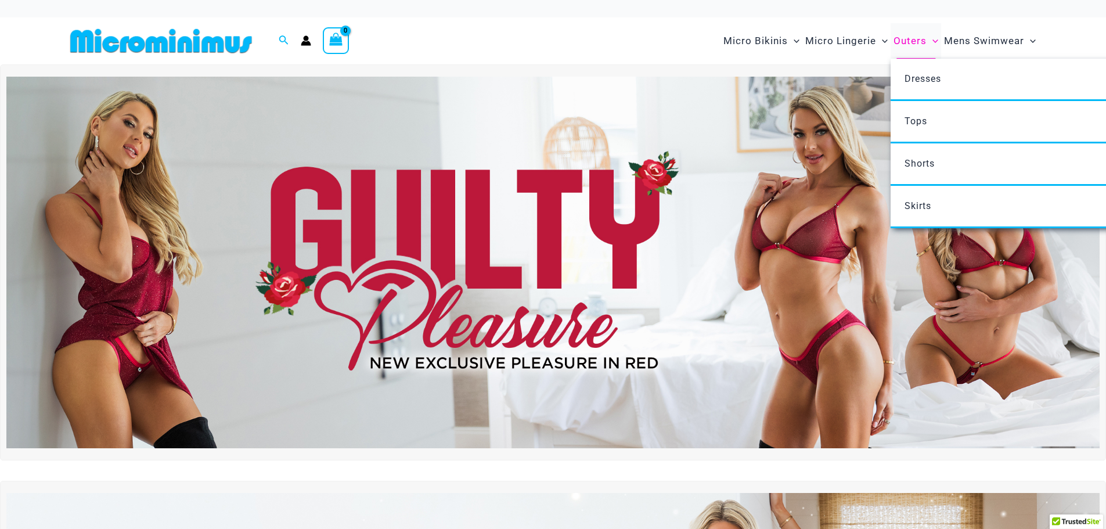
click at [916, 44] on span "Outers" at bounding box center [909, 41] width 33 height 30
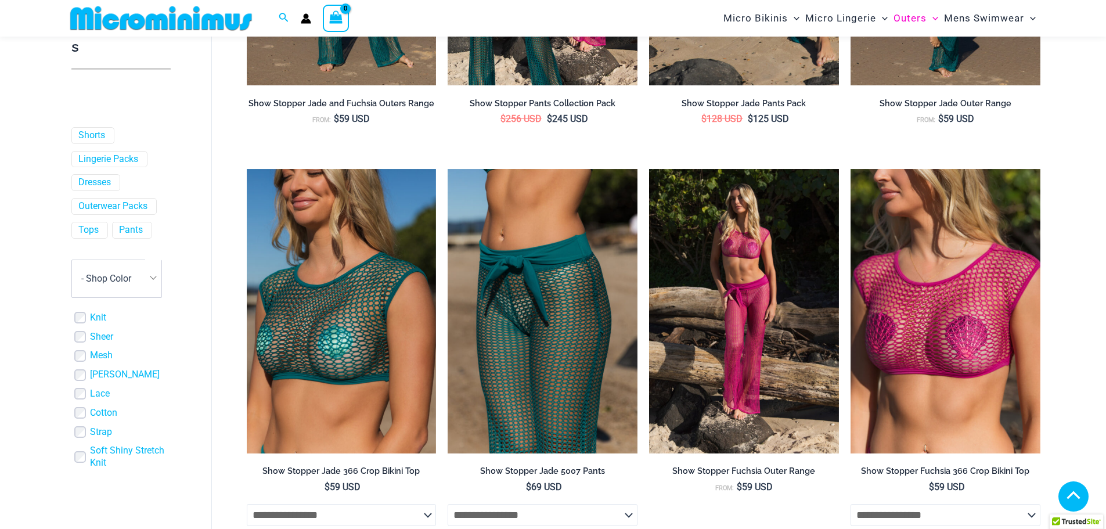
scroll to position [222, 0]
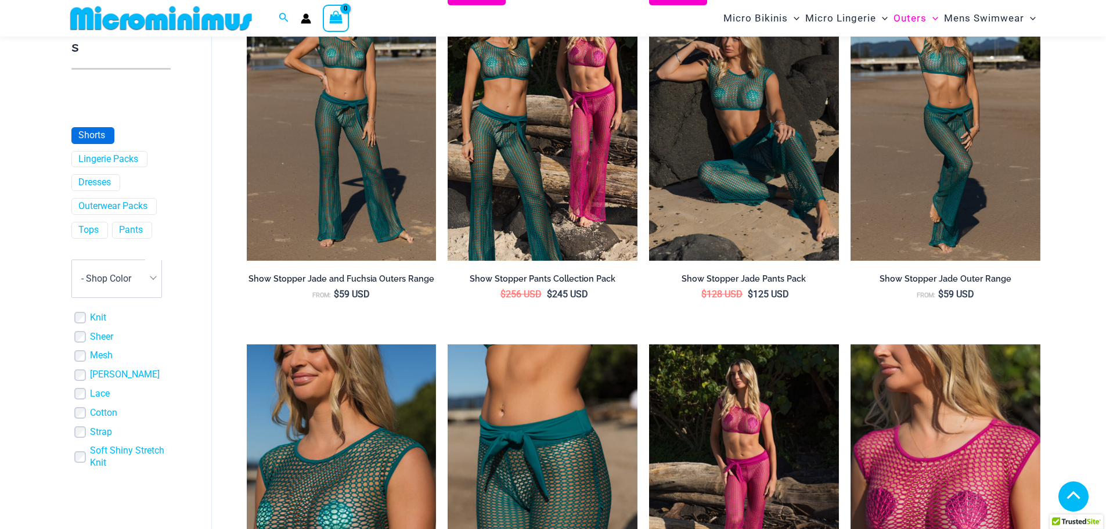
click at [99, 132] on link "Shorts" at bounding box center [91, 135] width 27 height 12
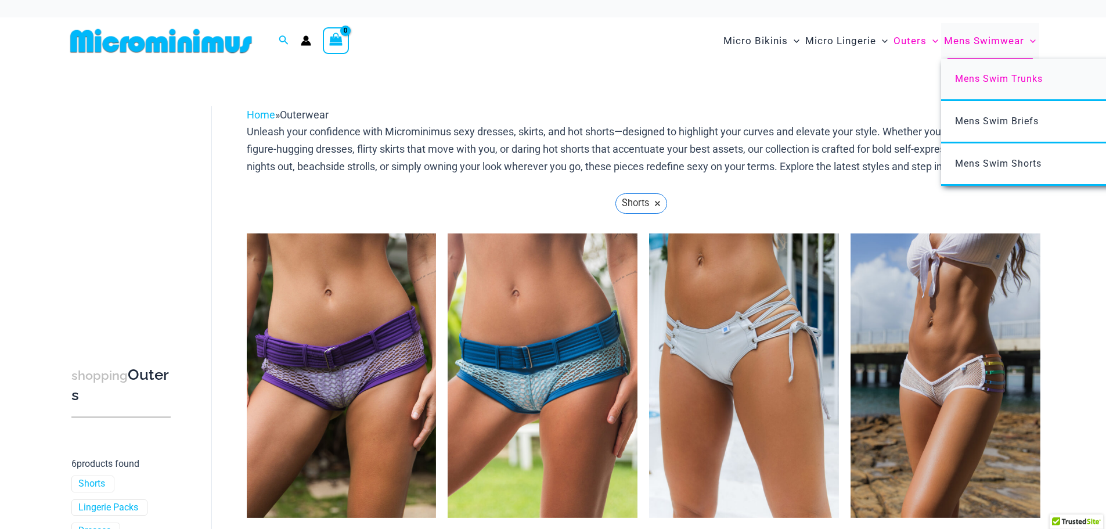
click at [1000, 80] on span "Mens Swim Trunks" at bounding box center [999, 78] width 88 height 11
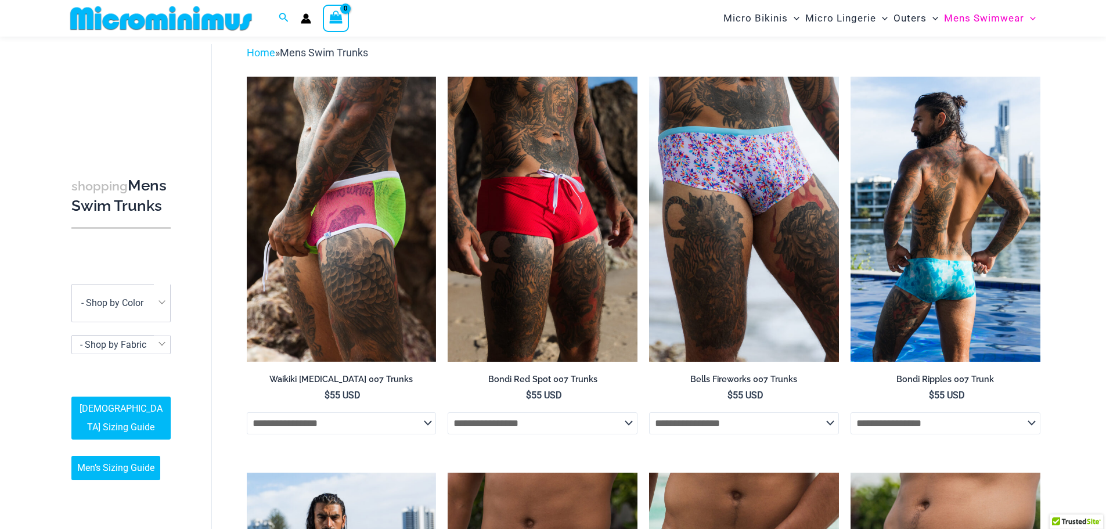
scroll to position [49, 0]
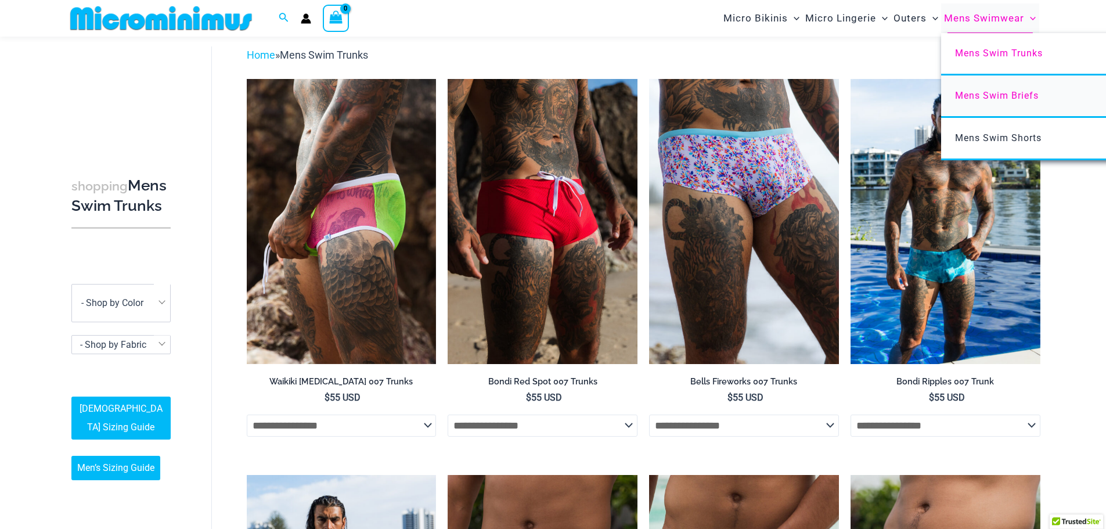
click at [1005, 97] on span "Mens Swim Briefs" at bounding box center [997, 95] width 84 height 11
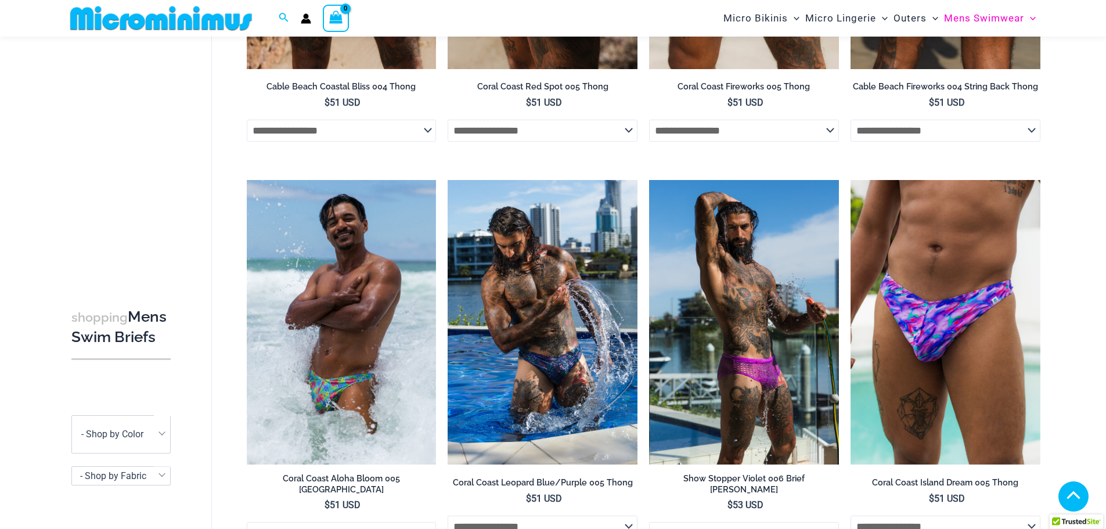
scroll to position [223, 0]
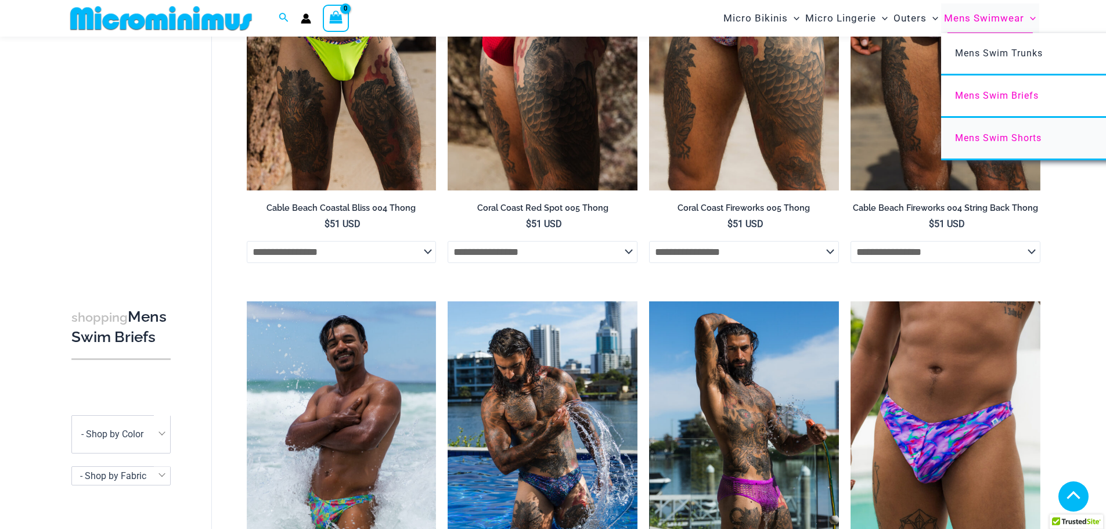
click at [1006, 139] on span "Mens Swim Shorts" at bounding box center [998, 137] width 86 height 11
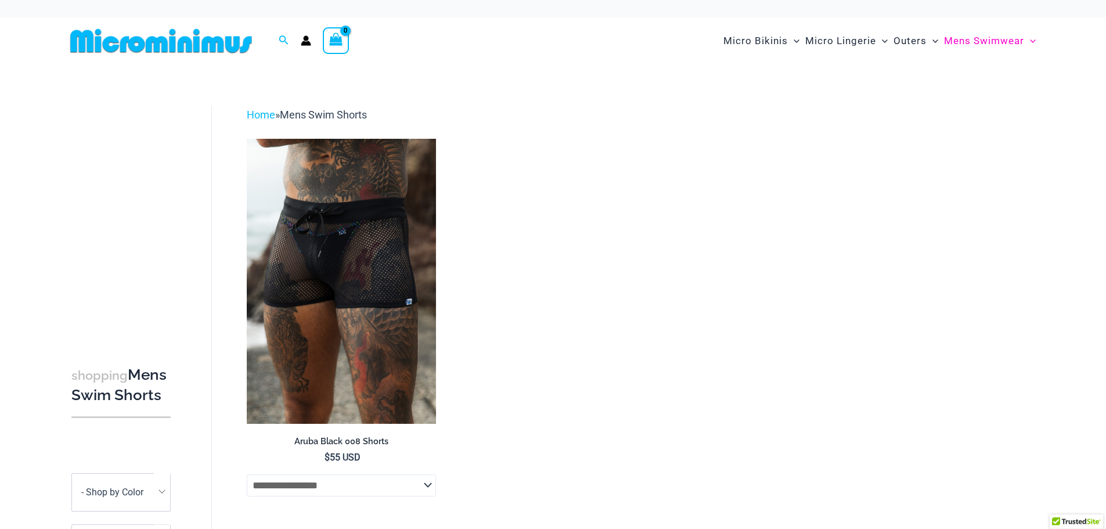
click at [228, 46] on img at bounding box center [161, 41] width 191 height 26
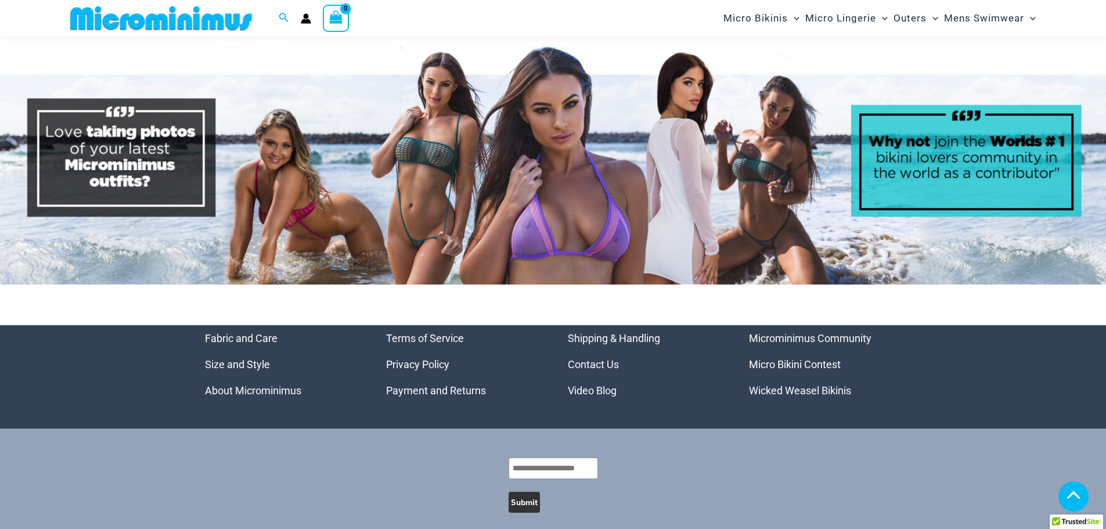
scroll to position [5986, 0]
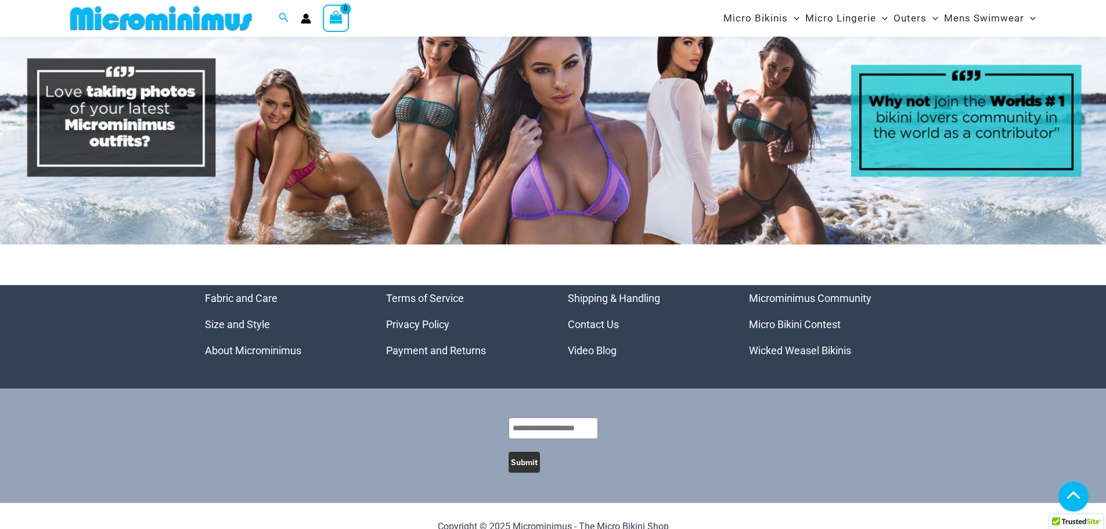
click at [753, 344] on link "Wicked Weasel Bikinis" at bounding box center [800, 350] width 102 height 12
